Goal: Transaction & Acquisition: Obtain resource

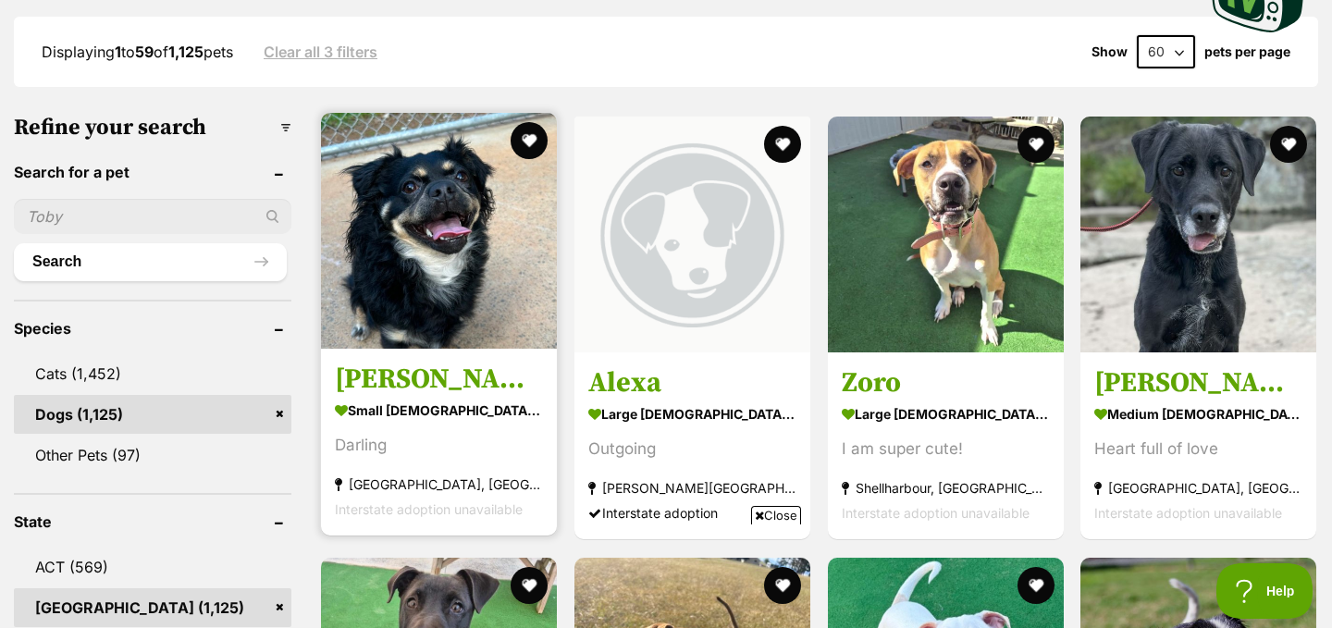
click at [389, 268] on img at bounding box center [439, 231] width 236 height 236
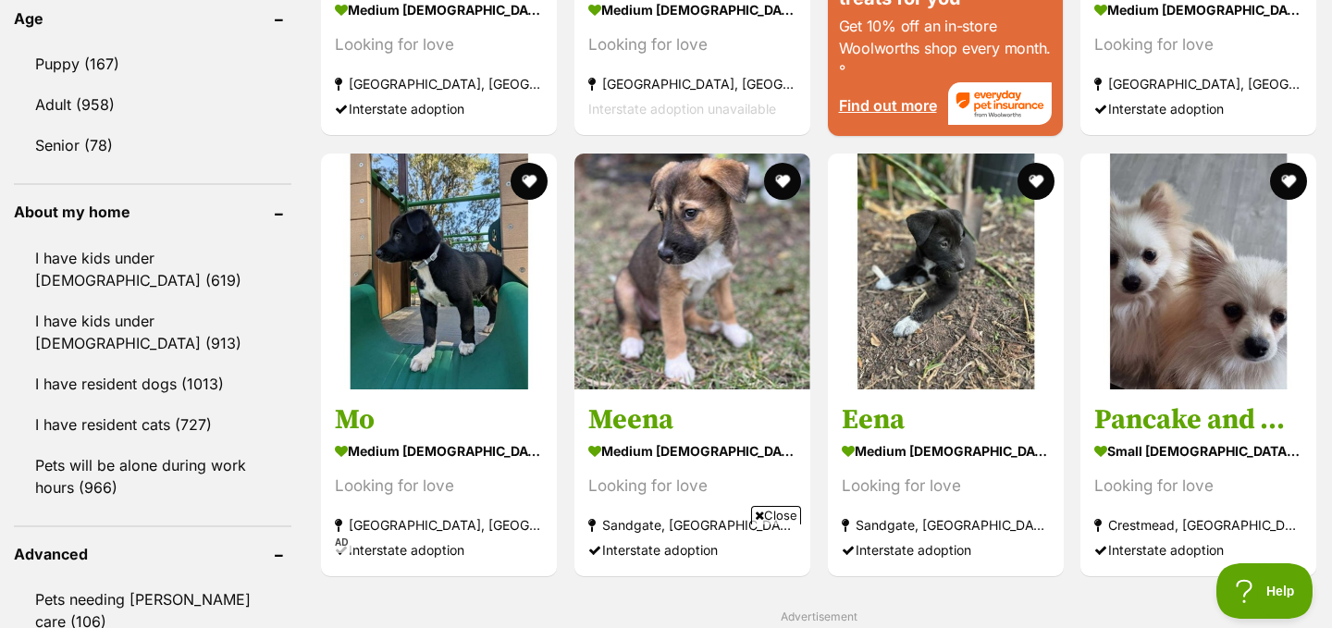
scroll to position [1972, 0]
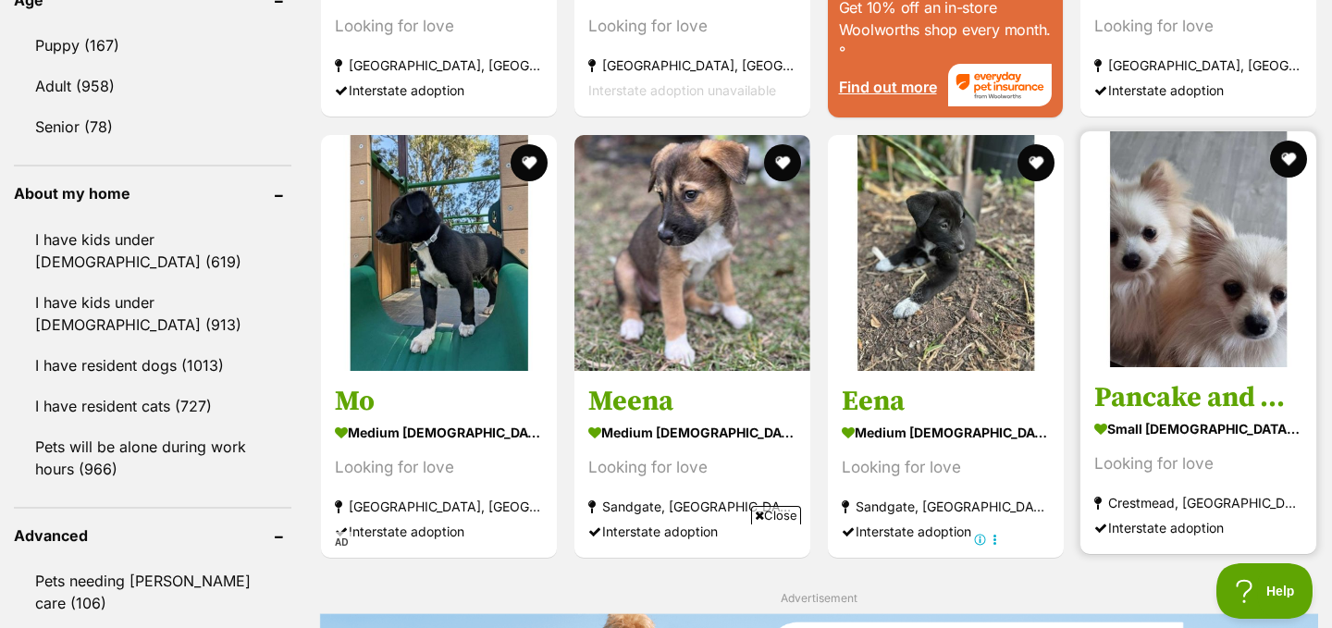
click at [1151, 286] on img at bounding box center [1199, 249] width 236 height 236
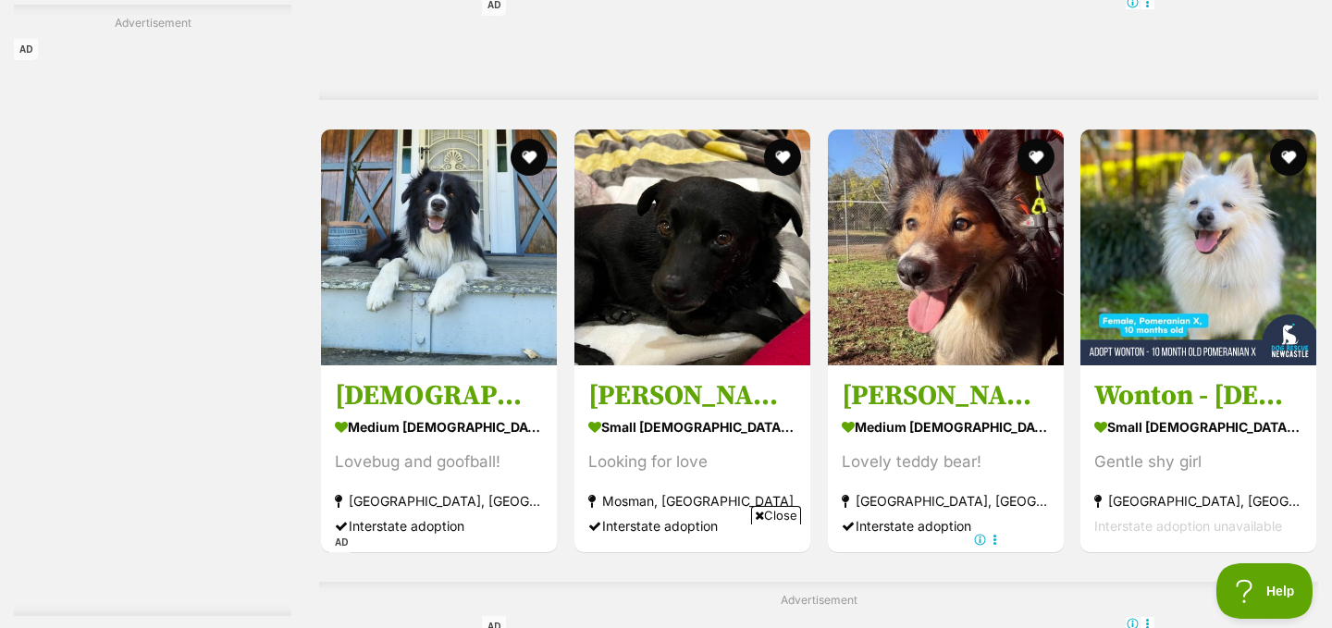
scroll to position [4293, 0]
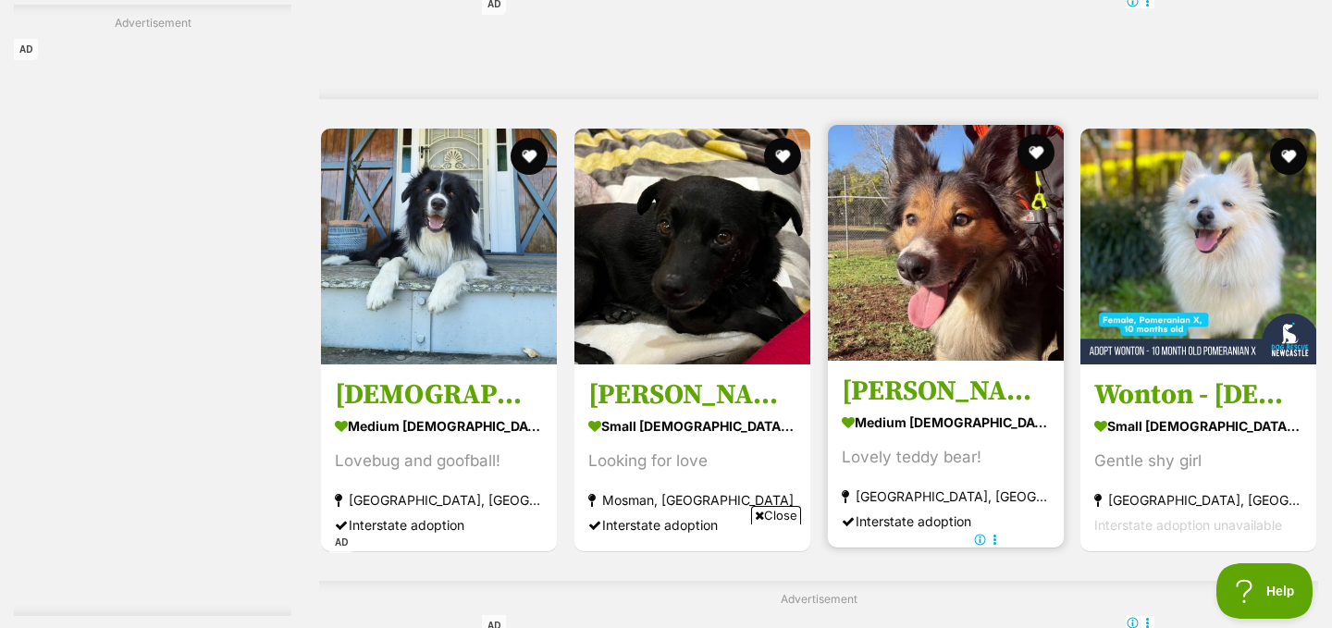
click at [956, 264] on img at bounding box center [946, 243] width 236 height 236
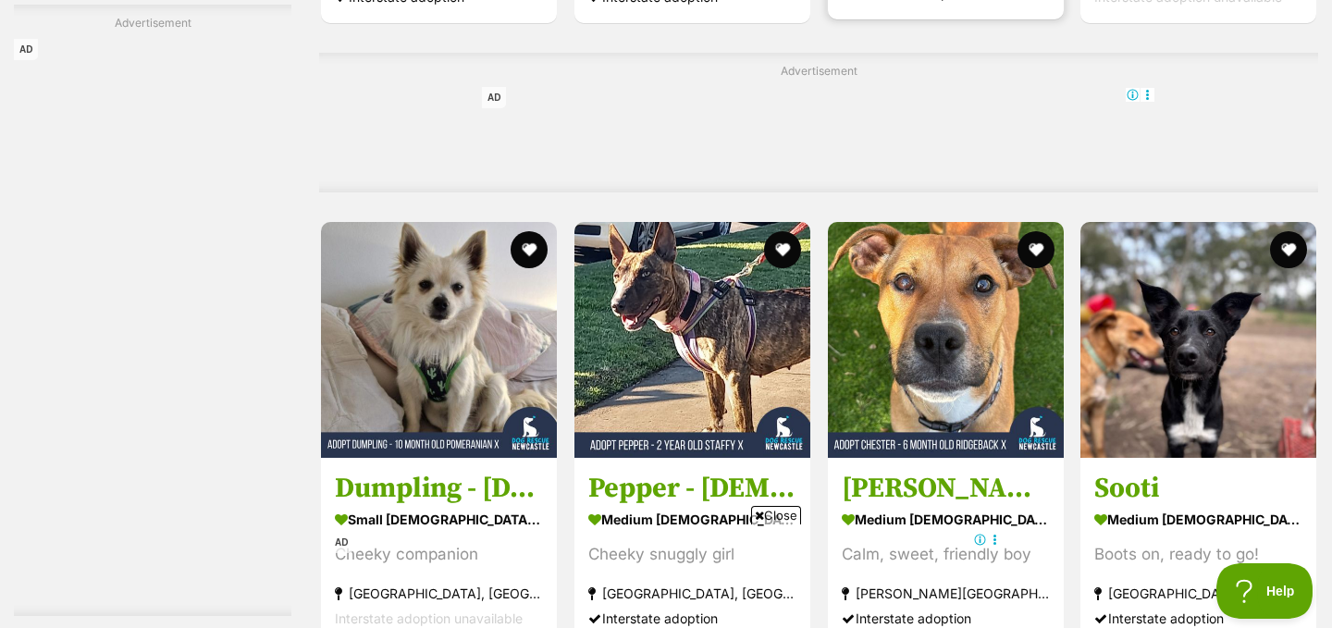
scroll to position [4835, 0]
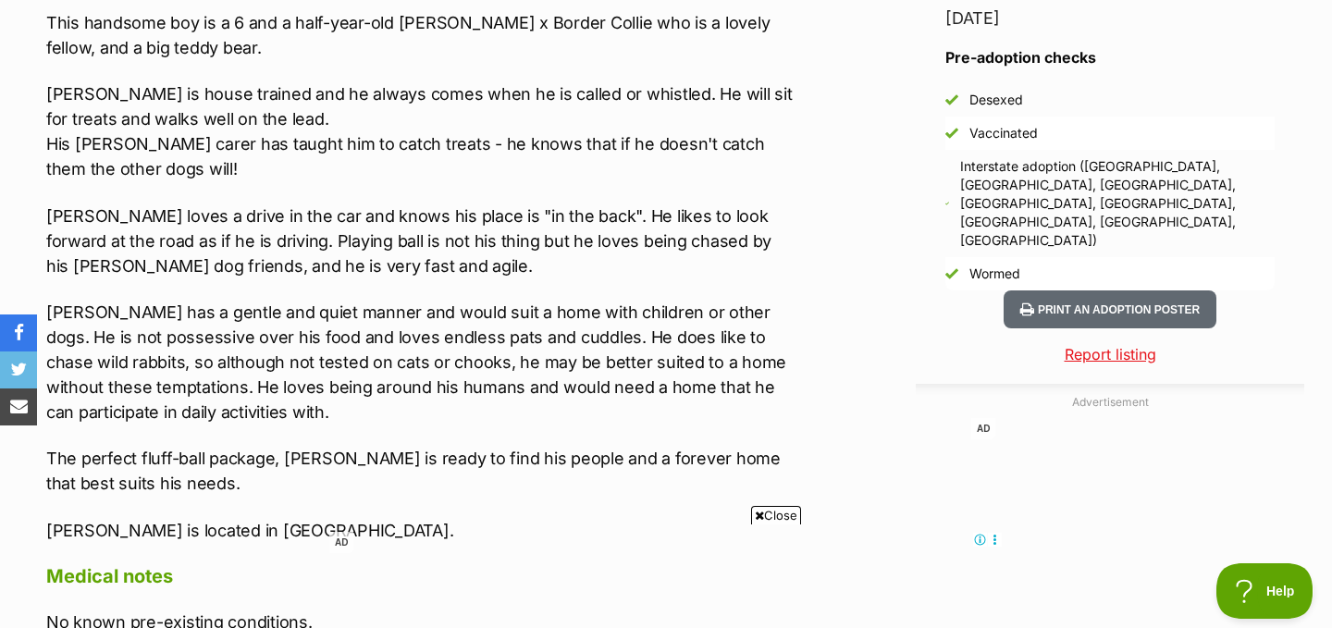
click at [482, 340] on p "Gus has a gentle and quiet manner and would suit a home with children or other …" at bounding box center [420, 362] width 748 height 125
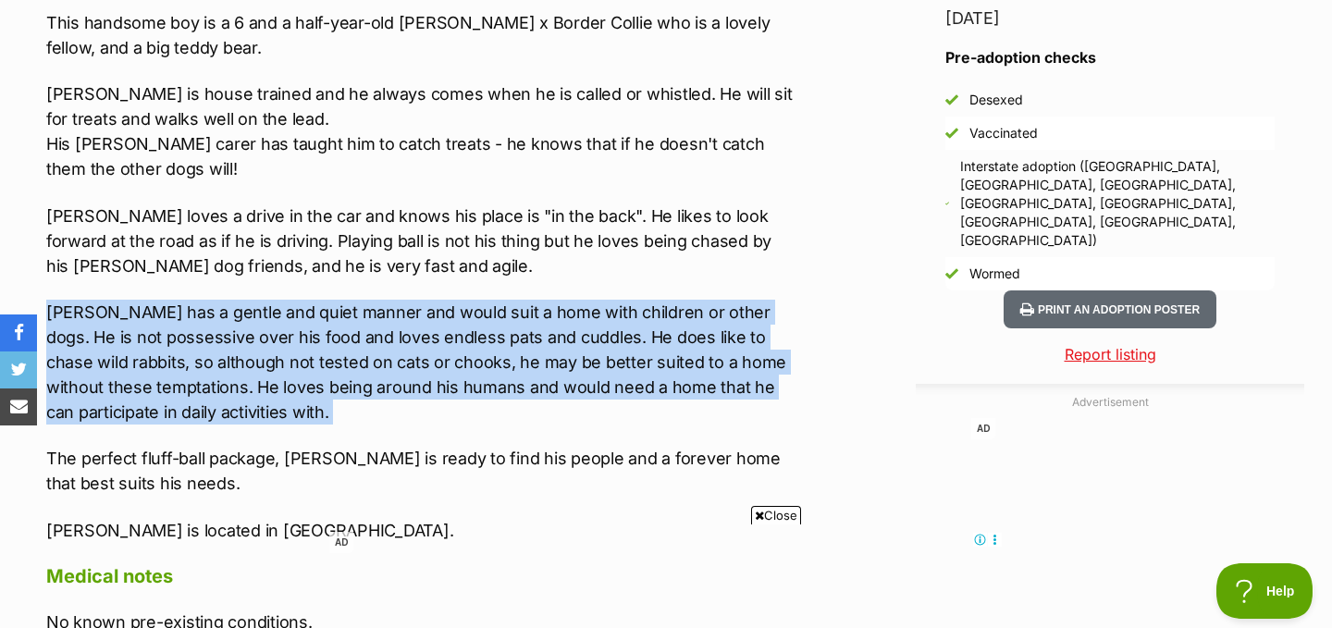
click at [482, 340] on p "Gus has a gentle and quiet manner and would suit a home with children or other …" at bounding box center [420, 362] width 748 height 125
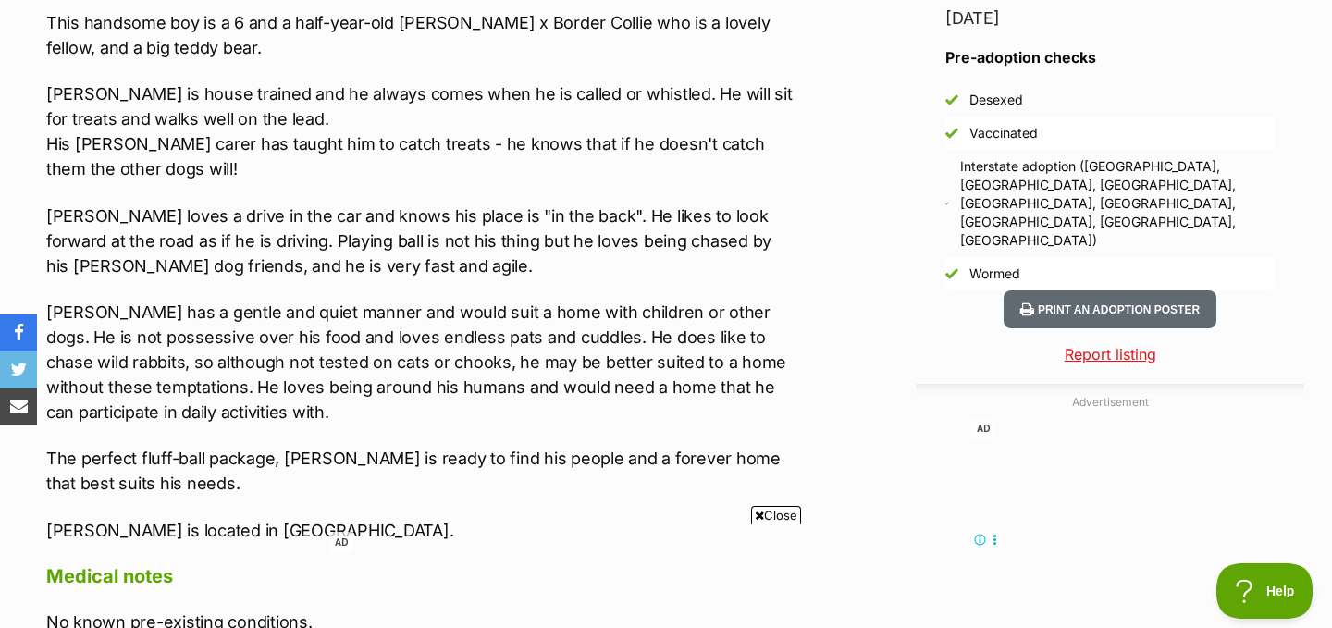
click at [466, 383] on p "Gus has a gentle and quiet manner and would suit a home with children or other …" at bounding box center [420, 362] width 748 height 125
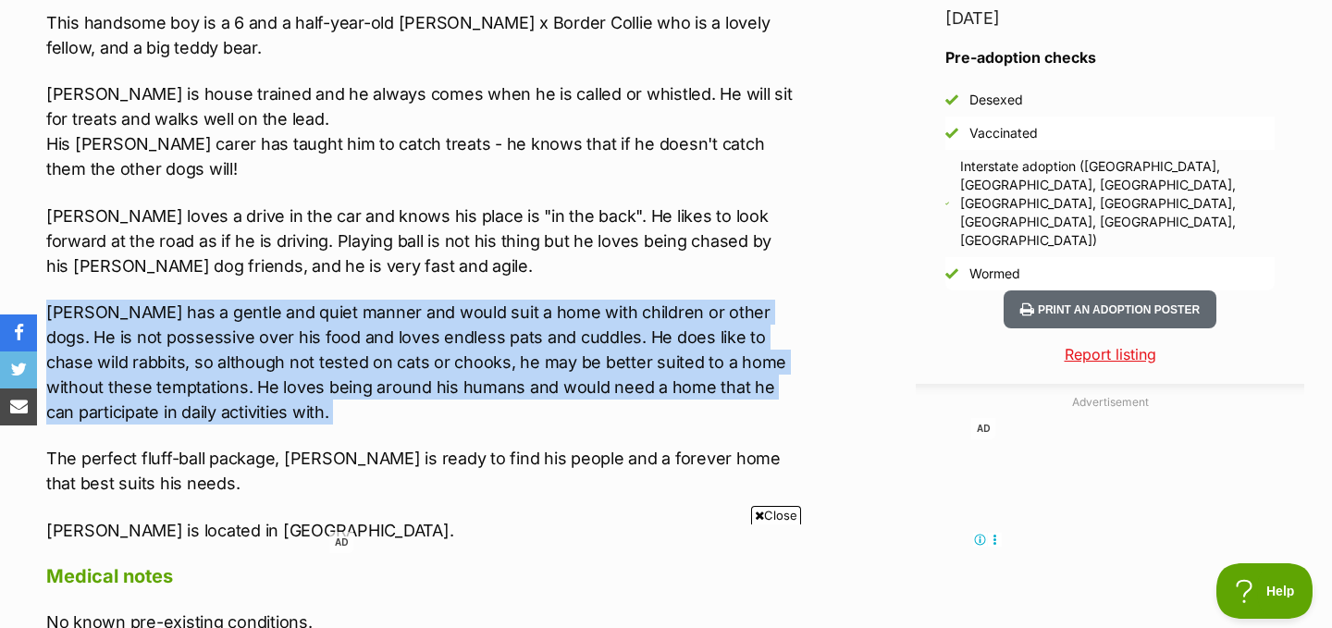
click at [466, 383] on p "Gus has a gentle and quiet manner and would suit a home with children or other …" at bounding box center [420, 362] width 748 height 125
click at [453, 363] on p "Gus has a gentle and quiet manner and would suit a home with children or other …" at bounding box center [420, 362] width 748 height 125
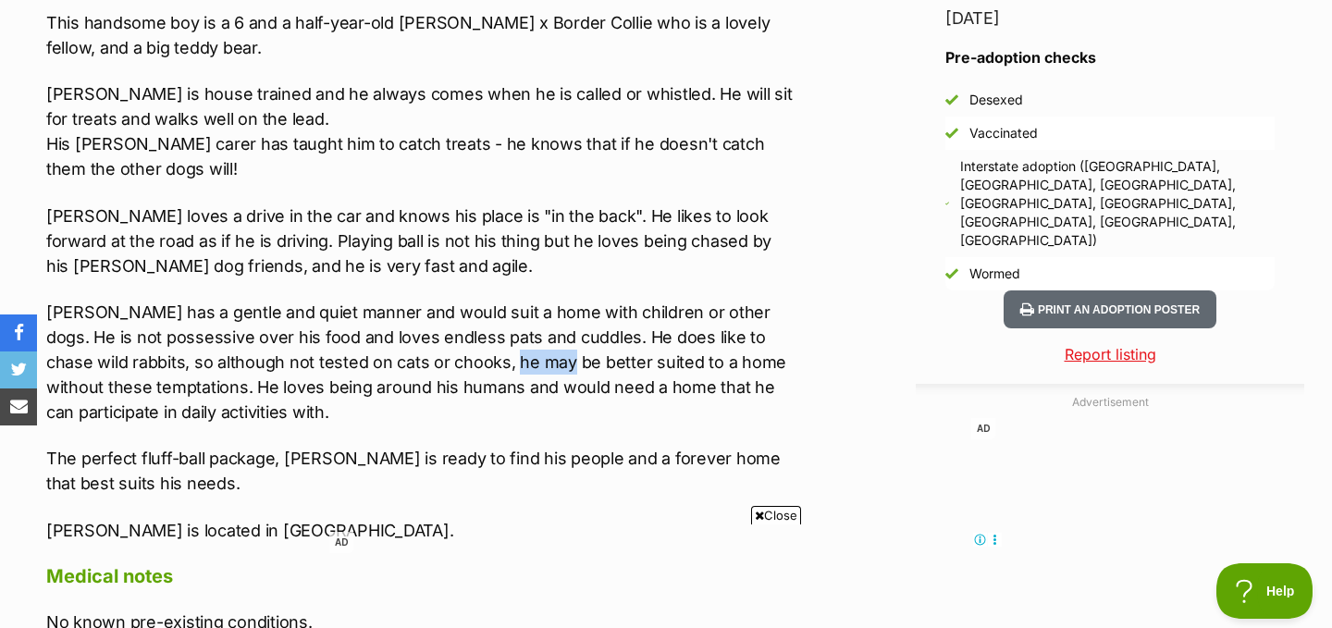
click at [453, 363] on p "Gus has a gentle and quiet manner and would suit a home with children or other …" at bounding box center [420, 362] width 748 height 125
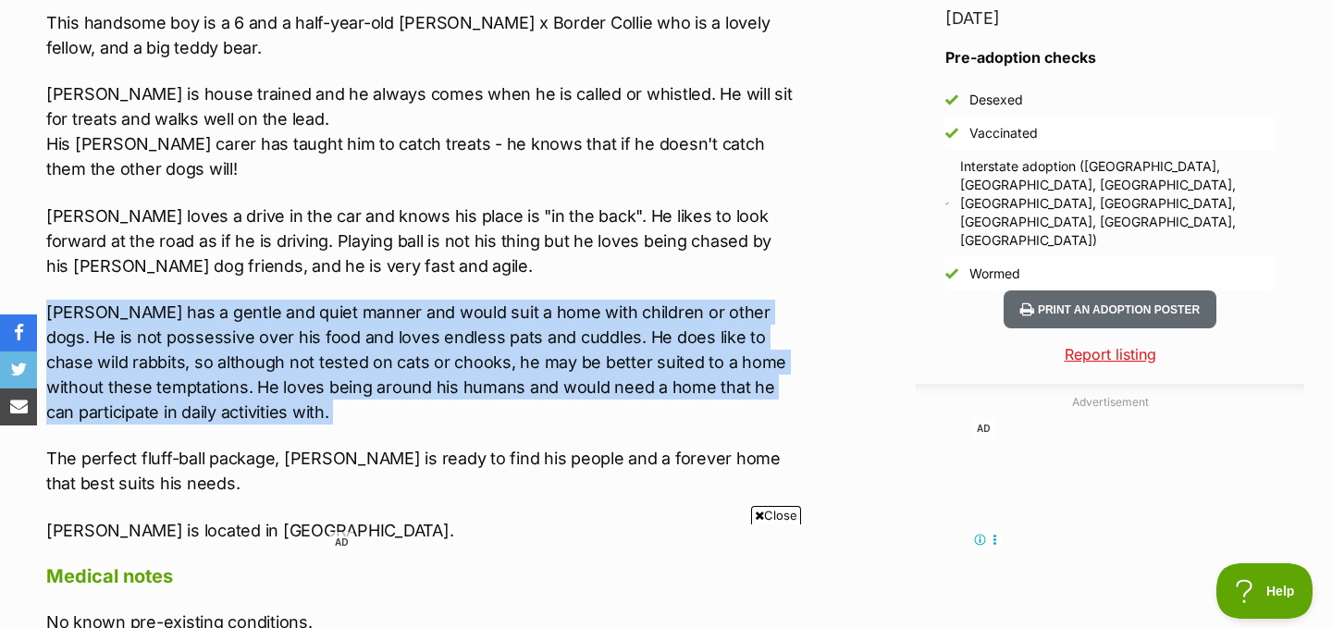
click at [453, 363] on p "Gus has a gentle and quiet manner and would suit a home with children or other …" at bounding box center [420, 362] width 748 height 125
click at [484, 363] on p "Gus has a gentle and quiet manner and would suit a home with children or other …" at bounding box center [420, 362] width 748 height 125
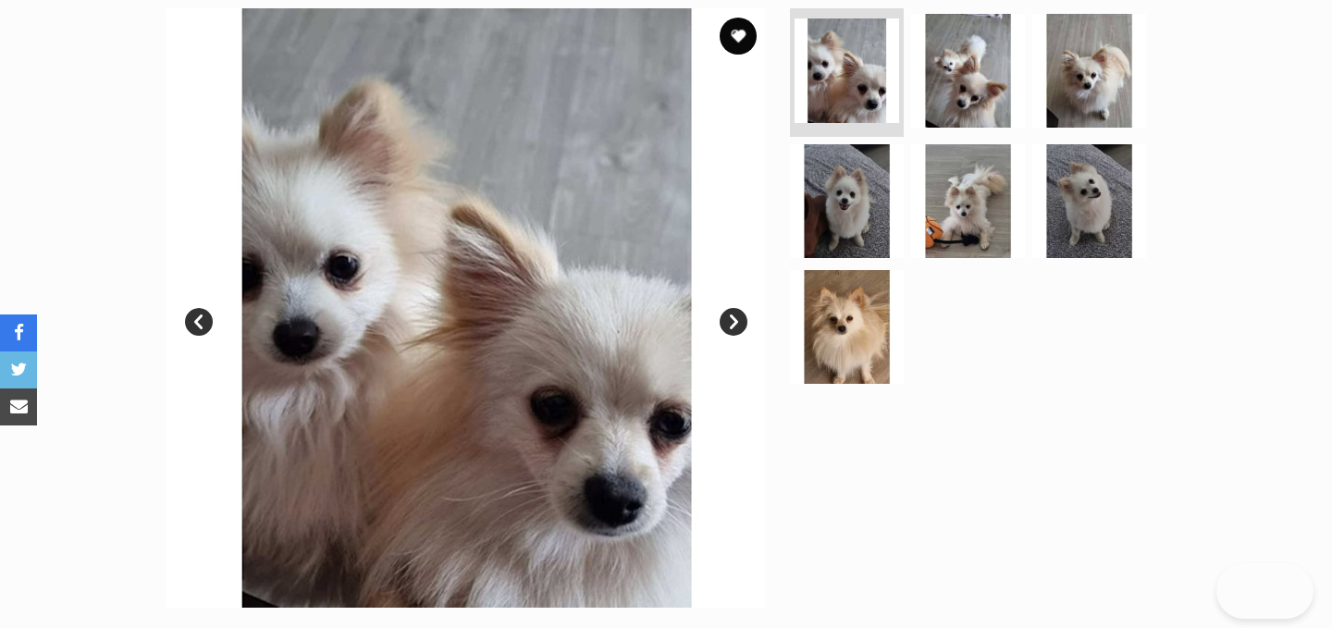
scroll to position [435, 0]
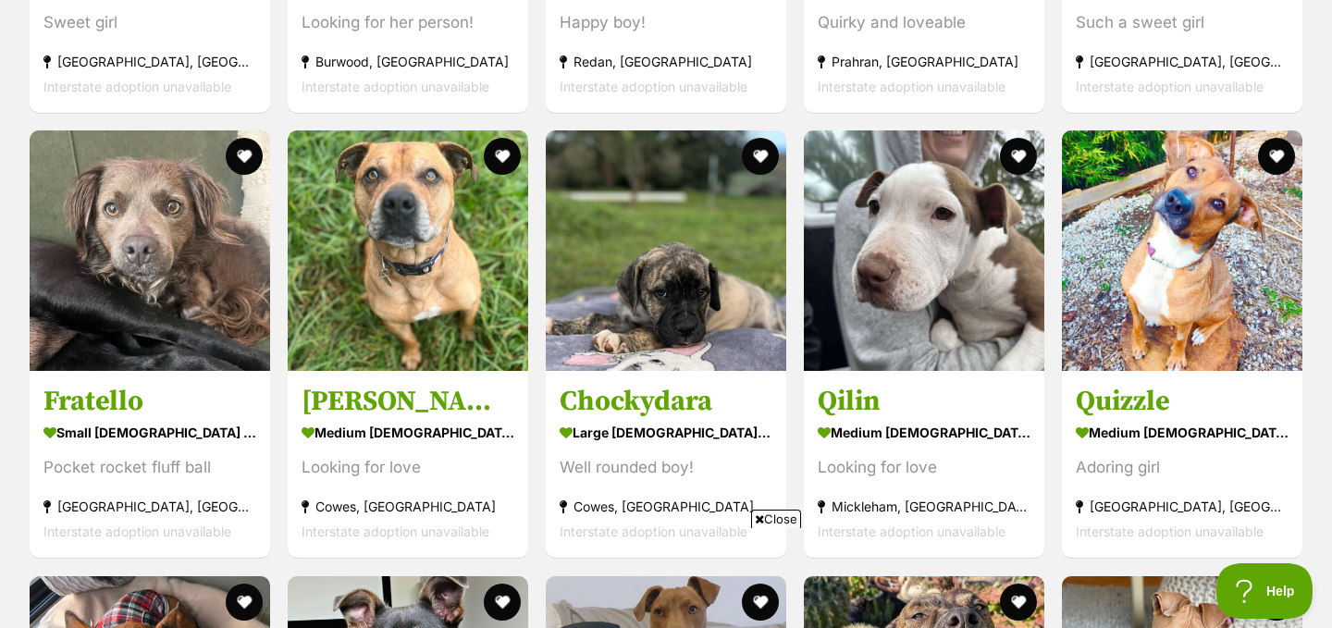
scroll to position [3871, 0]
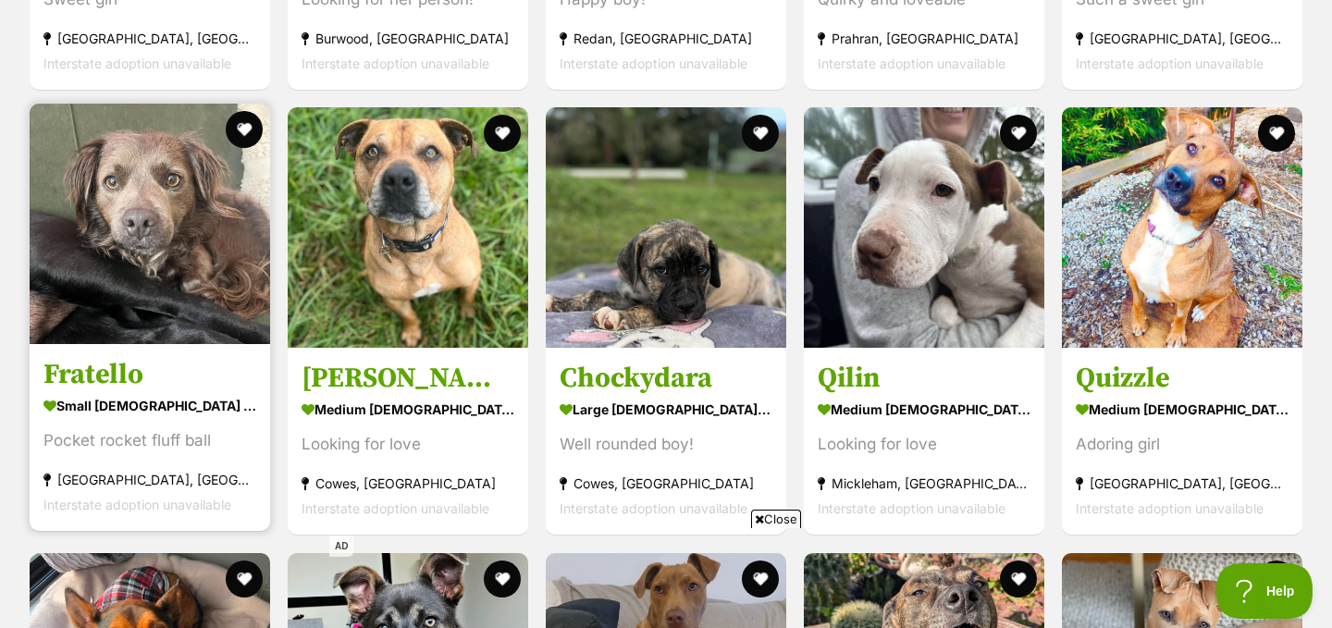
click at [165, 243] on img at bounding box center [150, 224] width 241 height 241
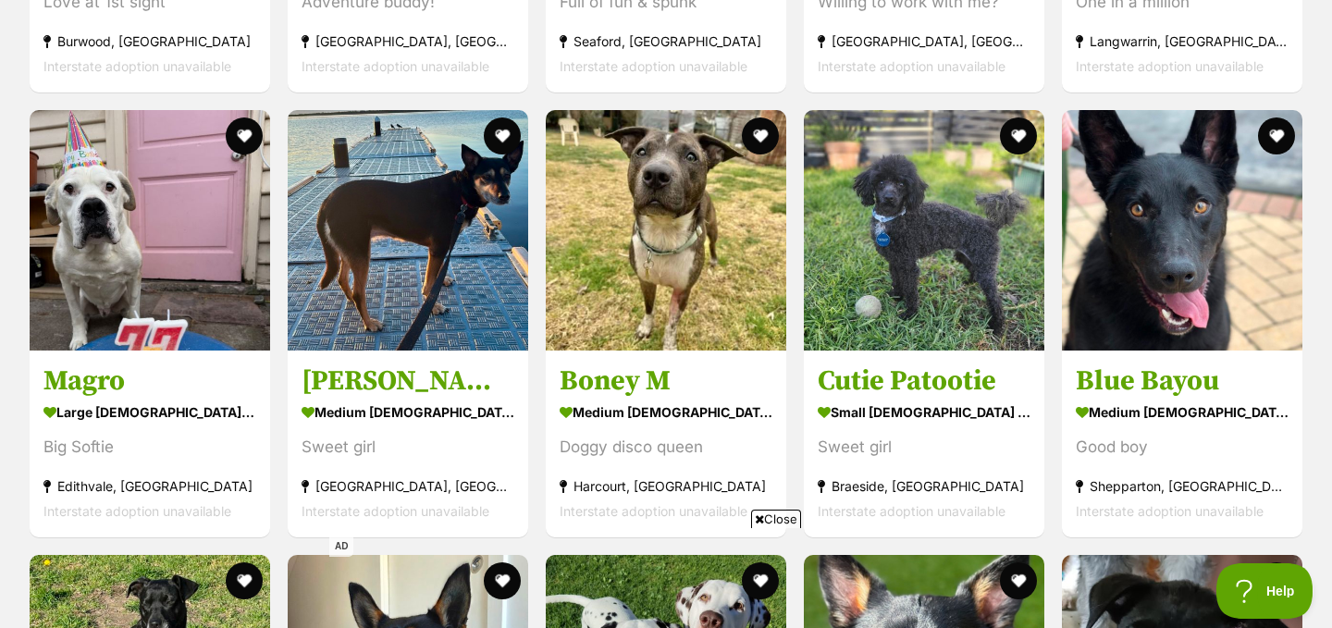
scroll to position [4770, 0]
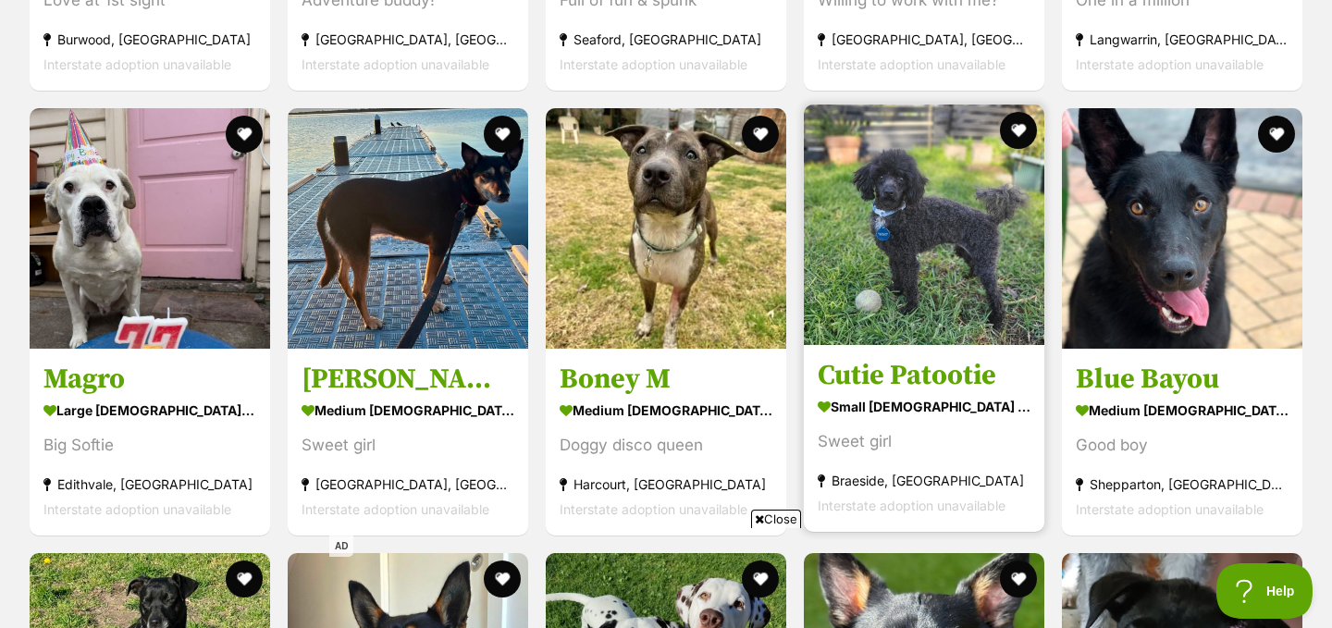
click at [890, 152] on img at bounding box center [924, 225] width 241 height 241
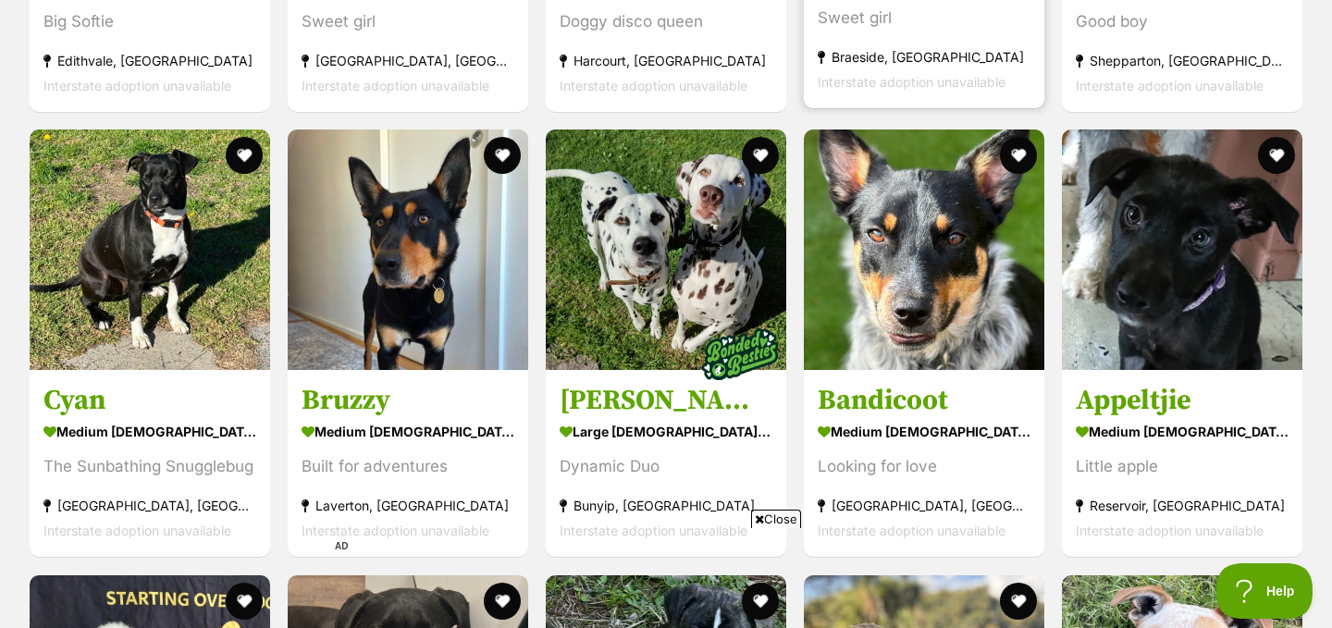
scroll to position [5203, 0]
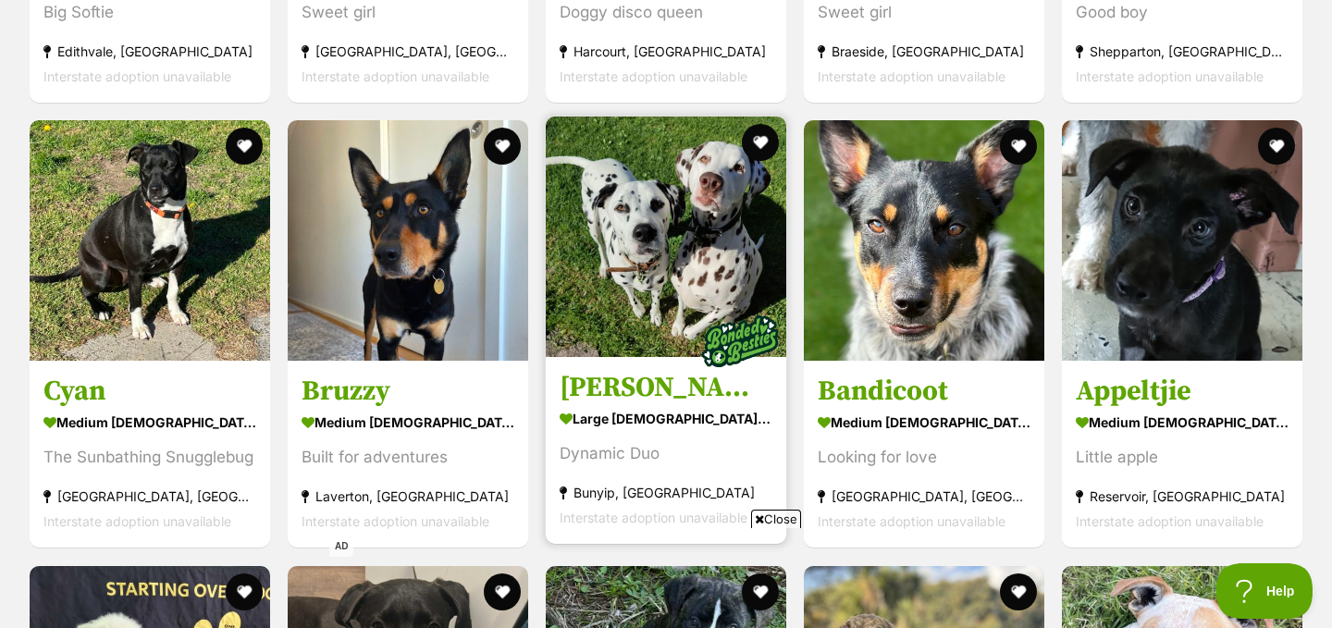
click at [636, 277] on img at bounding box center [666, 237] width 241 height 241
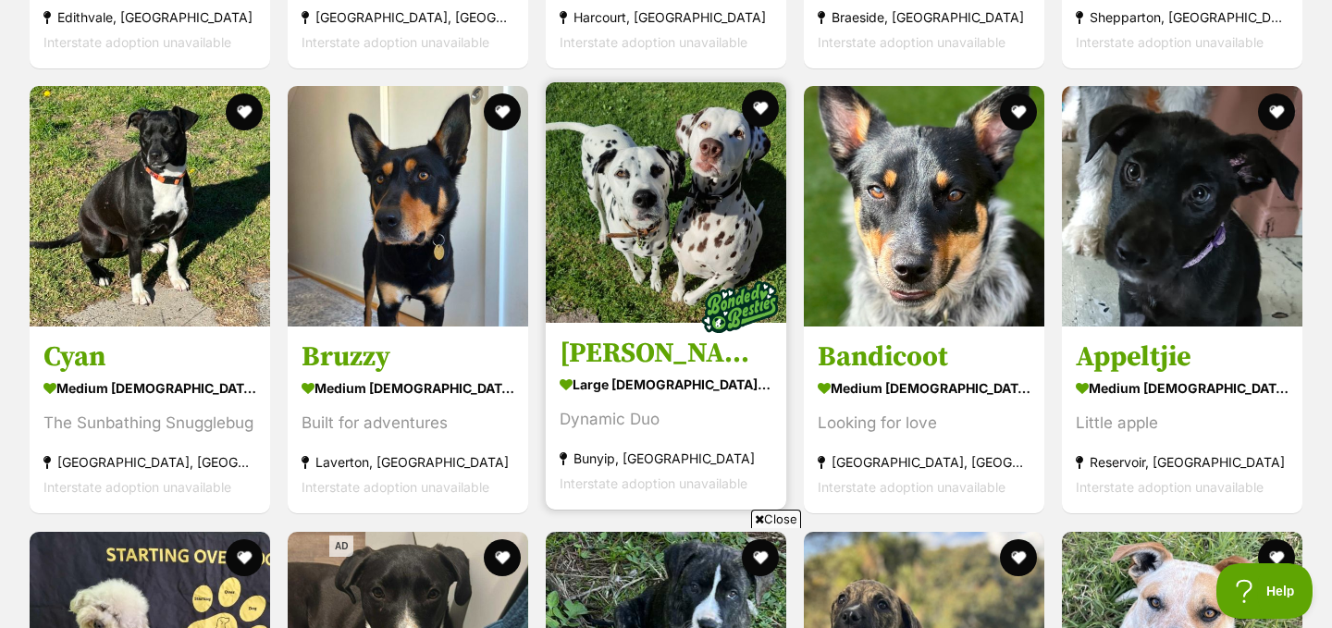
scroll to position [5688, 0]
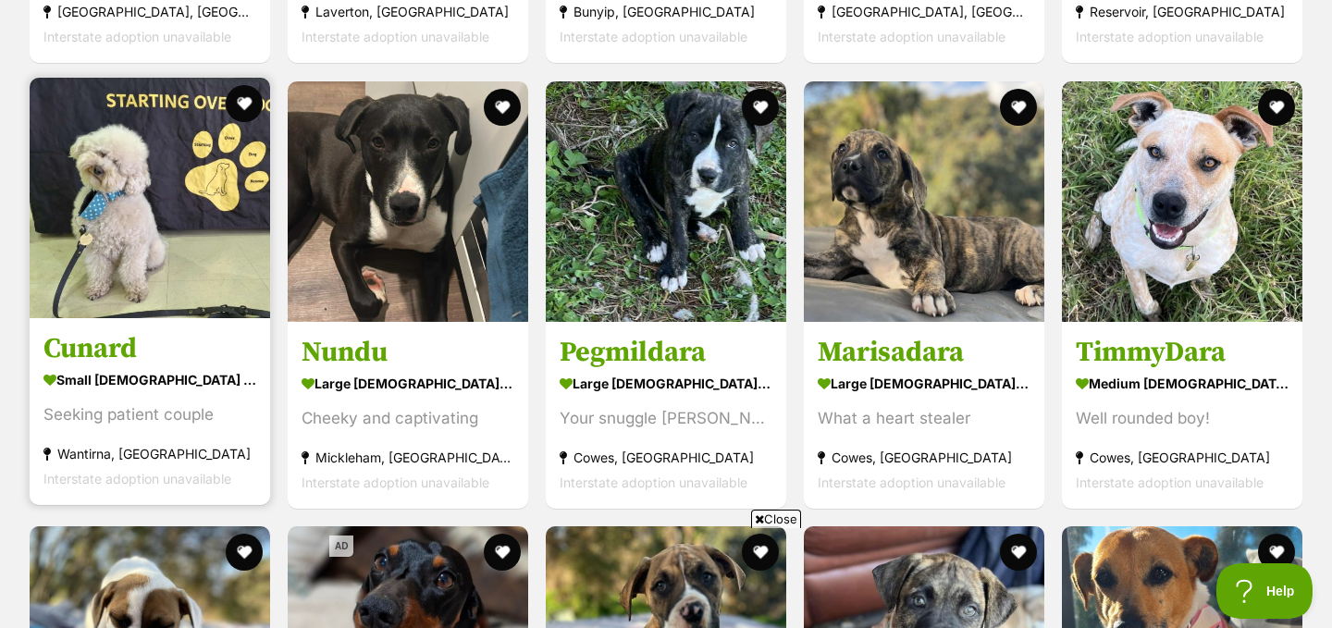
click at [160, 243] on img at bounding box center [150, 198] width 241 height 241
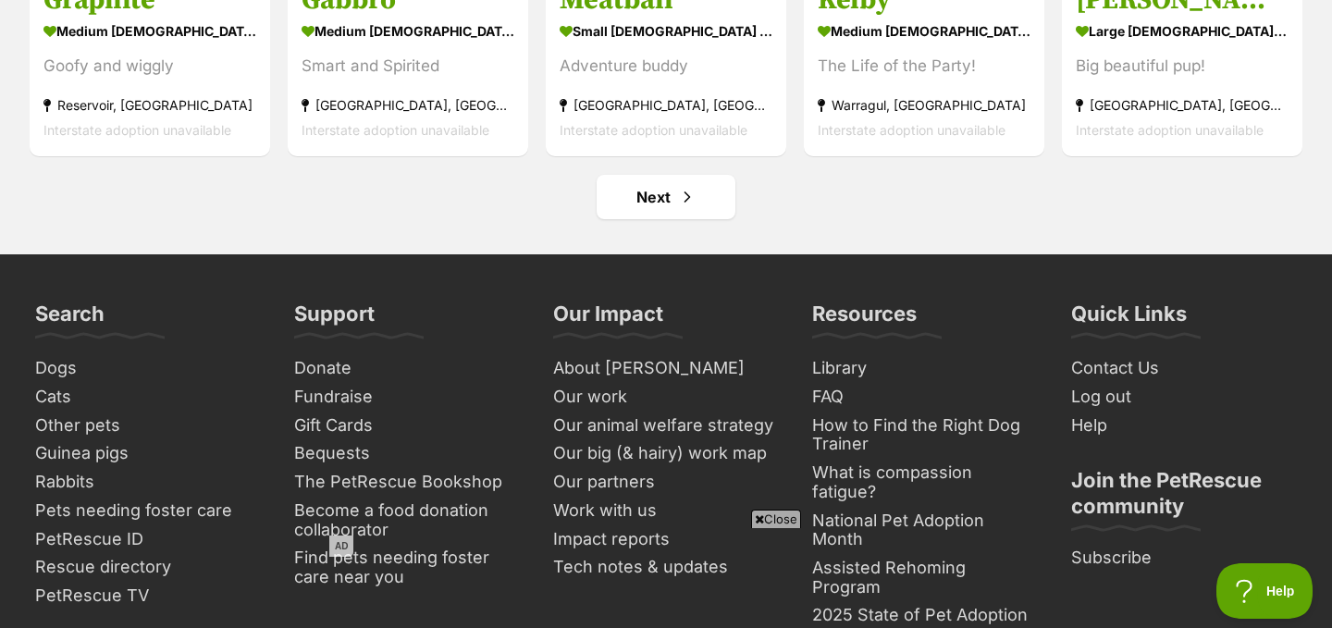
scroll to position [7378, 0]
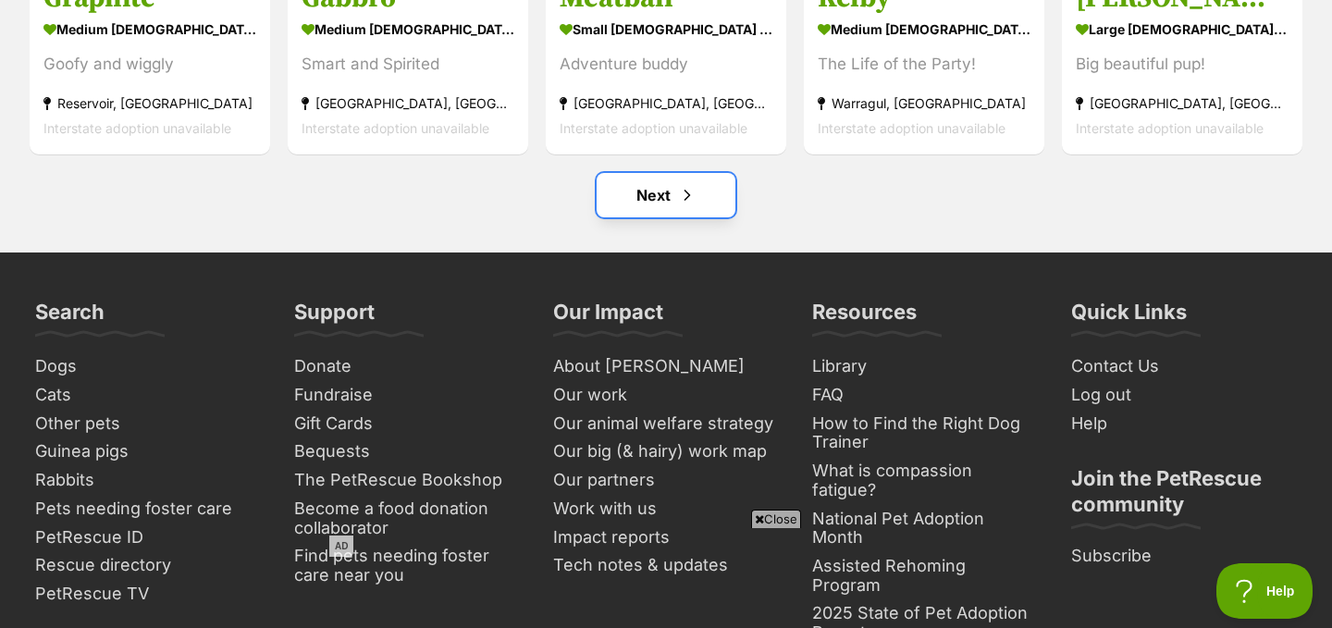
click at [648, 195] on link "Next" at bounding box center [666, 195] width 139 height 44
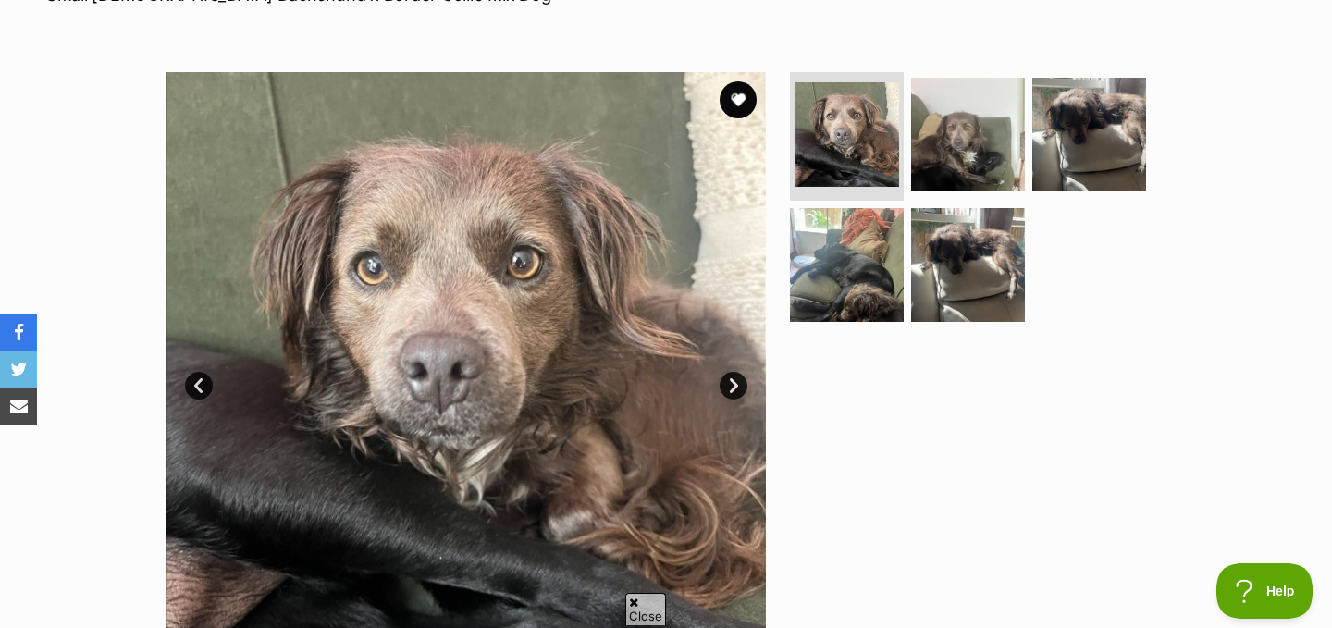
scroll to position [314, 0]
click at [934, 138] on img at bounding box center [967, 132] width 119 height 119
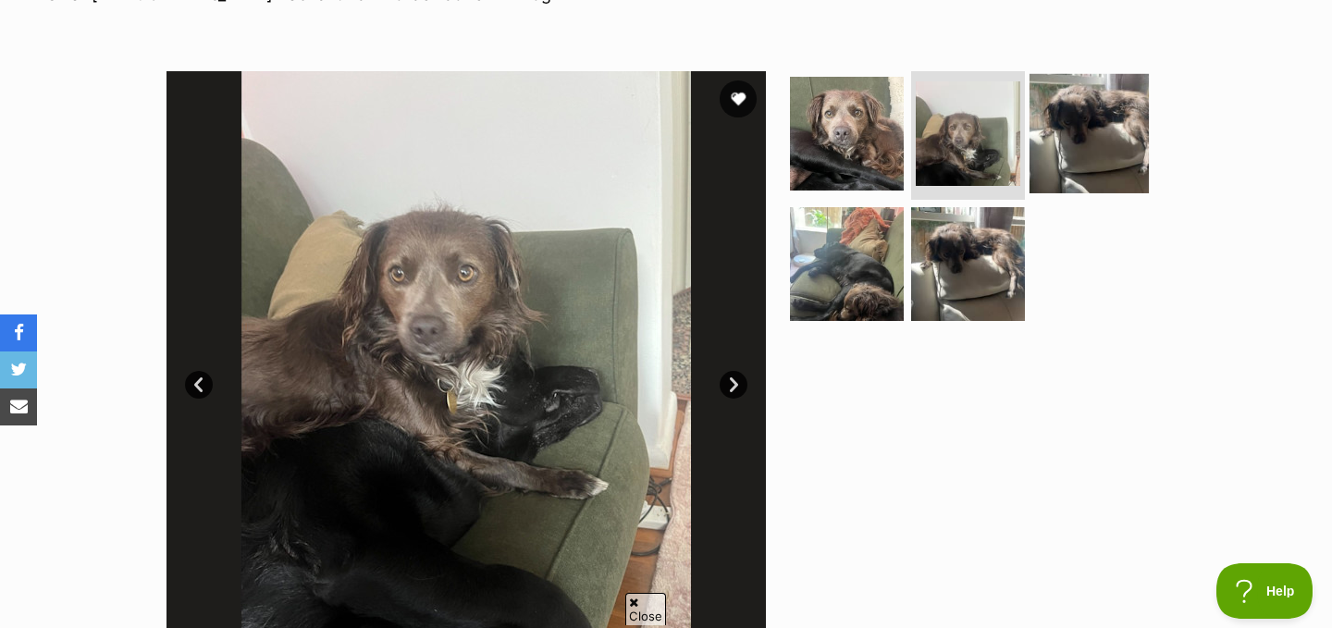
click at [1071, 130] on img at bounding box center [1089, 132] width 119 height 119
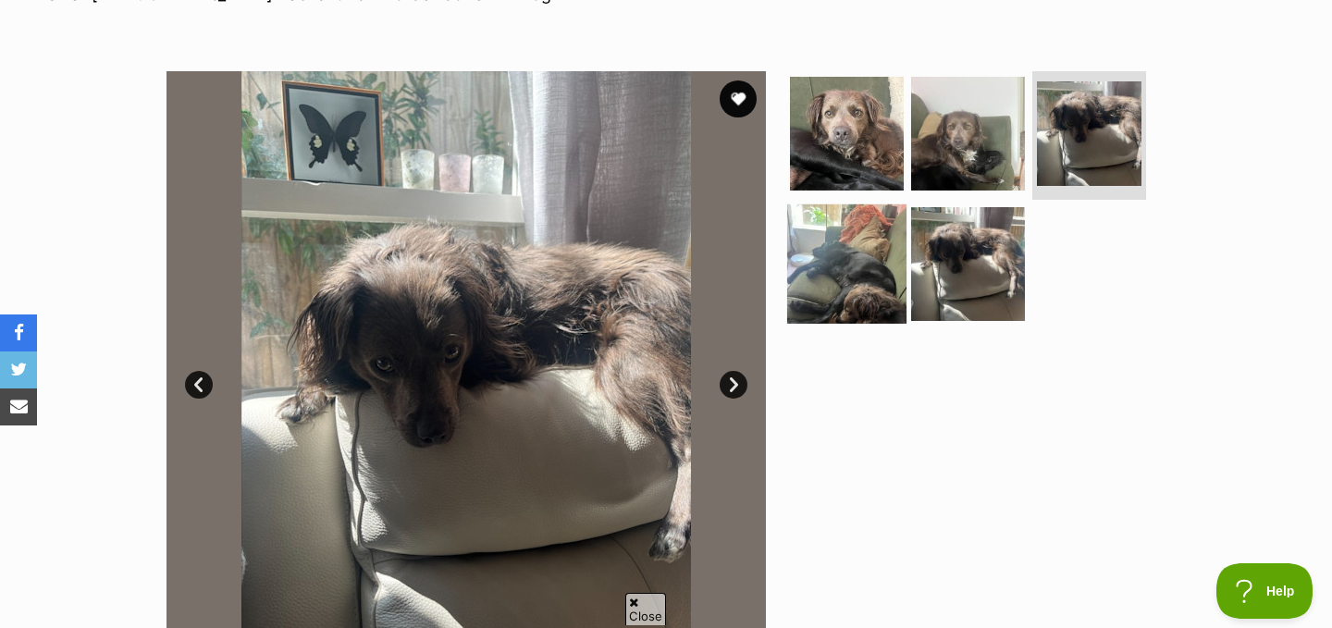
click at [865, 289] on img at bounding box center [846, 263] width 119 height 119
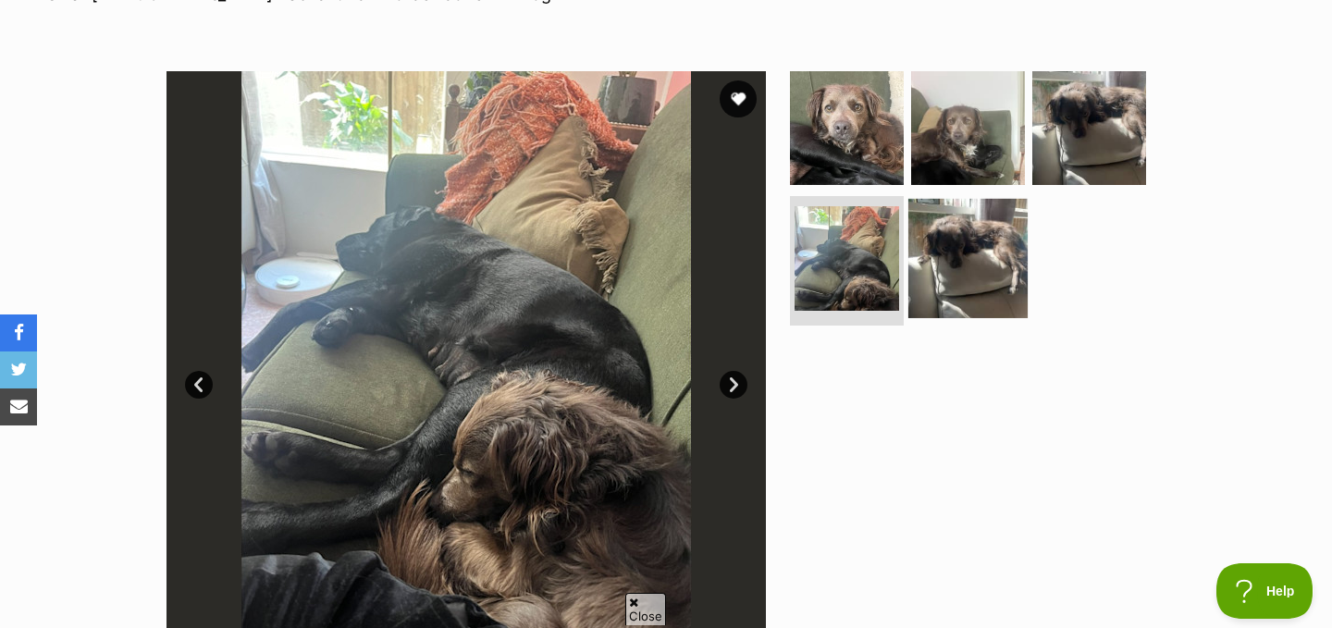
click at [959, 278] on img at bounding box center [967, 258] width 119 height 119
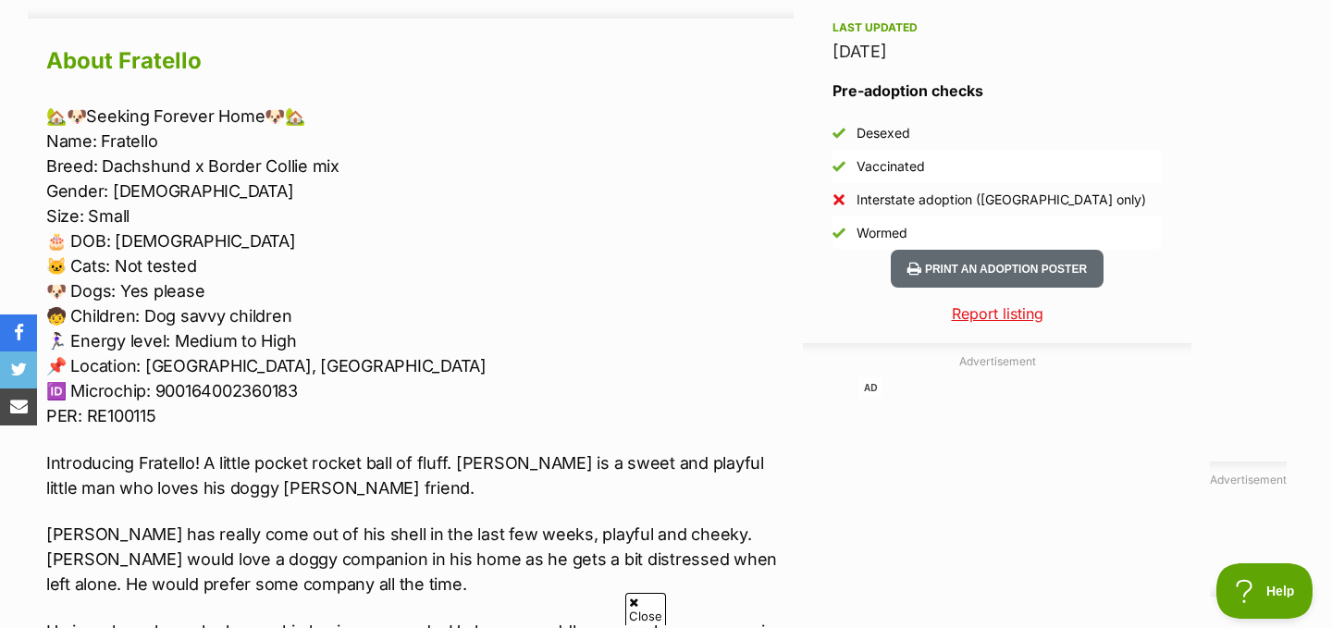
scroll to position [1862, 0]
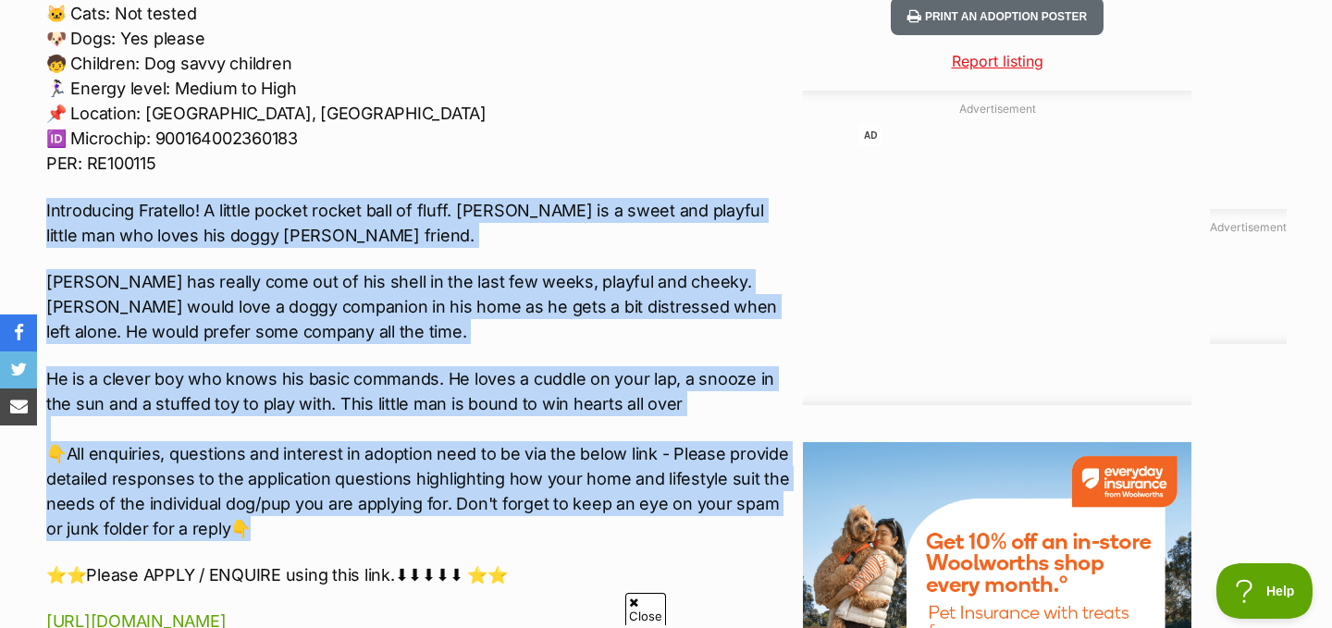
drag, startPoint x: 505, startPoint y: 190, endPoint x: 488, endPoint y: 521, distance: 331.7
click at [488, 521] on div "🏡🐶Seeking Forever Home🐶🏡 Name: Fratello Breed: Dachshund x Border Collie mix Ge…" at bounding box center [420, 265] width 748 height 829
click at [488, 521] on p "He is a clever boy who knows his basic commands. He loves a cuddle on your lap,…" at bounding box center [420, 453] width 748 height 175
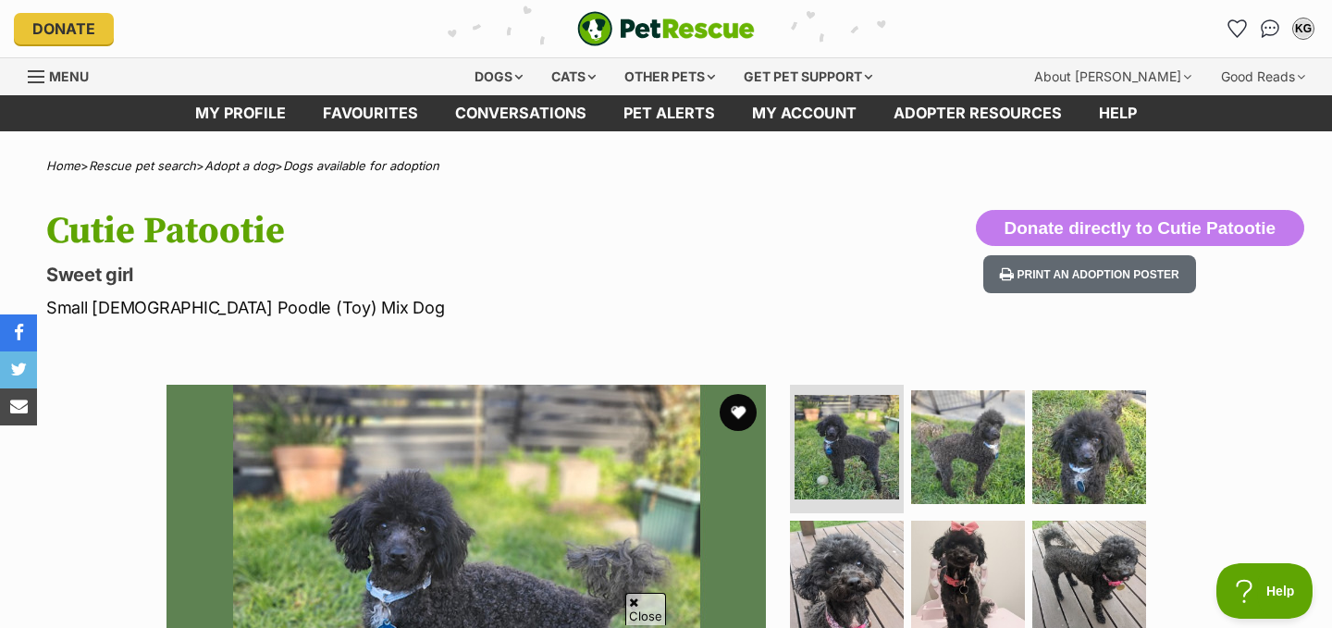
scroll to position [353, 0]
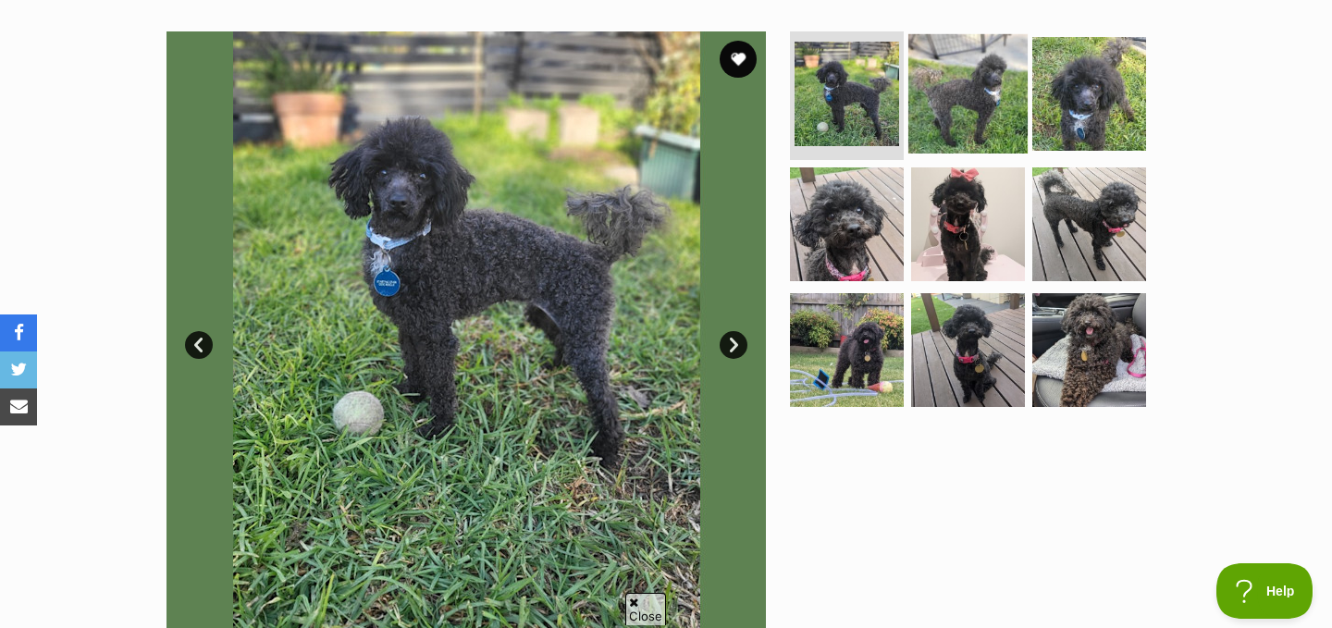
click at [970, 78] on img at bounding box center [967, 92] width 119 height 119
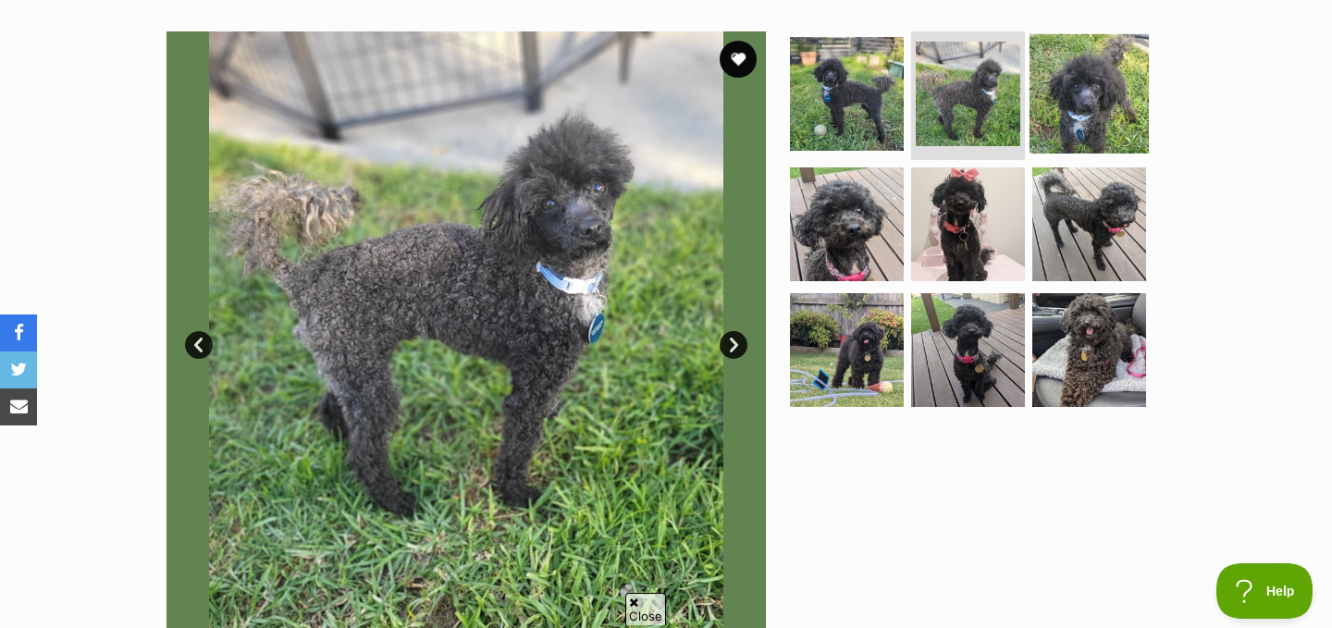
click at [1101, 92] on img at bounding box center [1089, 92] width 119 height 119
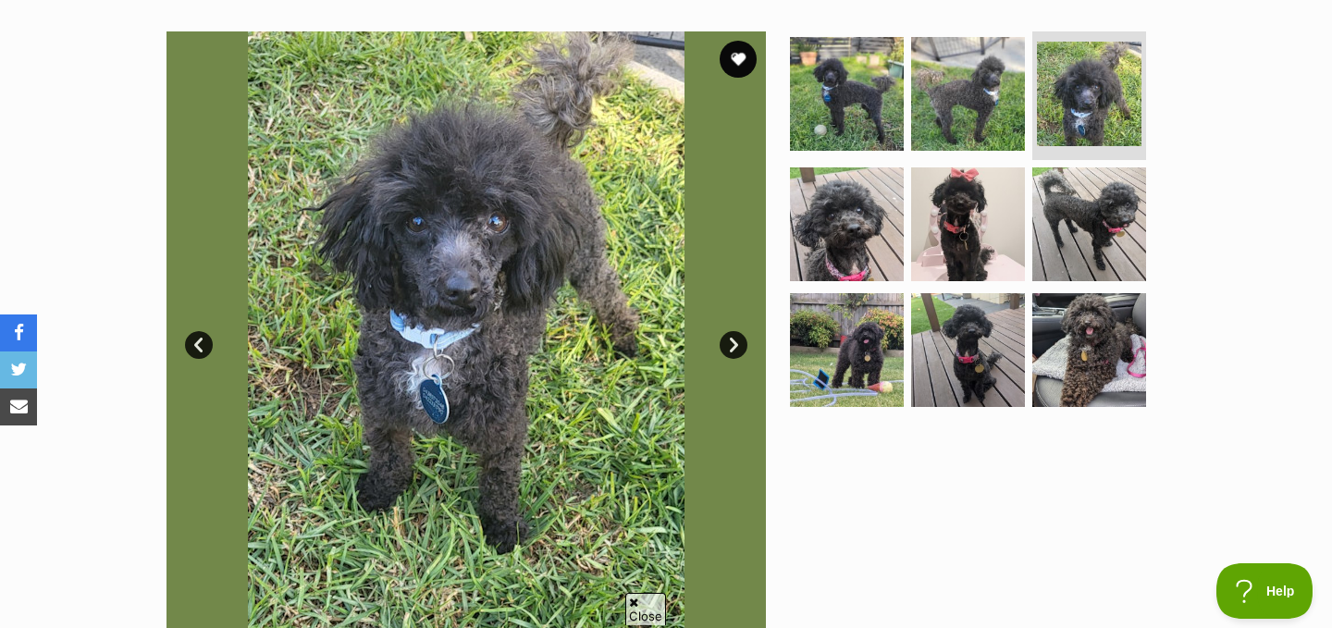
scroll to position [0, 0]
click at [819, 241] on img at bounding box center [846, 224] width 119 height 119
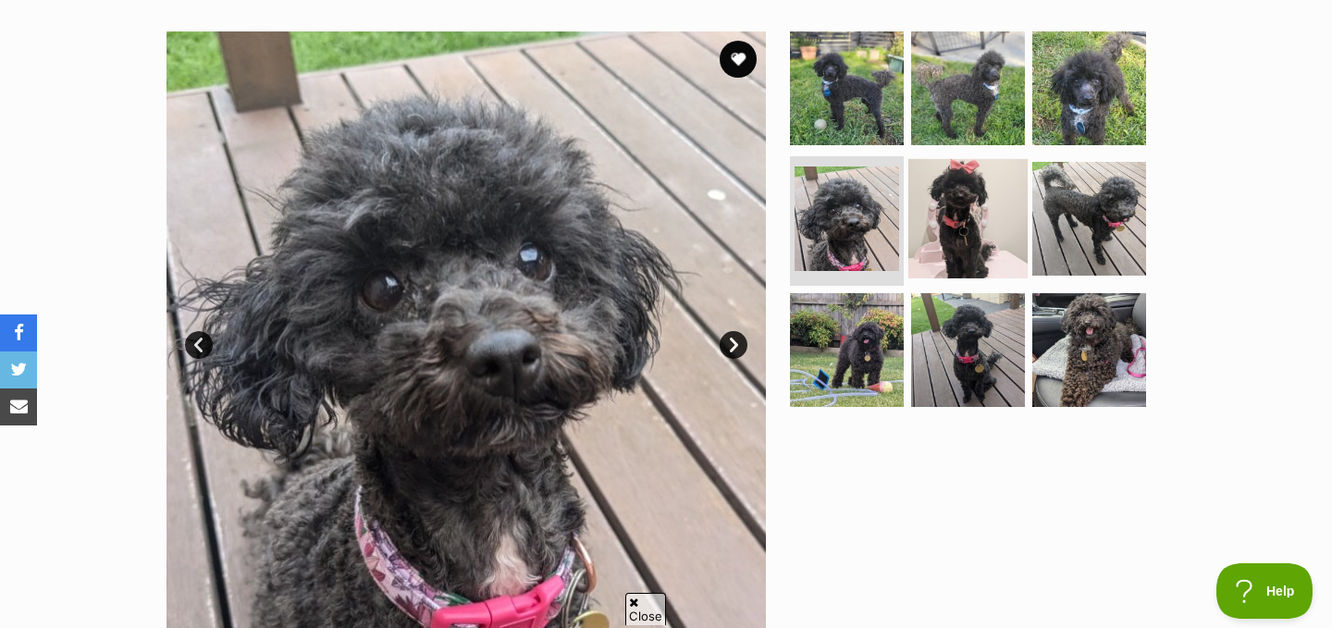
click at [949, 239] on img at bounding box center [967, 218] width 119 height 119
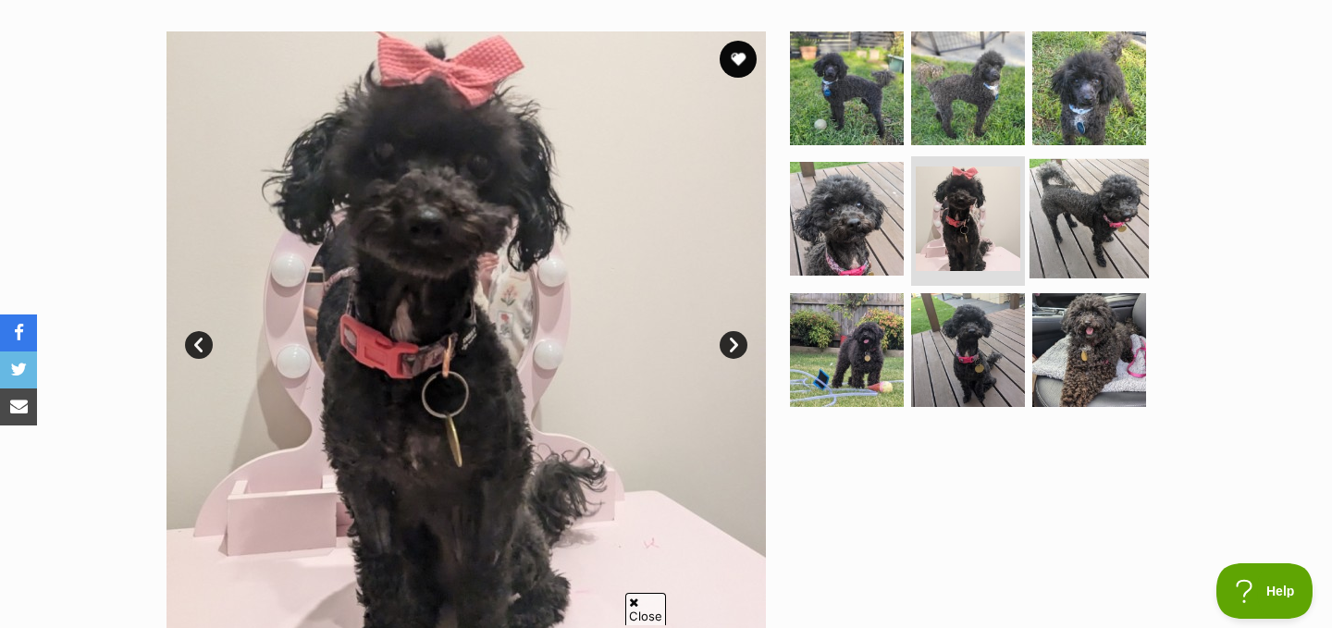
click at [1060, 220] on img at bounding box center [1089, 218] width 119 height 119
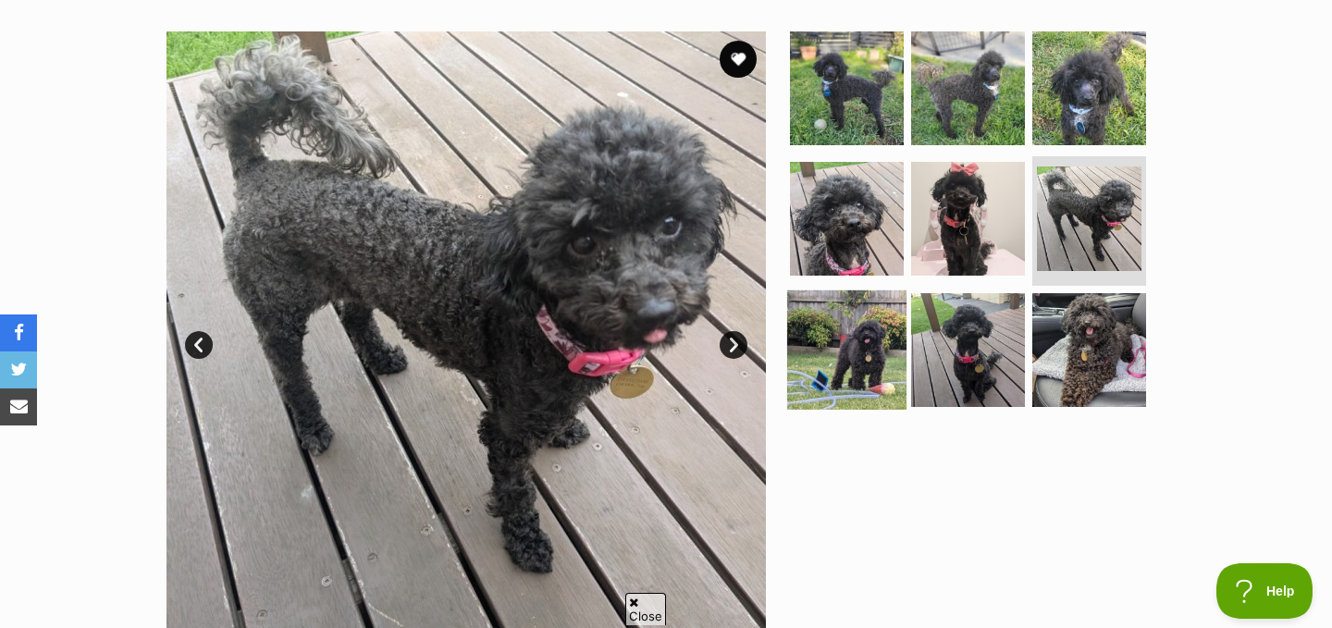
click at [841, 359] on img at bounding box center [846, 349] width 119 height 119
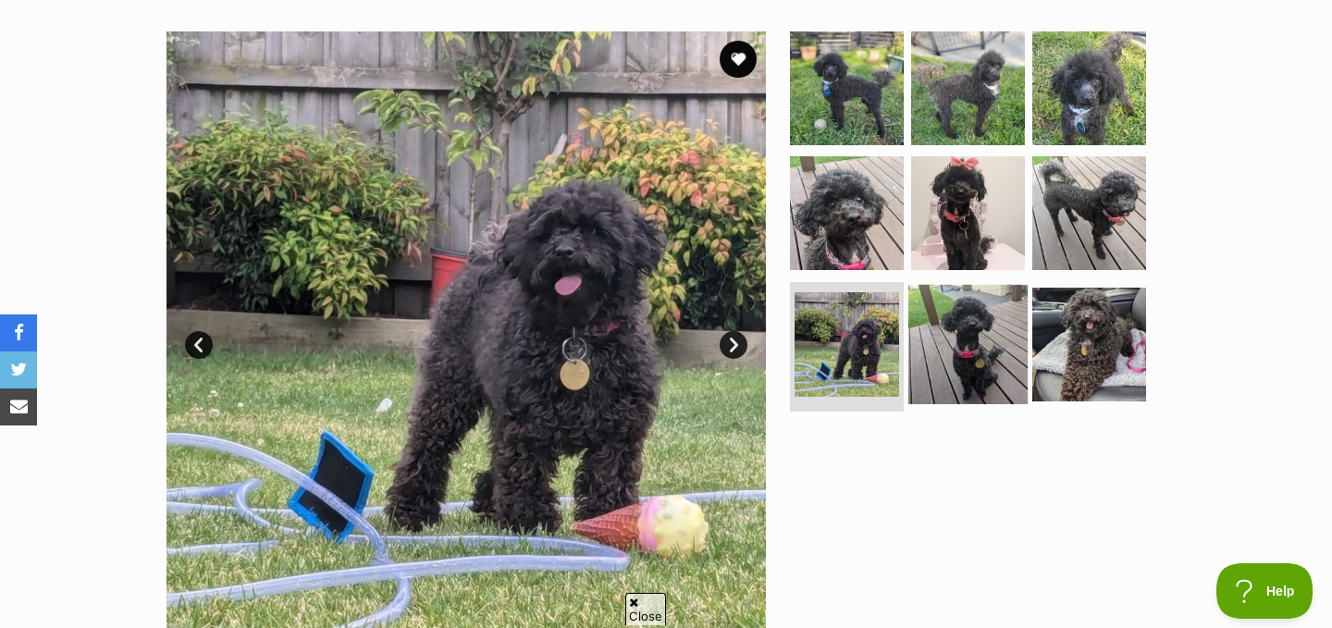
click at [972, 342] on img at bounding box center [967, 344] width 119 height 119
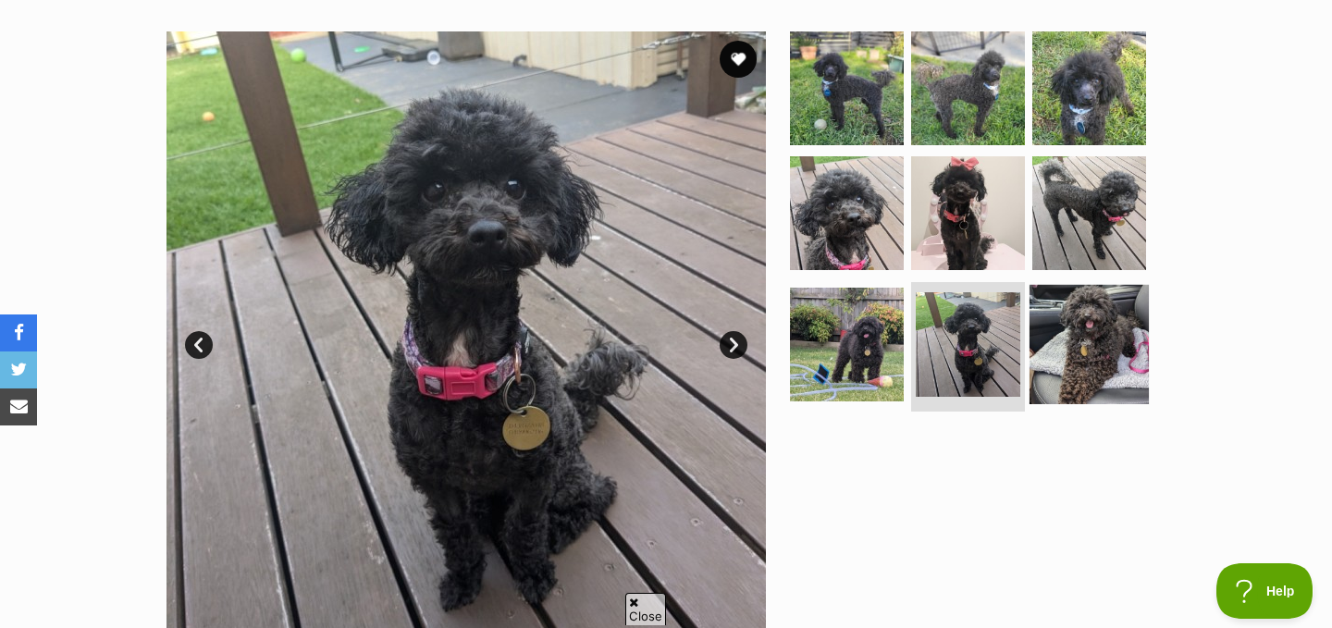
click at [1088, 340] on img at bounding box center [1089, 344] width 119 height 119
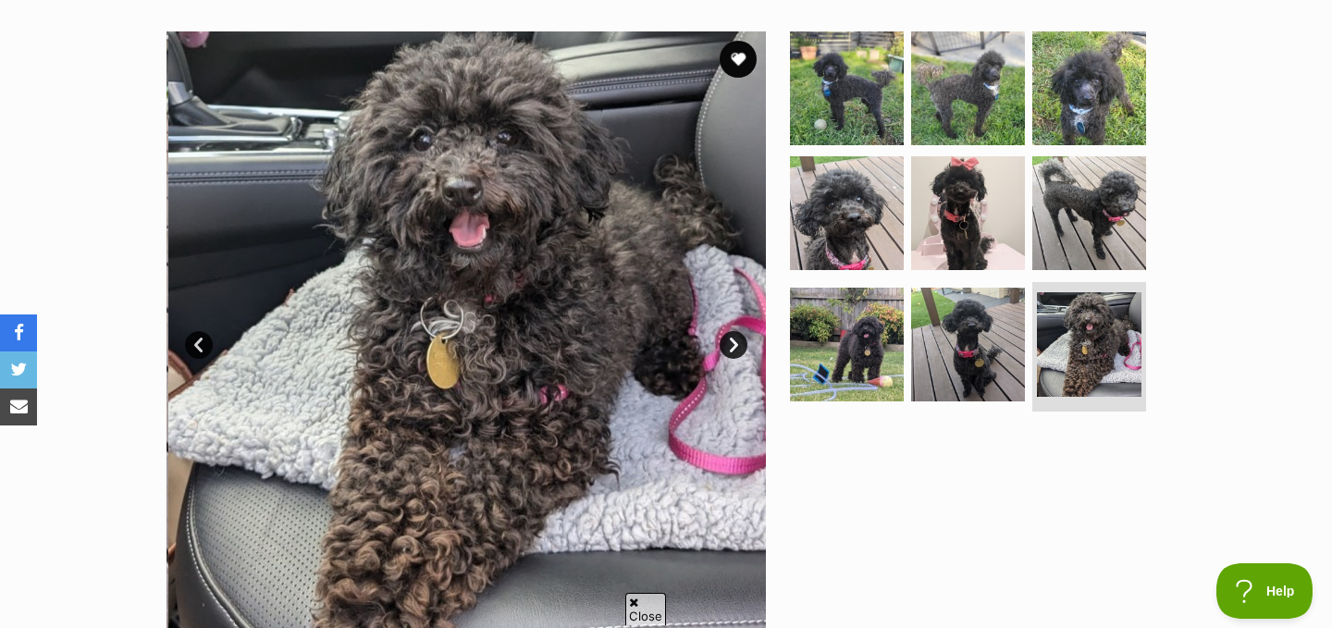
click at [869, 476] on div at bounding box center [975, 330] width 379 height 599
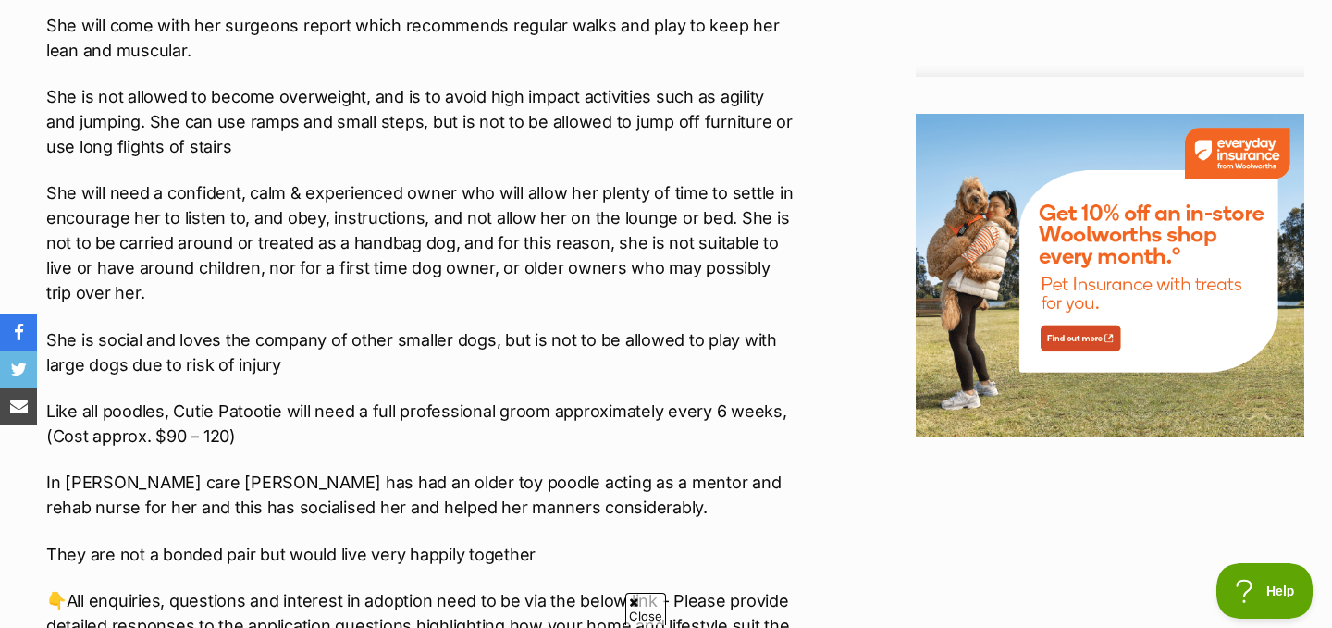
scroll to position [2293, 0]
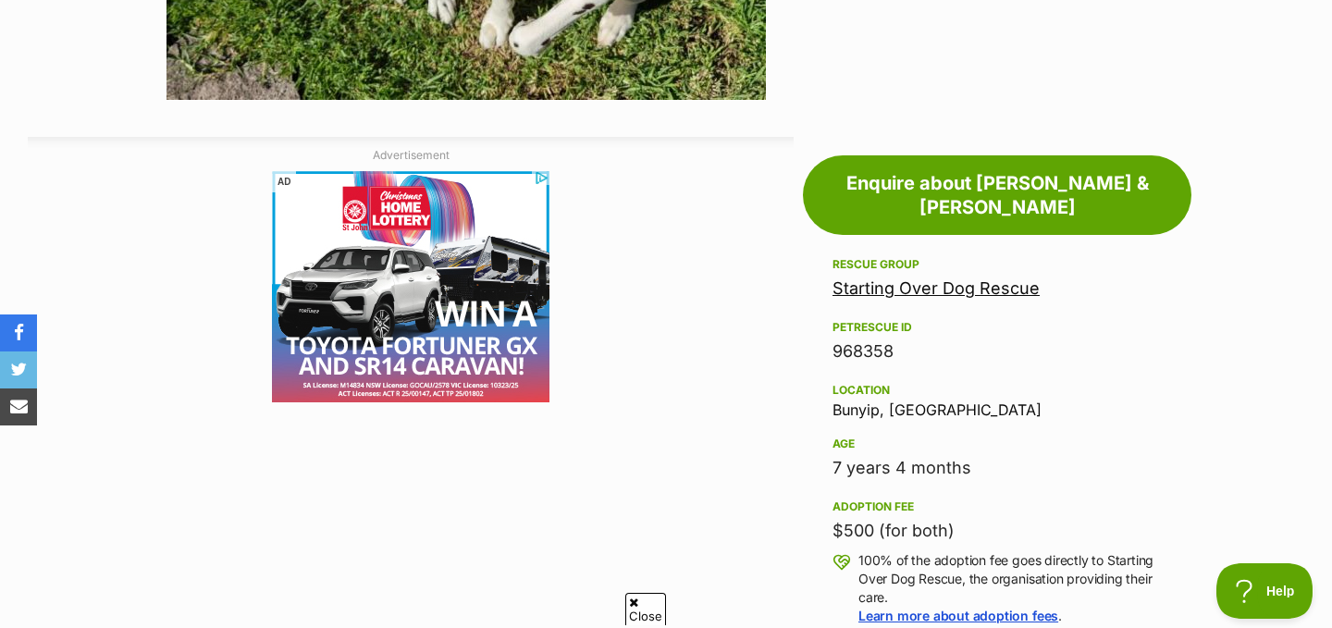
scroll to position [954, 0]
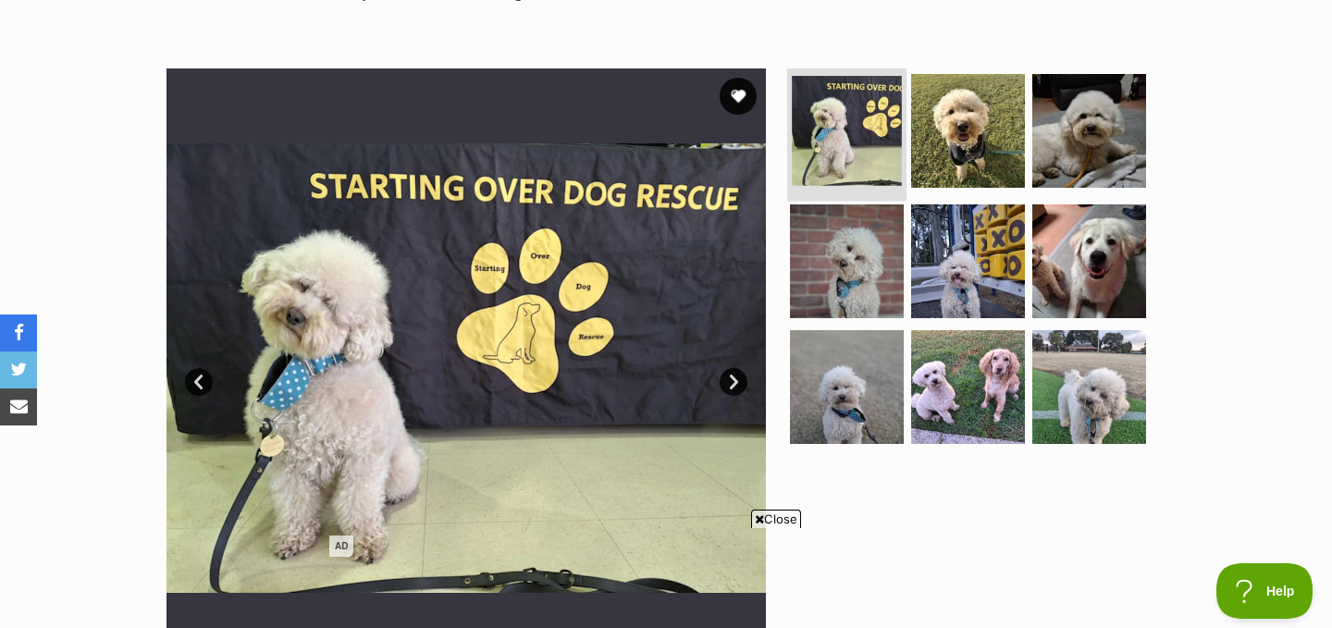
scroll to position [314, 0]
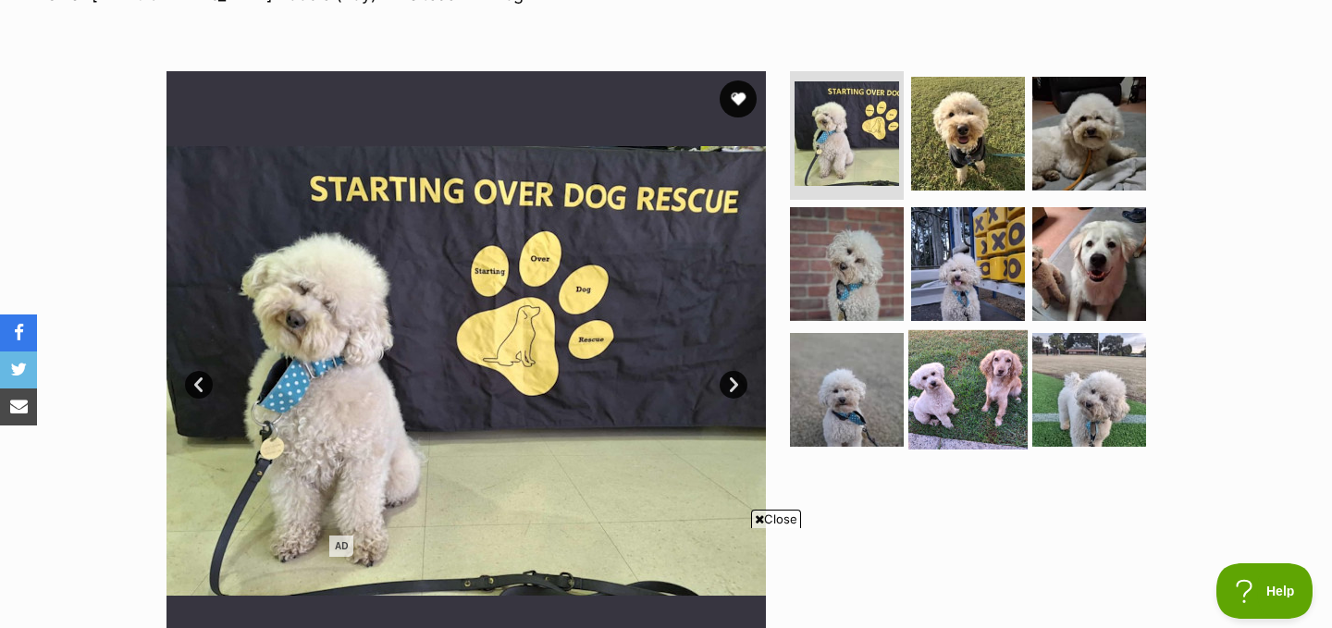
click at [970, 368] on img at bounding box center [967, 389] width 119 height 119
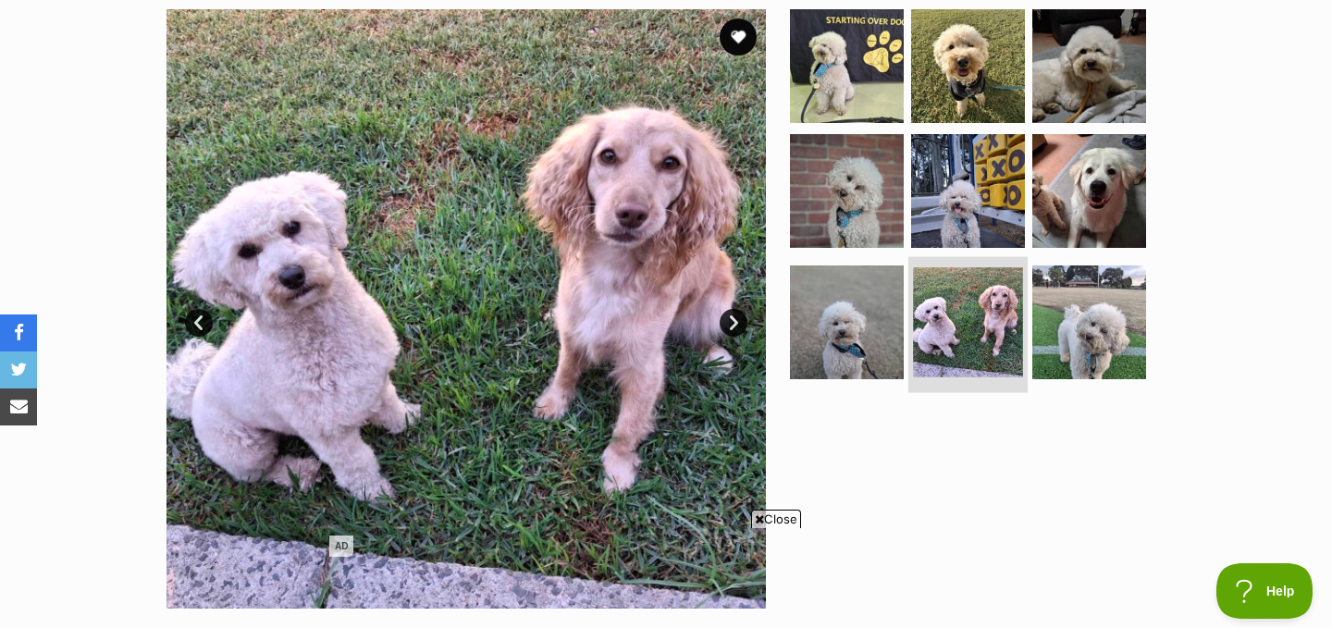
scroll to position [400, 0]
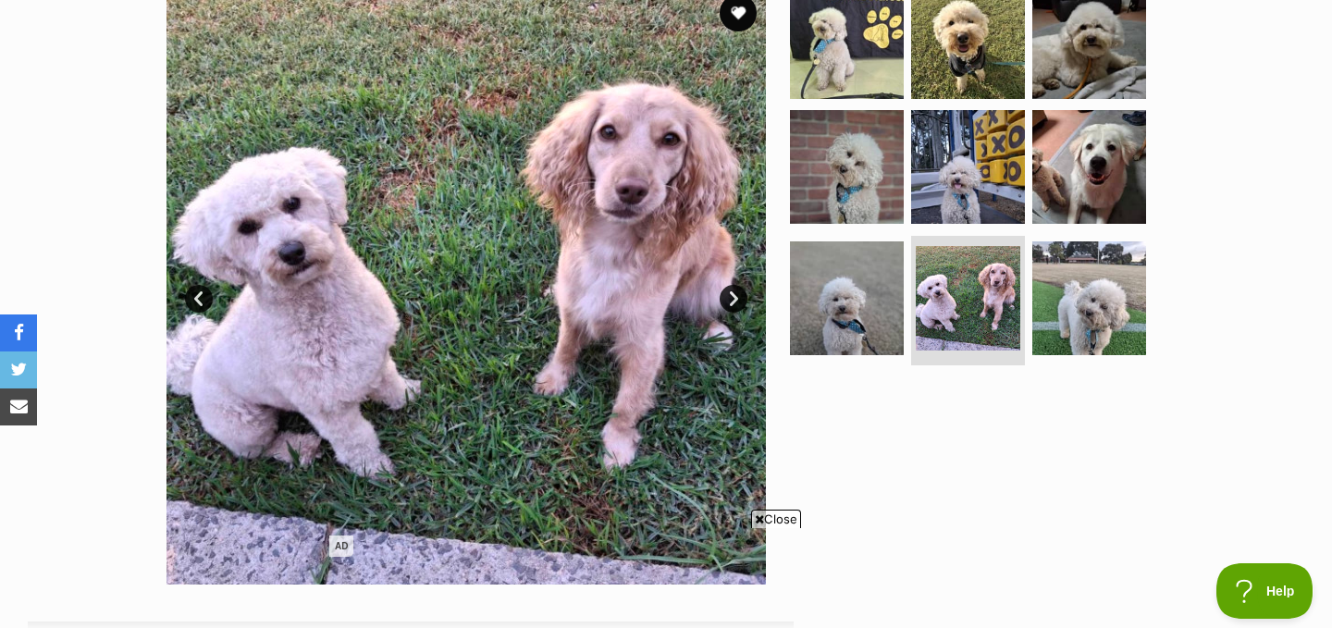
click at [896, 402] on div at bounding box center [975, 284] width 379 height 599
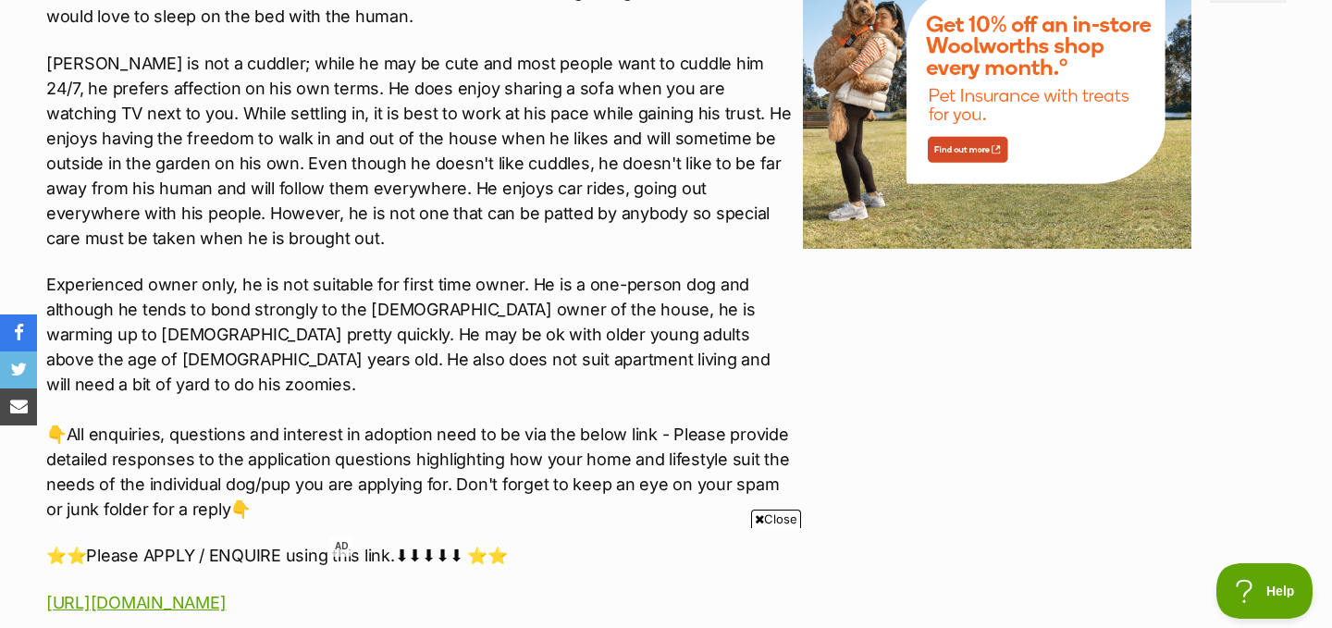
scroll to position [2539, 0]
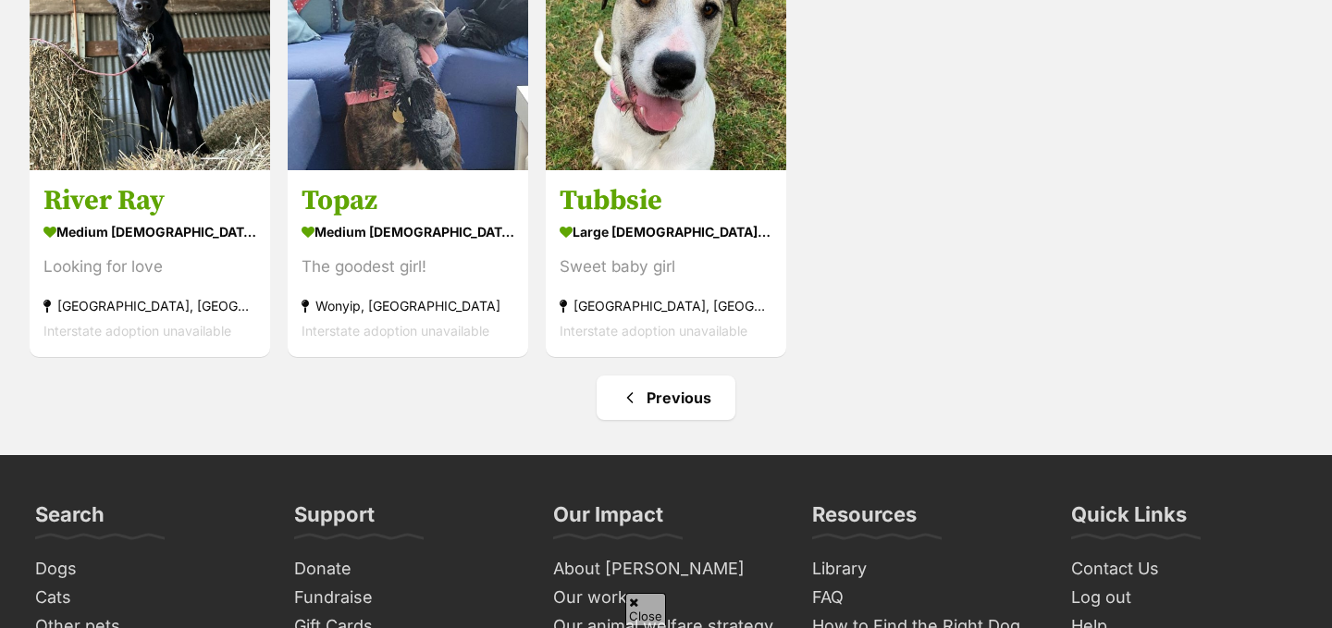
scroll to position [3627, 0]
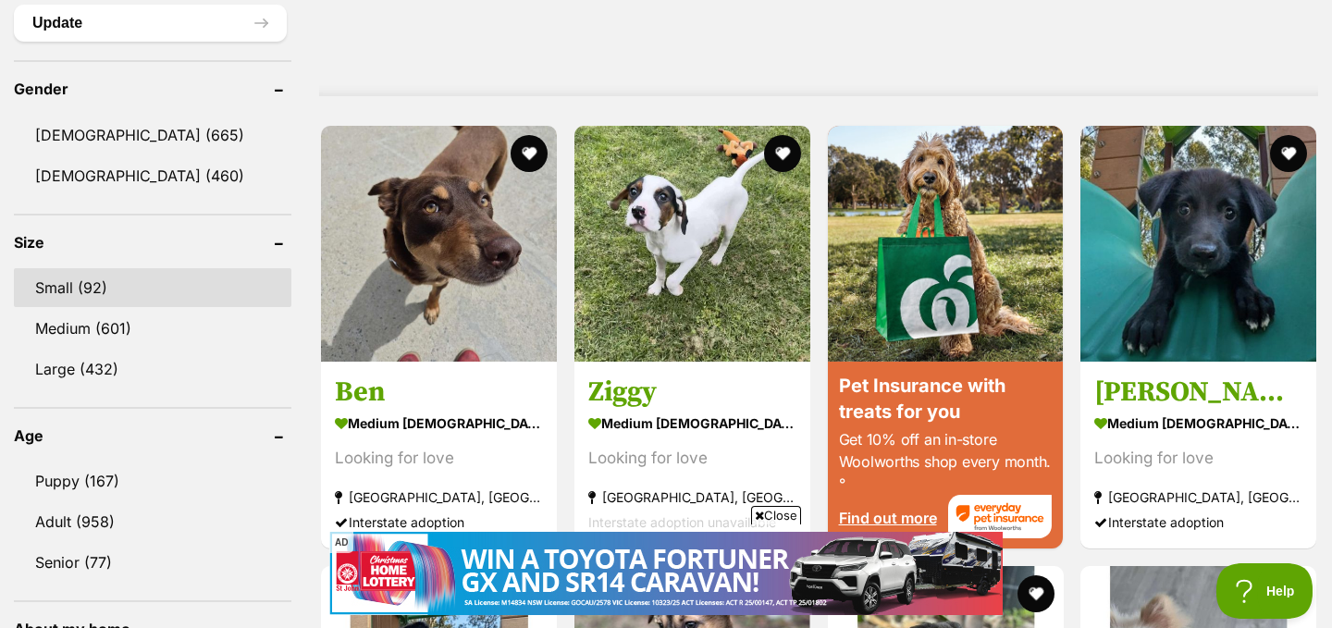
click at [109, 279] on link "Small (92)" at bounding box center [153, 287] width 278 height 39
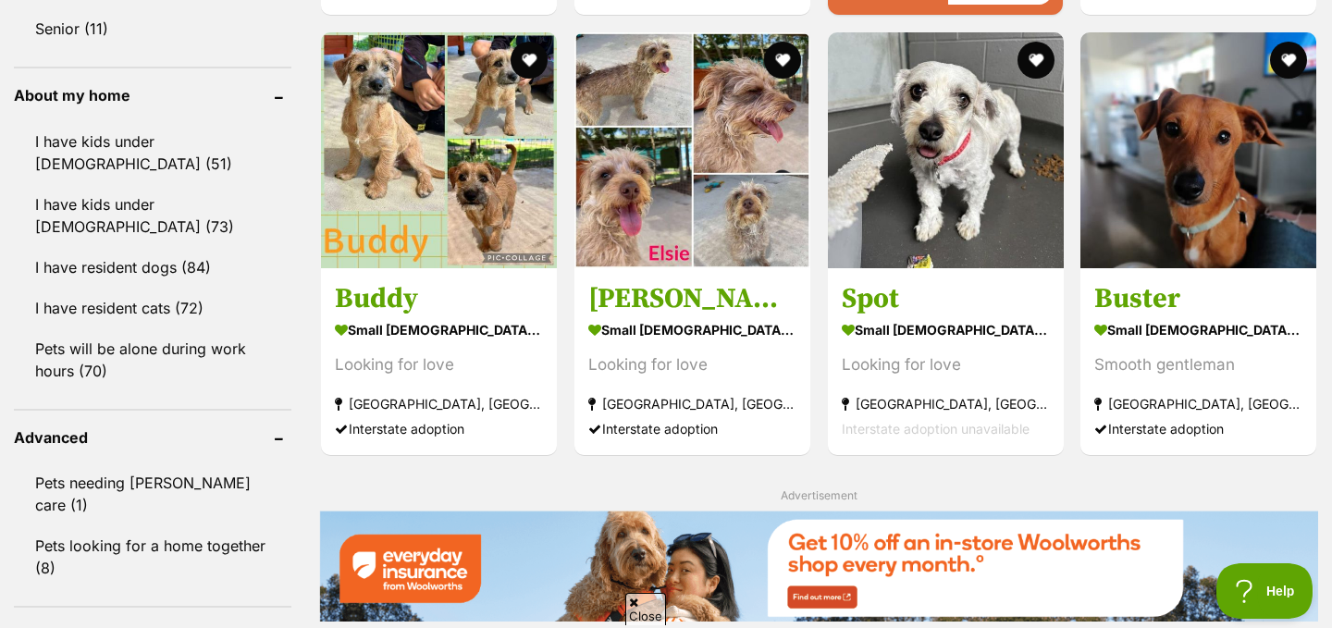
scroll to position [2068, 0]
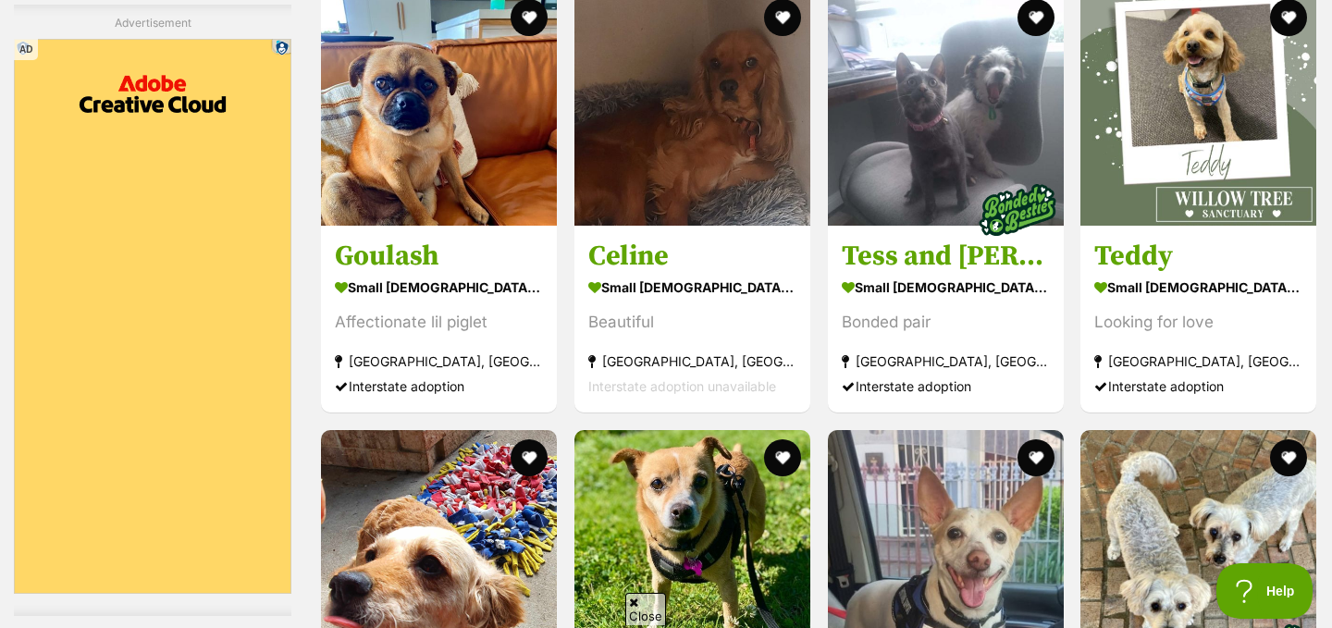
scroll to position [5037, 0]
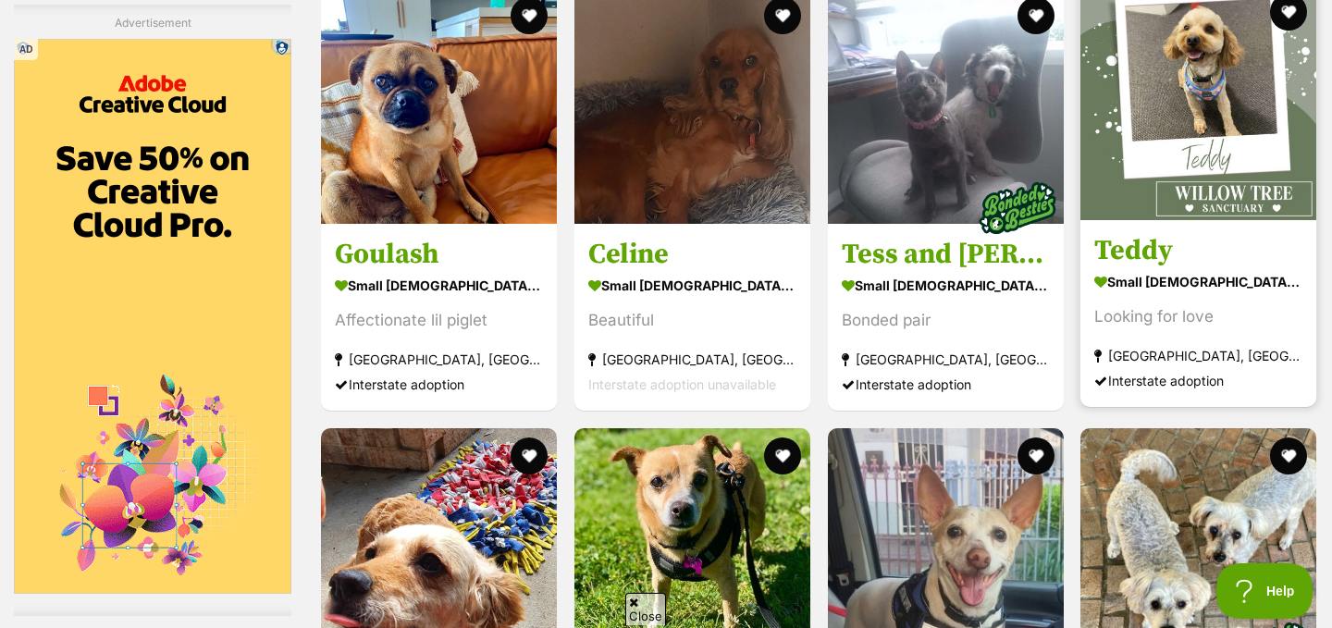
click at [1270, 133] on img at bounding box center [1199, 102] width 236 height 236
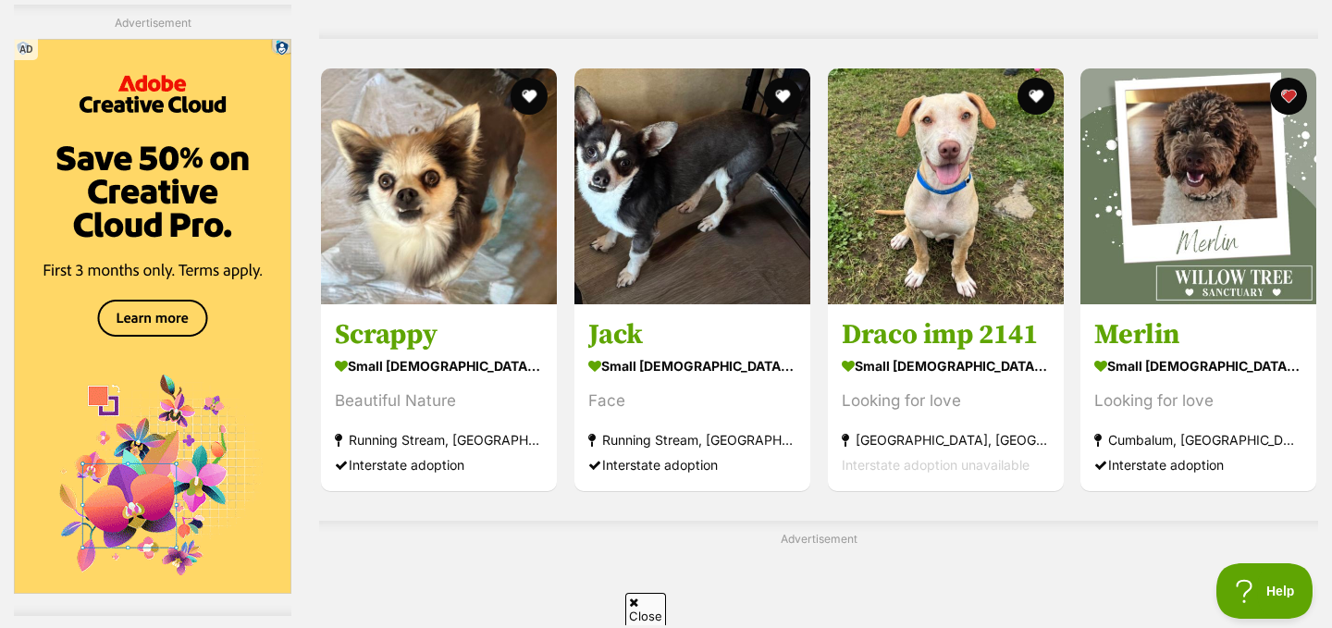
scroll to position [7737, 0]
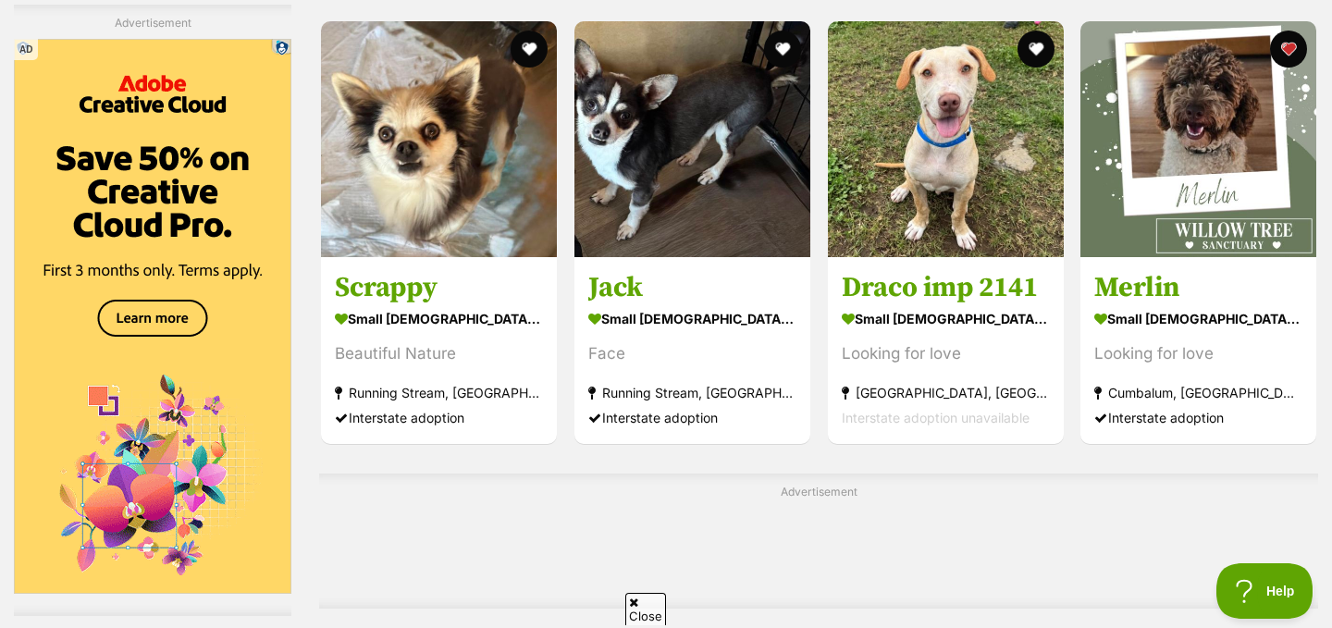
click at [1270, 133] on img at bounding box center [1199, 139] width 236 height 236
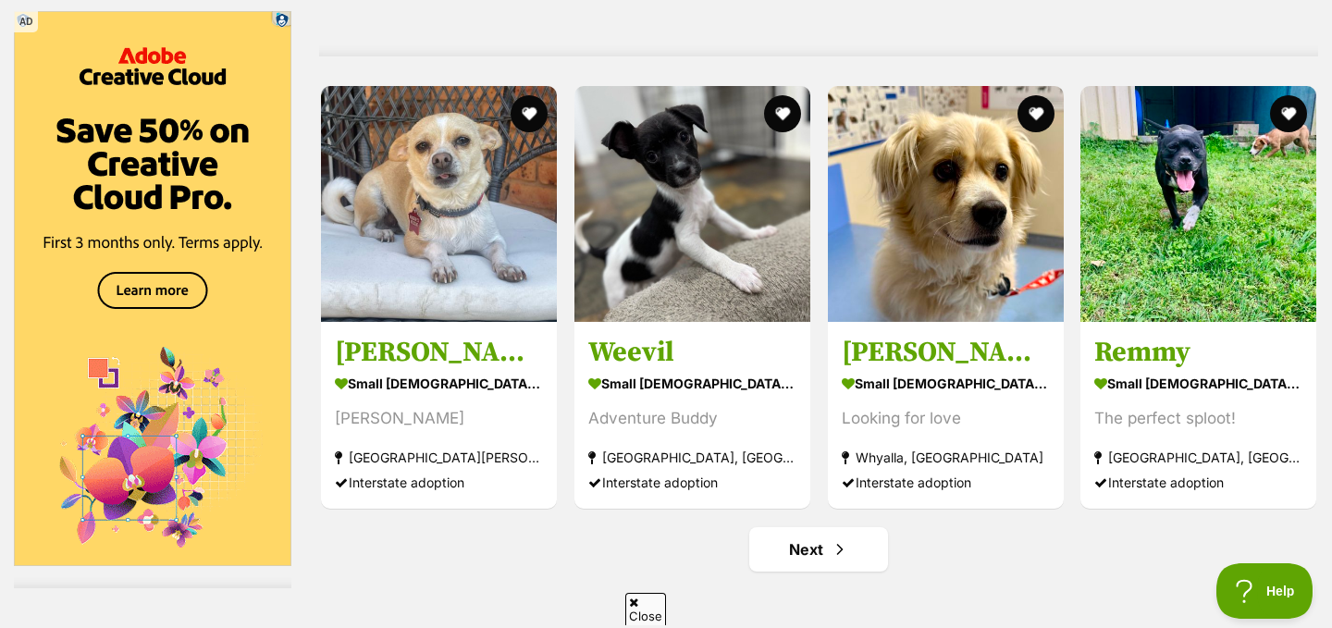
scroll to position [8347, 0]
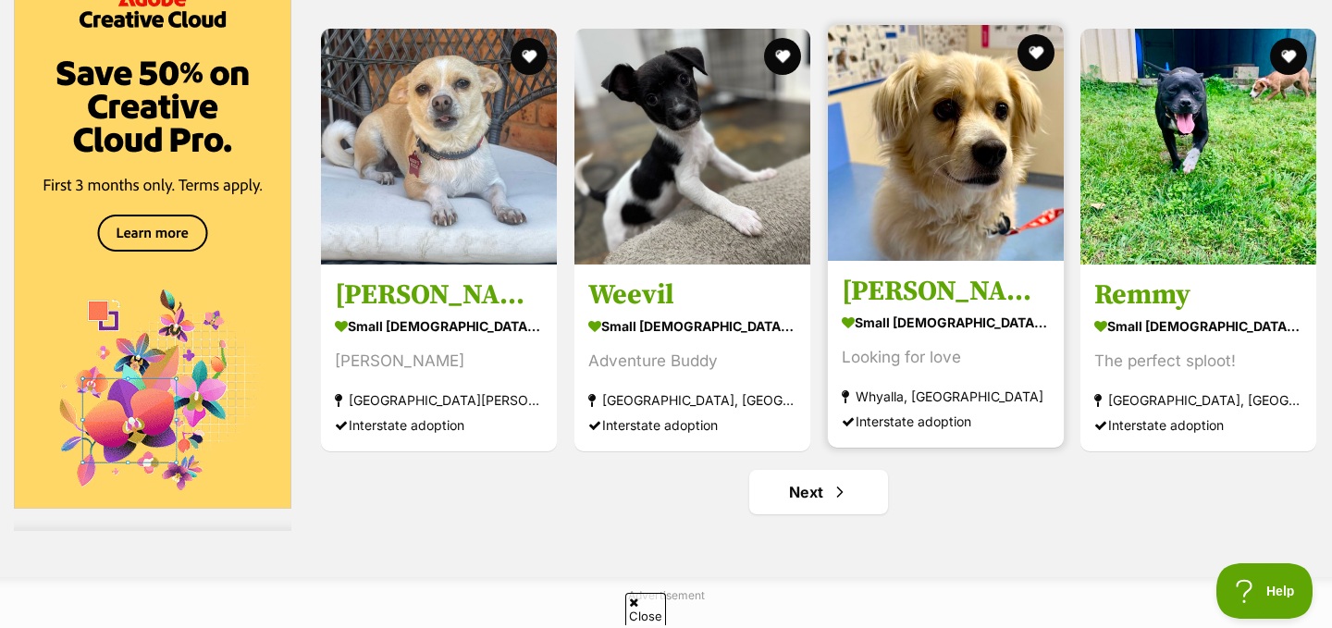
click at [940, 176] on img at bounding box center [946, 143] width 236 height 236
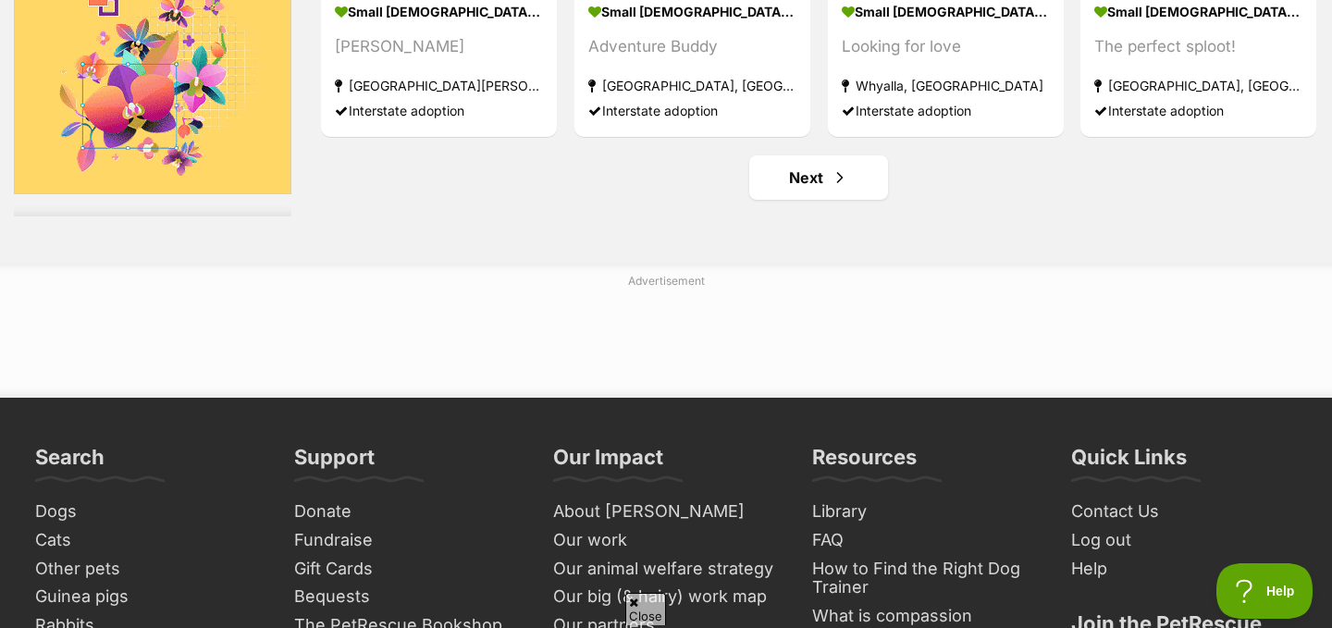
scroll to position [8660, 0]
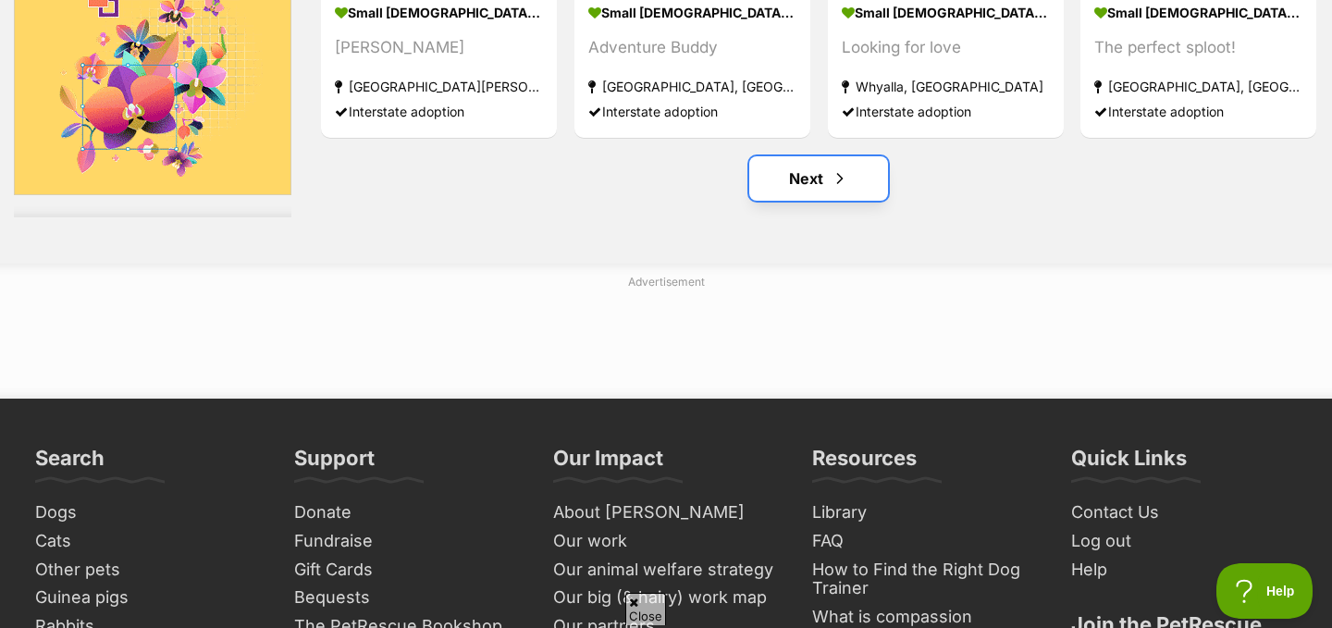
click at [827, 173] on link "Next" at bounding box center [818, 178] width 139 height 44
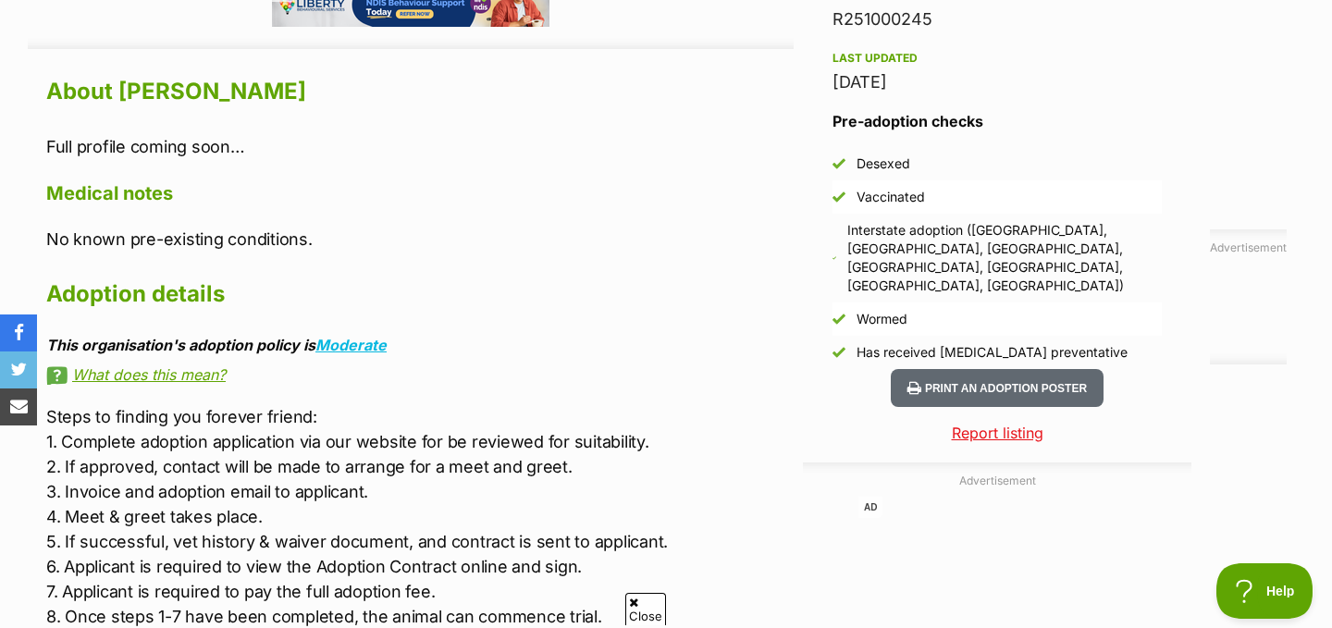
scroll to position [1581, 0]
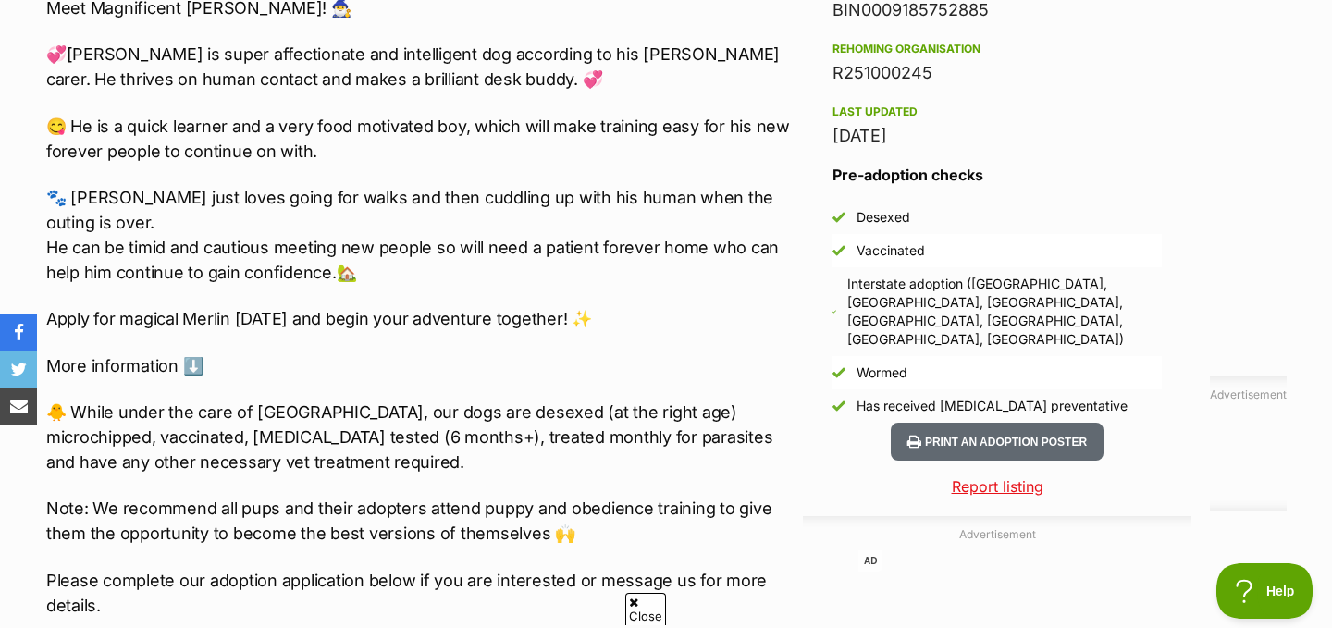
scroll to position [1528, 0]
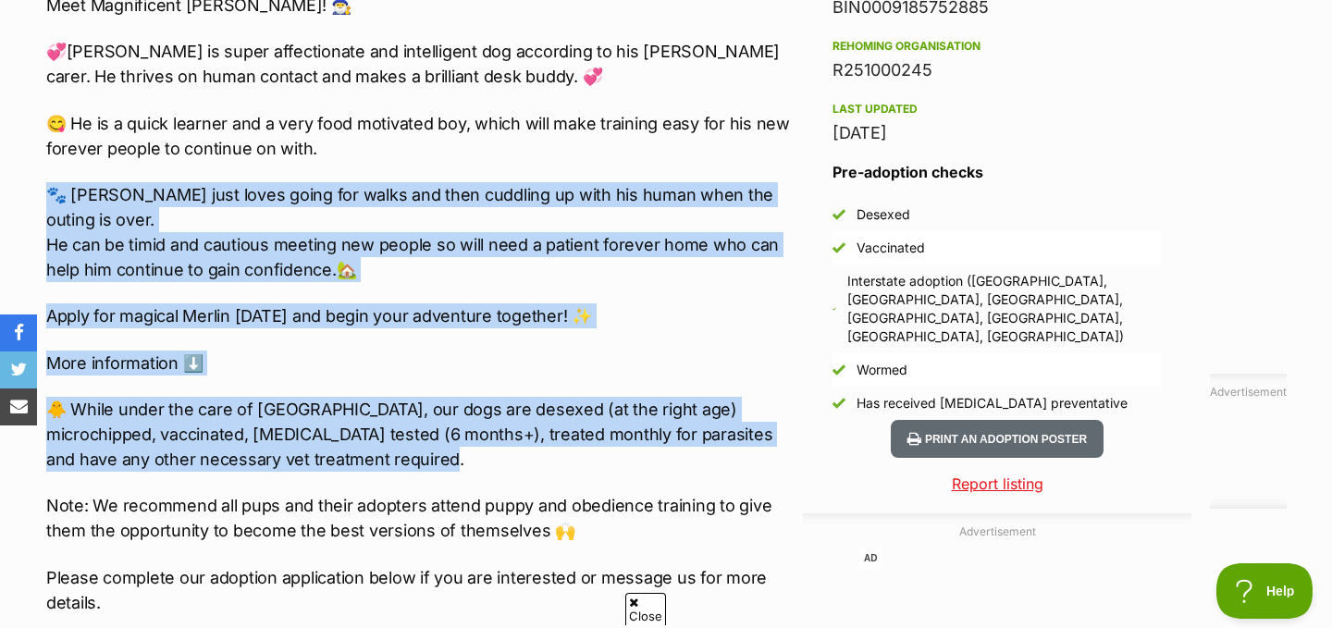
drag, startPoint x: 402, startPoint y: 179, endPoint x: 393, endPoint y: 446, distance: 267.5
click at [393, 446] on div "🏡🐶Seeking Forever Home🐶🏡 Name: [PERSON_NAME]: Poodle x Gender: [DEMOGRAPHIC_DAT…" at bounding box center [420, 120] width 748 height 1084
click at [393, 446] on p "🐥 While under the care of [GEOGRAPHIC_DATA], our dogs are desexed (at the right…" at bounding box center [420, 434] width 748 height 75
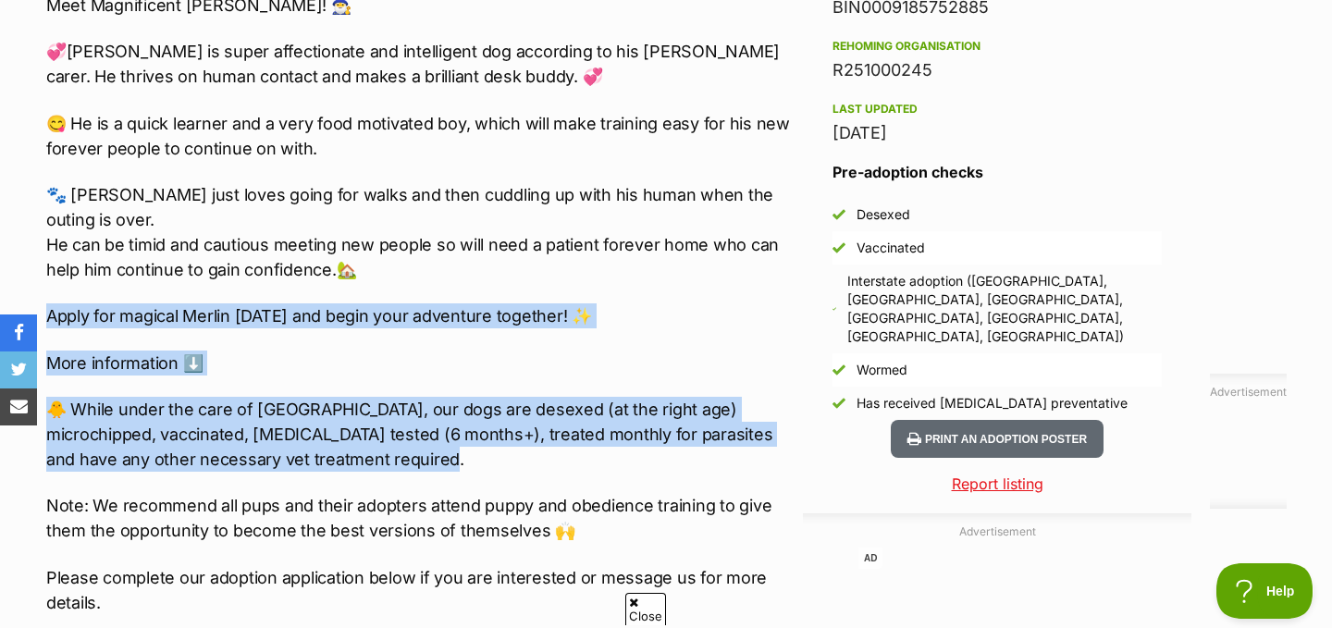
drag, startPoint x: 429, startPoint y: 437, endPoint x: 496, endPoint y: 259, distance: 189.7
click at [496, 259] on div "🏡🐶Seeking Forever Home🐶🏡 Name: [PERSON_NAME]: Poodle x Gender: [DEMOGRAPHIC_DAT…" at bounding box center [420, 120] width 748 height 1084
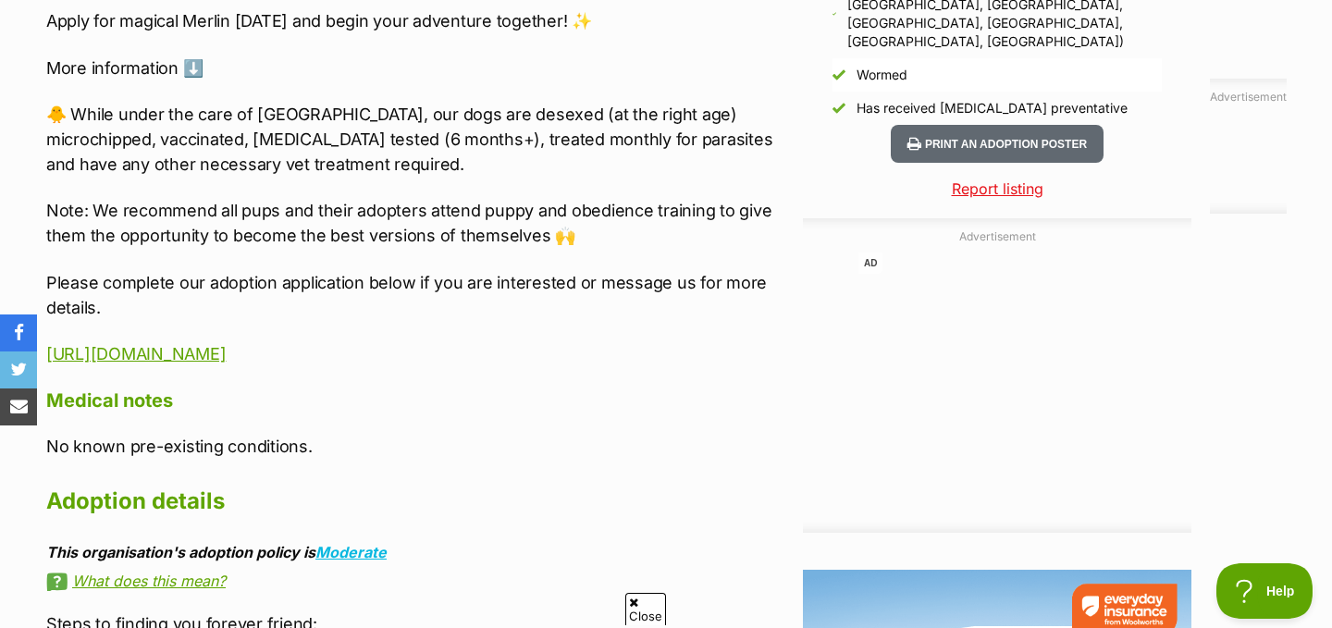
scroll to position [1885, 0]
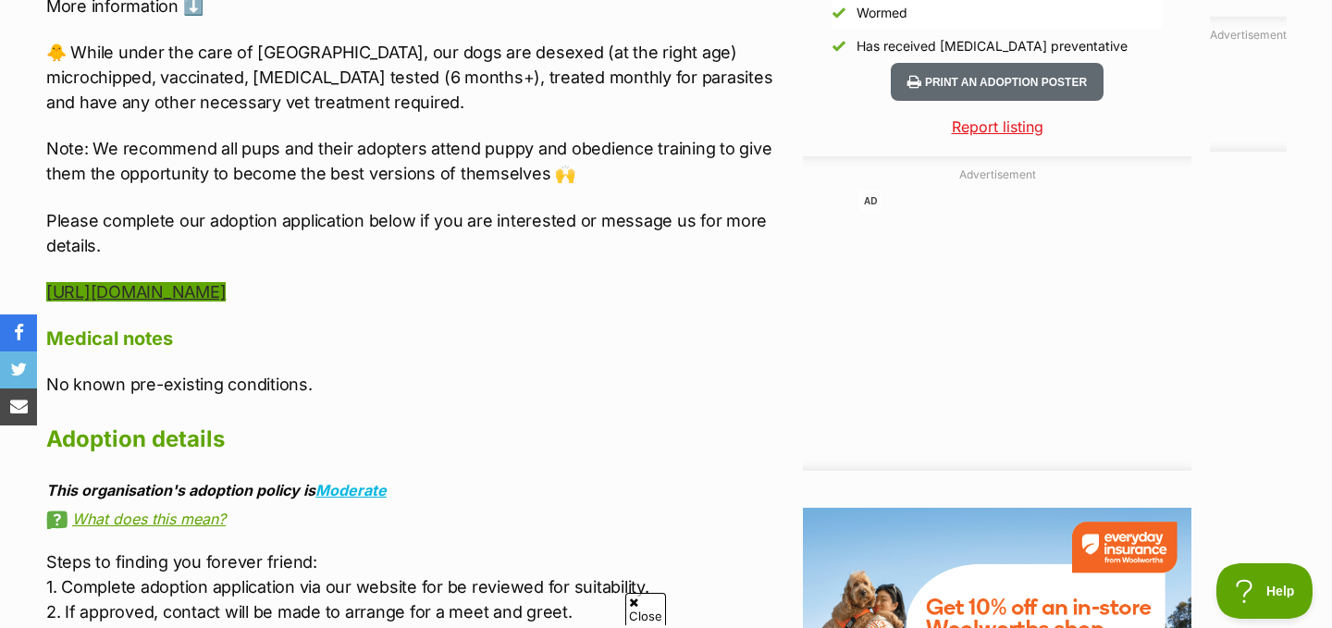
click at [226, 282] on link "[URL][DOMAIN_NAME]" at bounding box center [135, 291] width 179 height 19
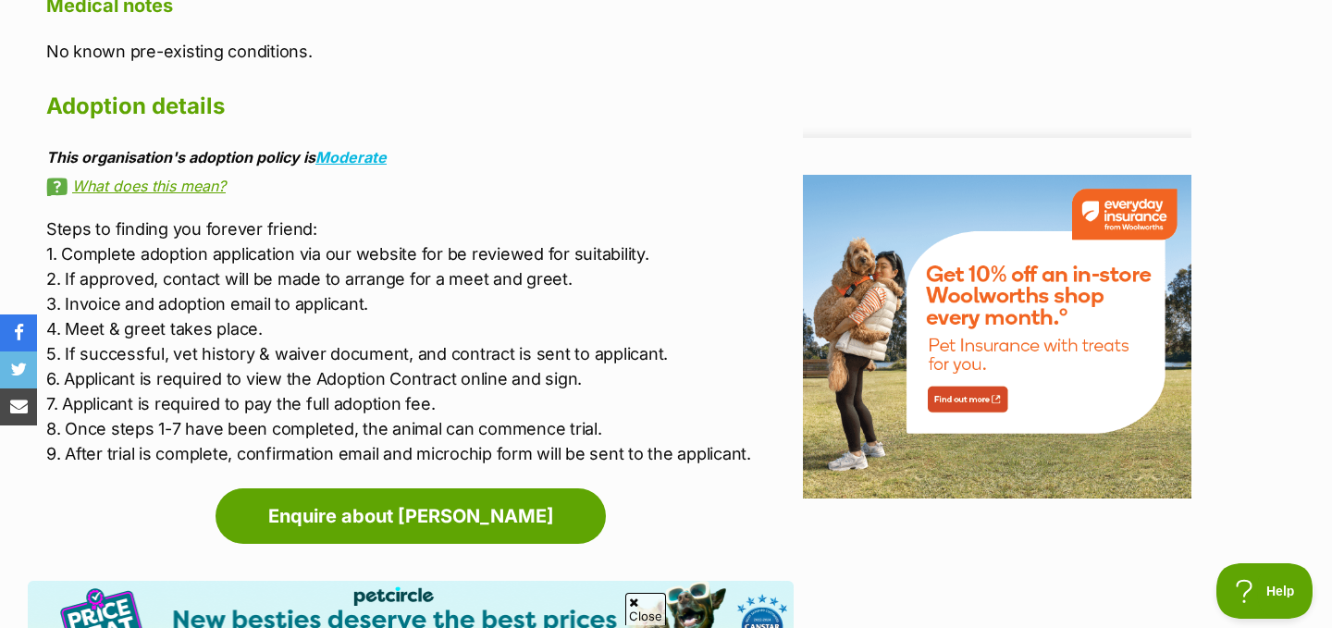
scroll to position [2219, 0]
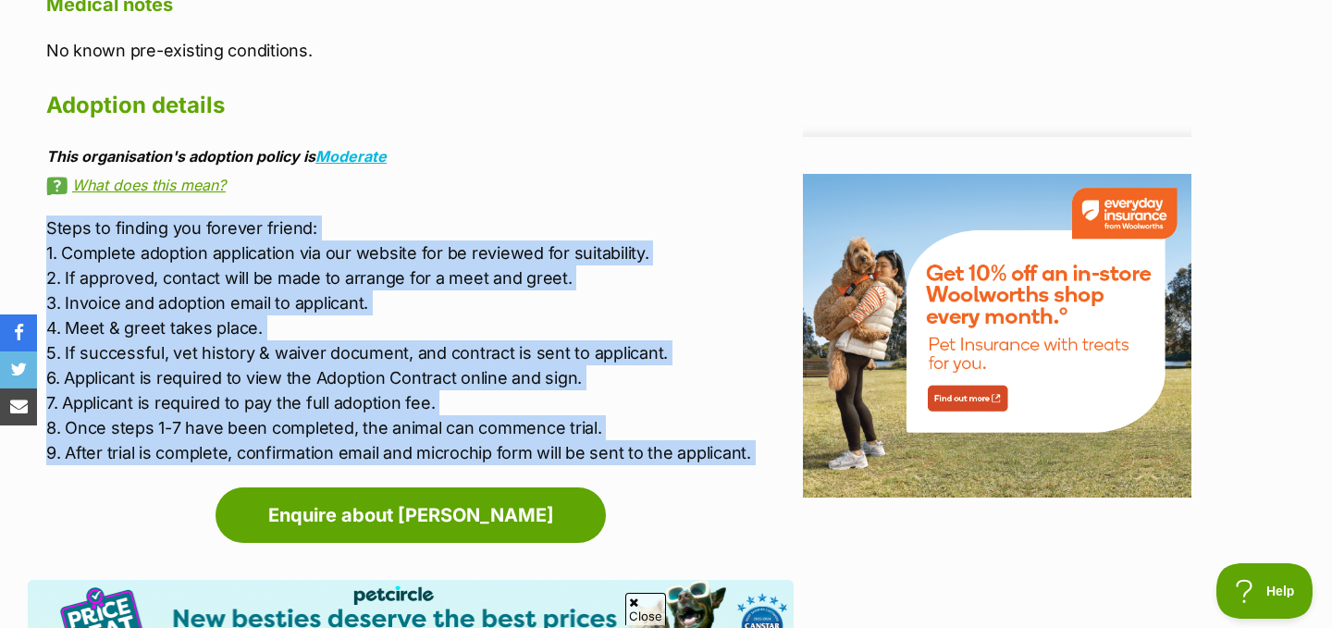
drag, startPoint x: 455, startPoint y: 197, endPoint x: 448, endPoint y: 443, distance: 246.2
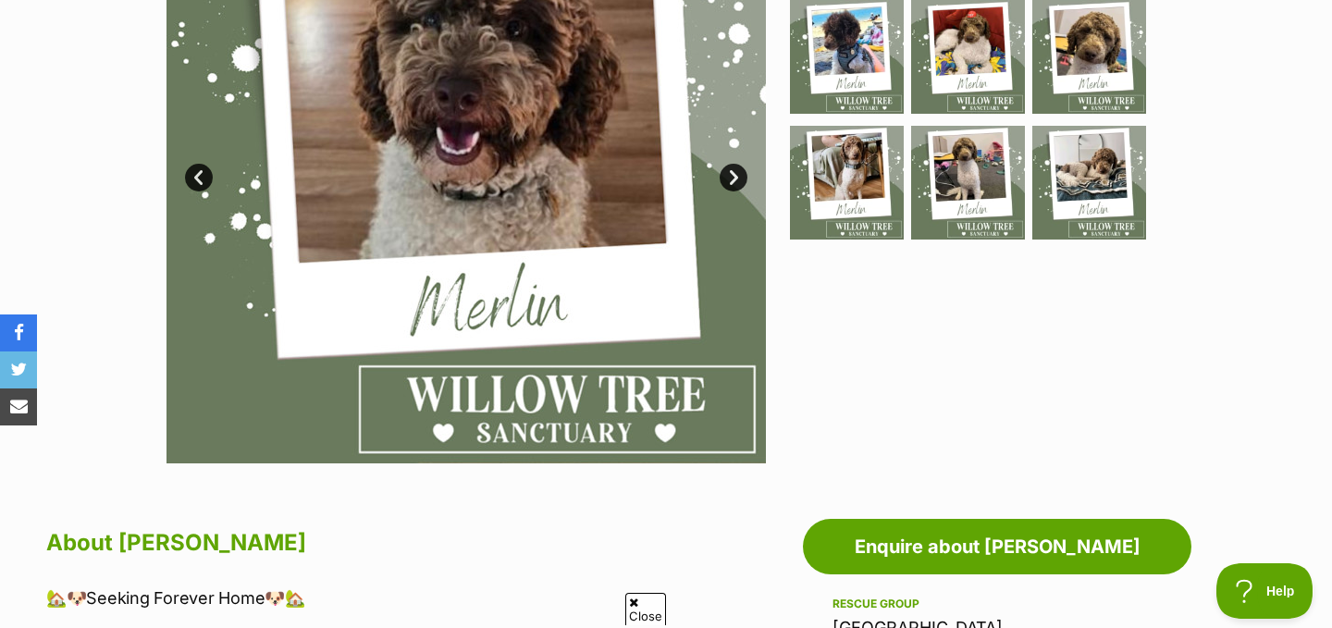
scroll to position [317, 0]
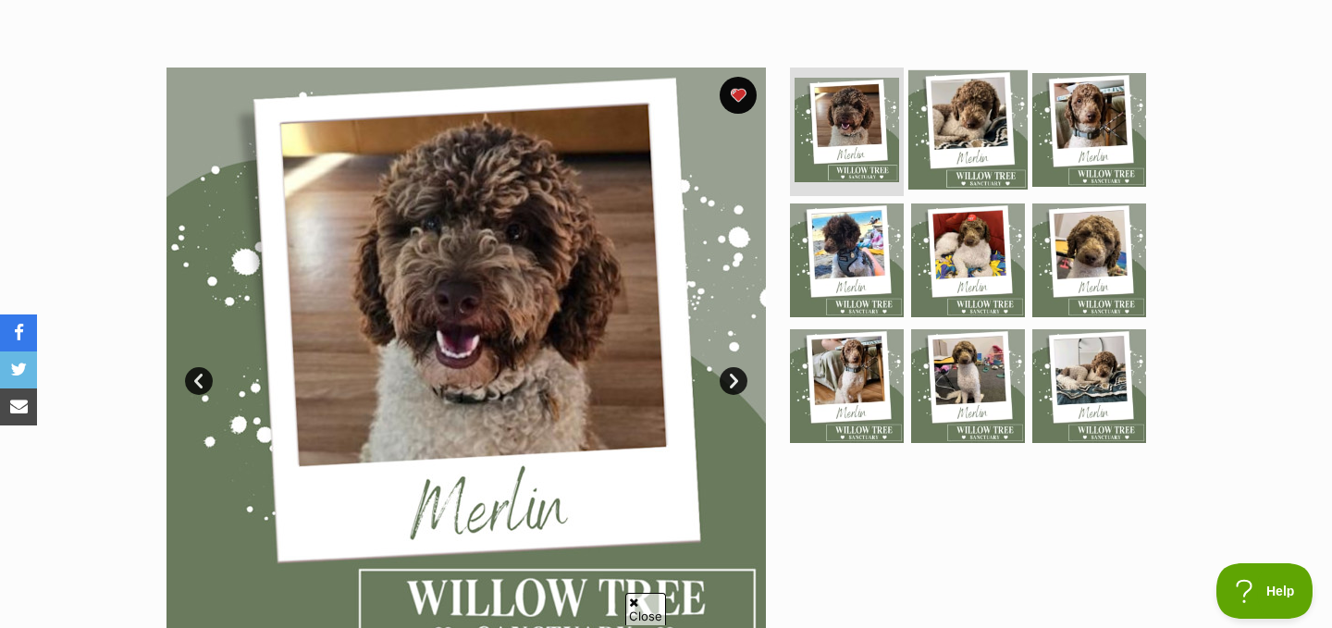
click at [942, 106] on img at bounding box center [967, 128] width 119 height 119
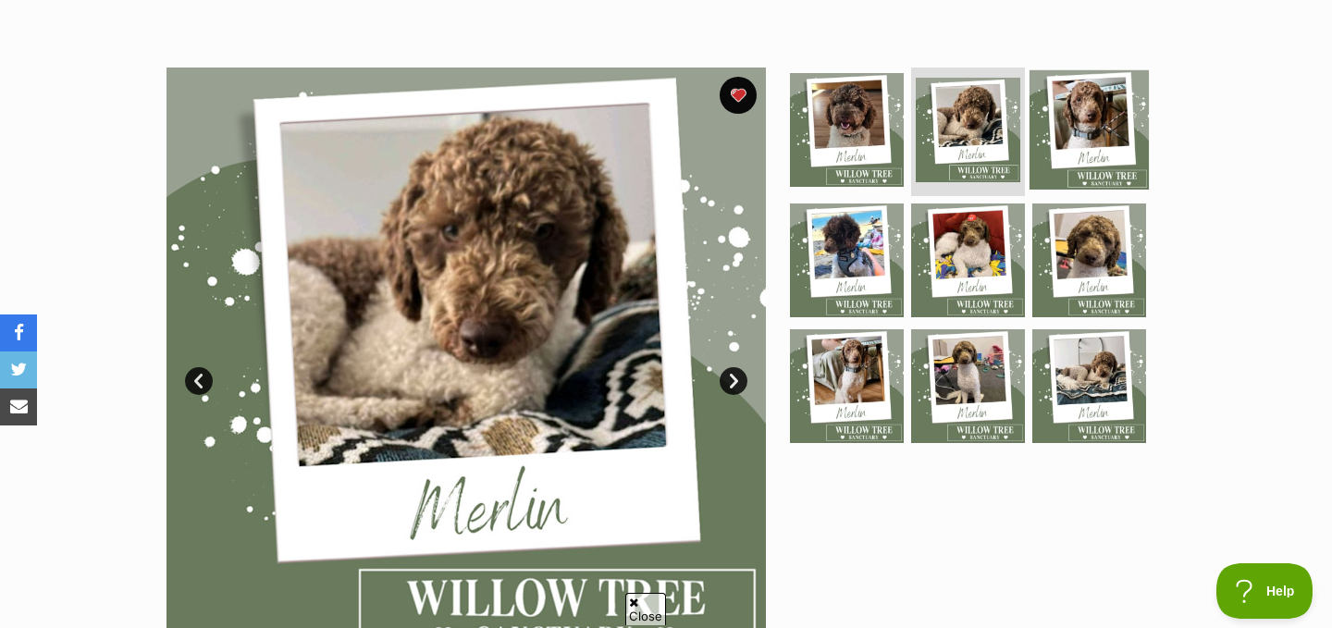
click at [1081, 110] on img at bounding box center [1089, 128] width 119 height 119
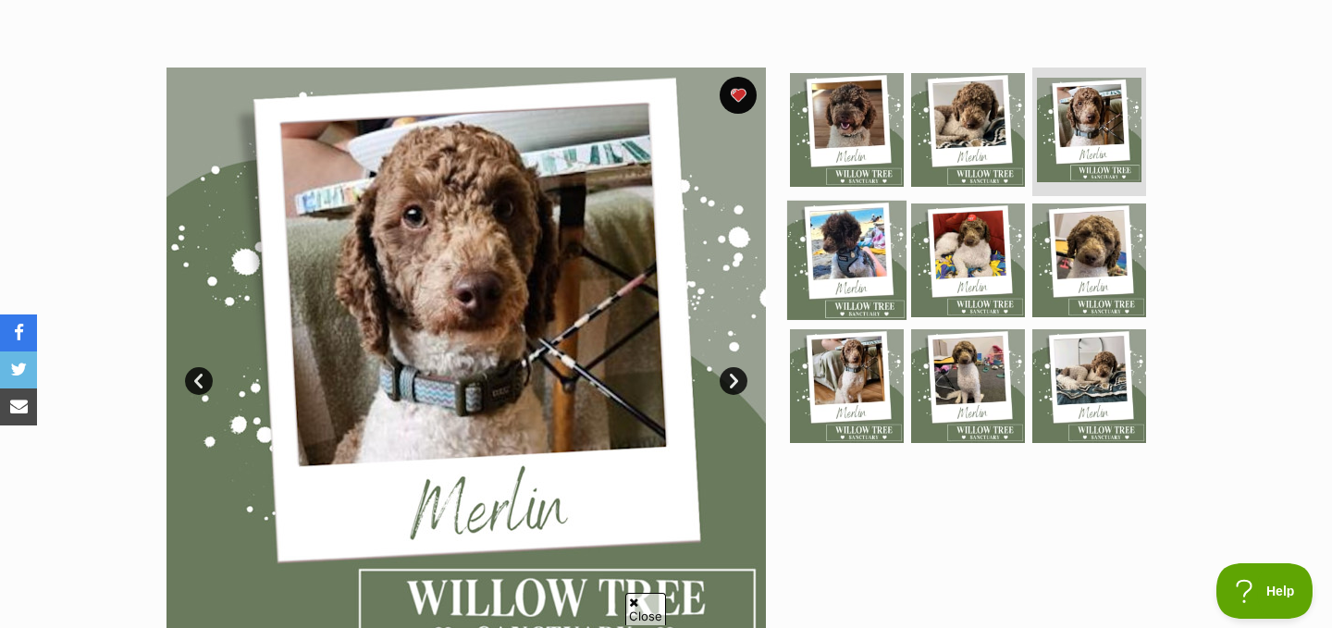
click at [858, 253] on img at bounding box center [846, 260] width 119 height 119
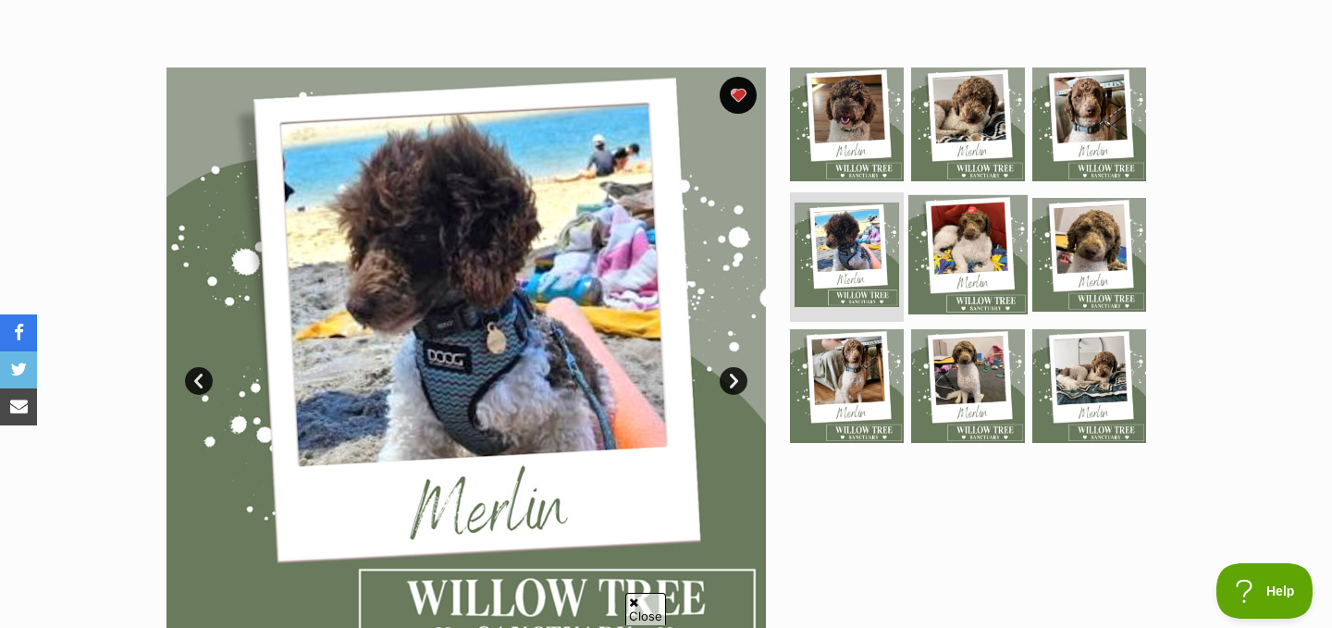
click at [940, 262] on img at bounding box center [967, 254] width 119 height 119
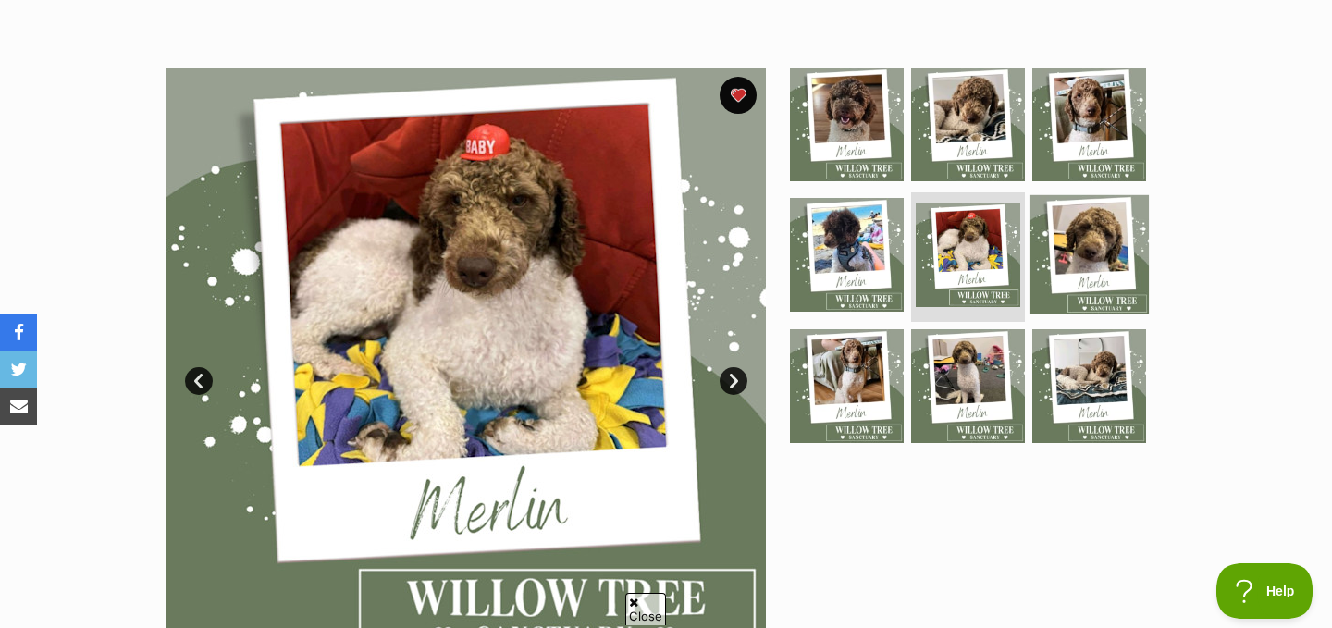
click at [1060, 253] on img at bounding box center [1089, 254] width 119 height 119
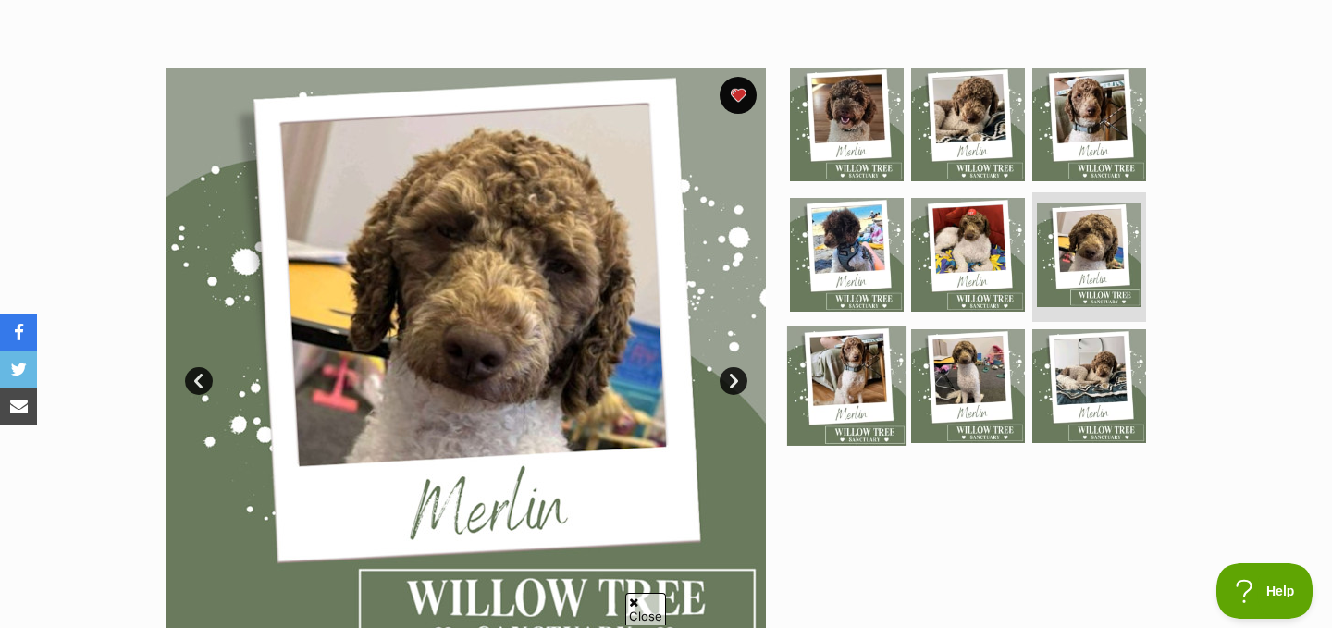
click at [855, 370] on img at bounding box center [846, 386] width 119 height 119
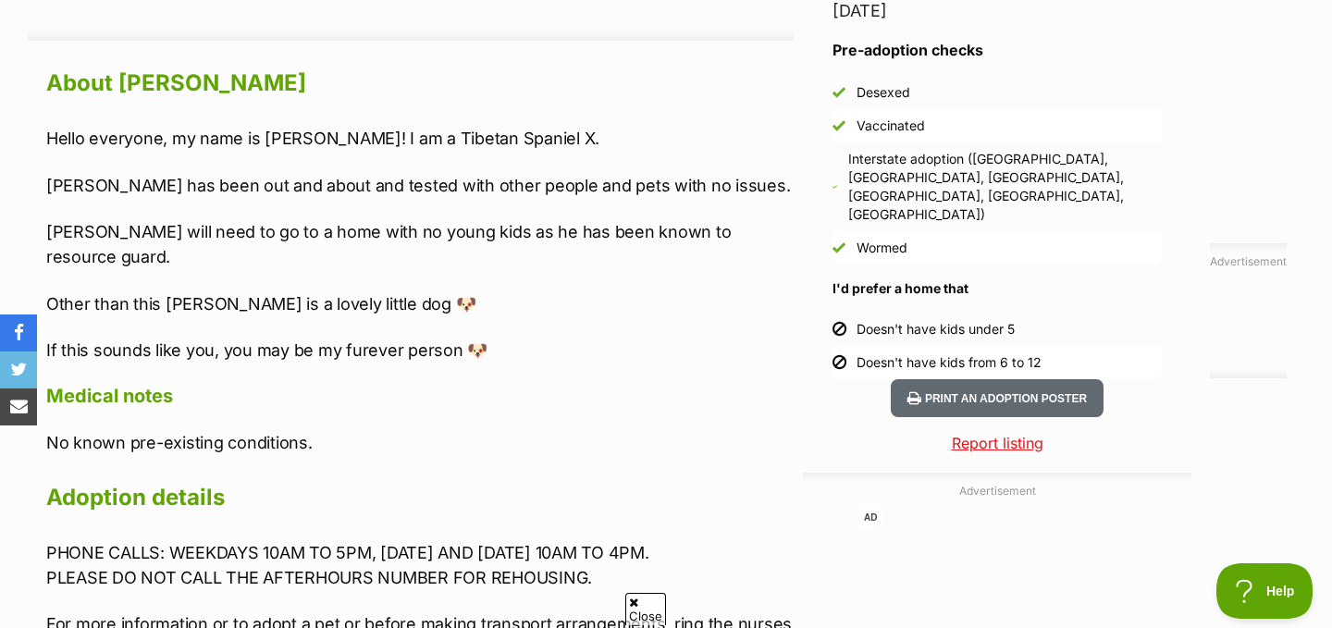
scroll to position [1589, 0]
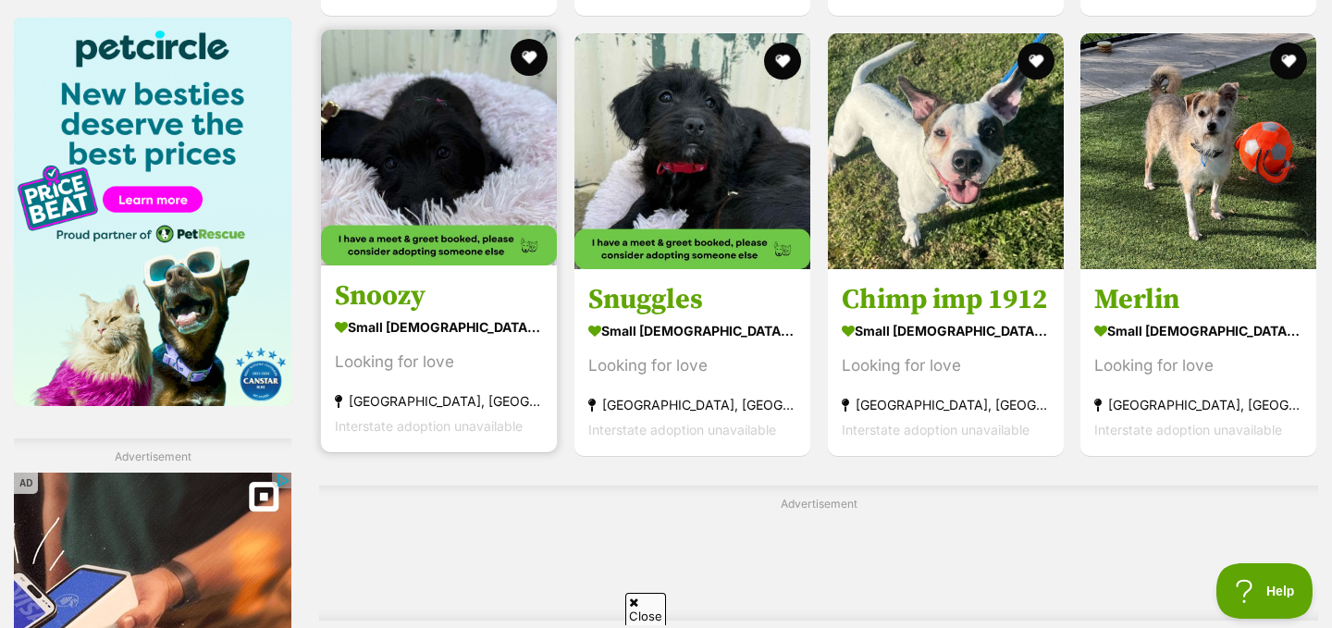
click at [419, 178] on img at bounding box center [439, 148] width 236 height 236
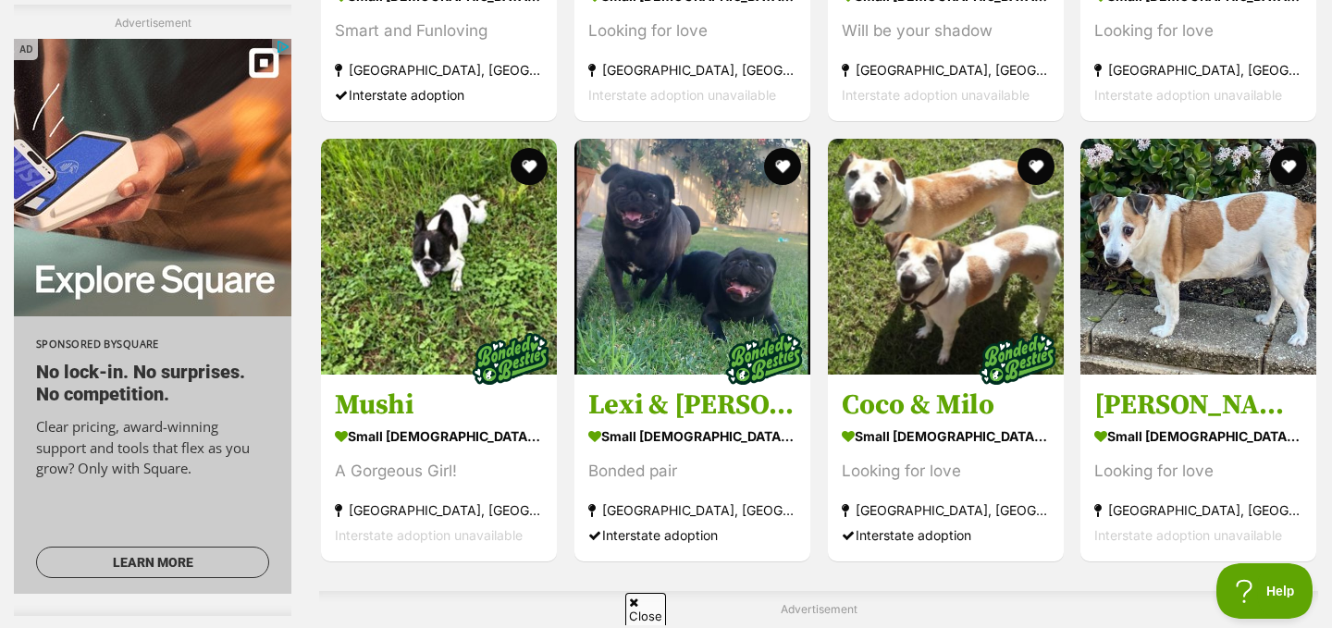
scroll to position [5000, 0]
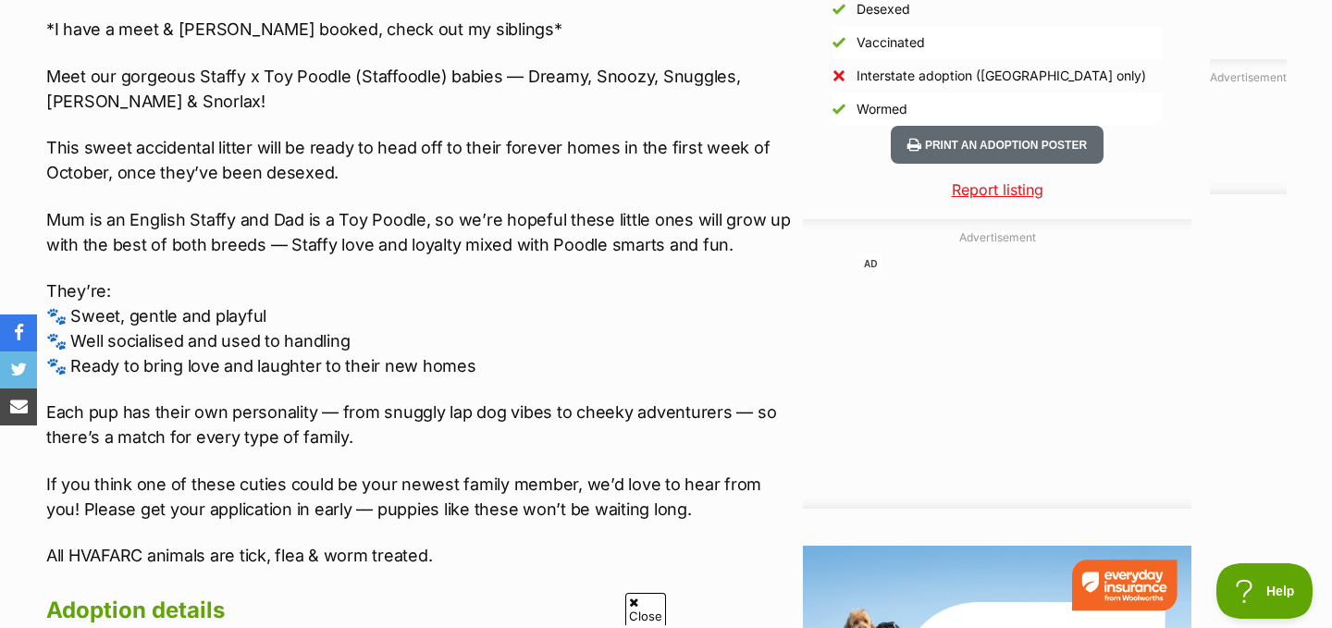
scroll to position [1723, 0]
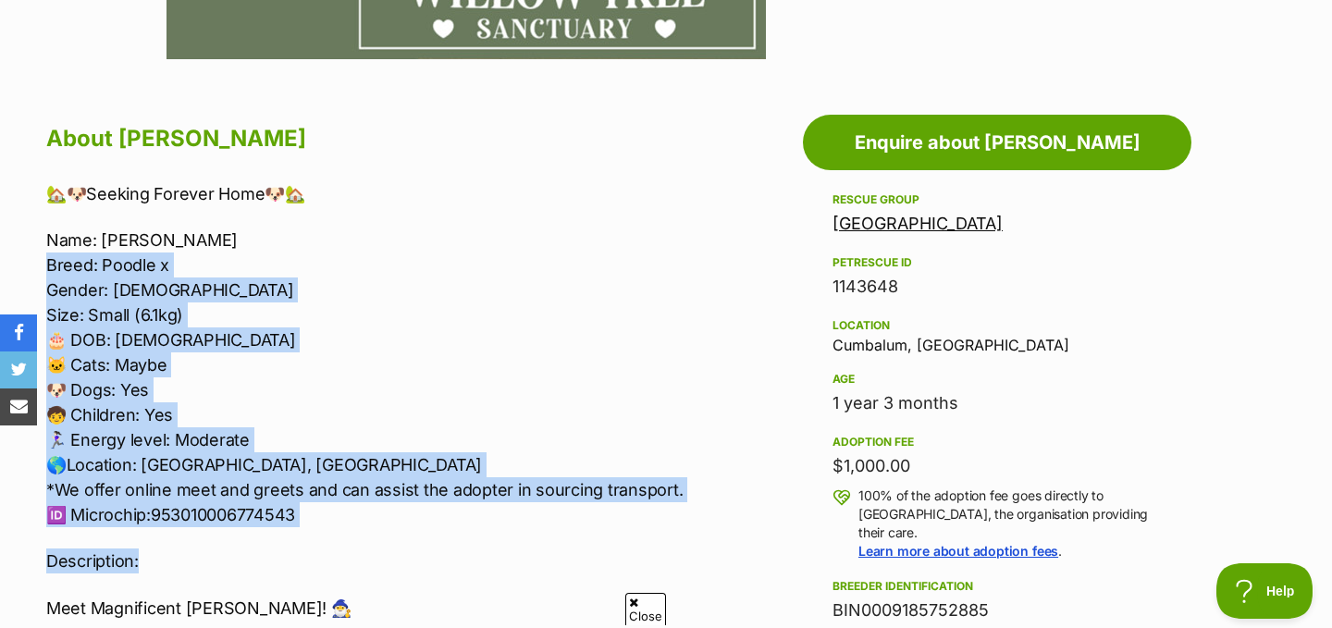
drag, startPoint x: 303, startPoint y: 270, endPoint x: 338, endPoint y: 562, distance: 294.5
click at [338, 562] on p "Description:" at bounding box center [420, 561] width 748 height 25
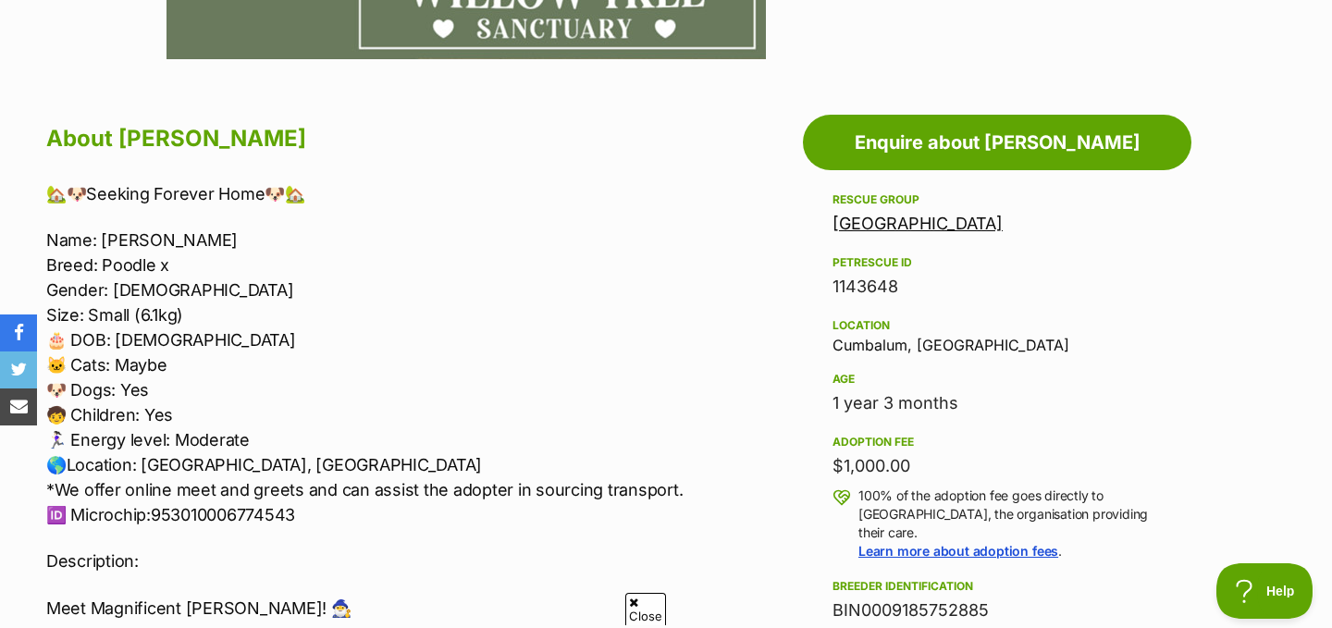
click at [501, 278] on p "Name: [PERSON_NAME]: Poodle x Gender: [DEMOGRAPHIC_DATA] Size: Small (6.1kg) 🎂 …" at bounding box center [420, 378] width 748 height 300
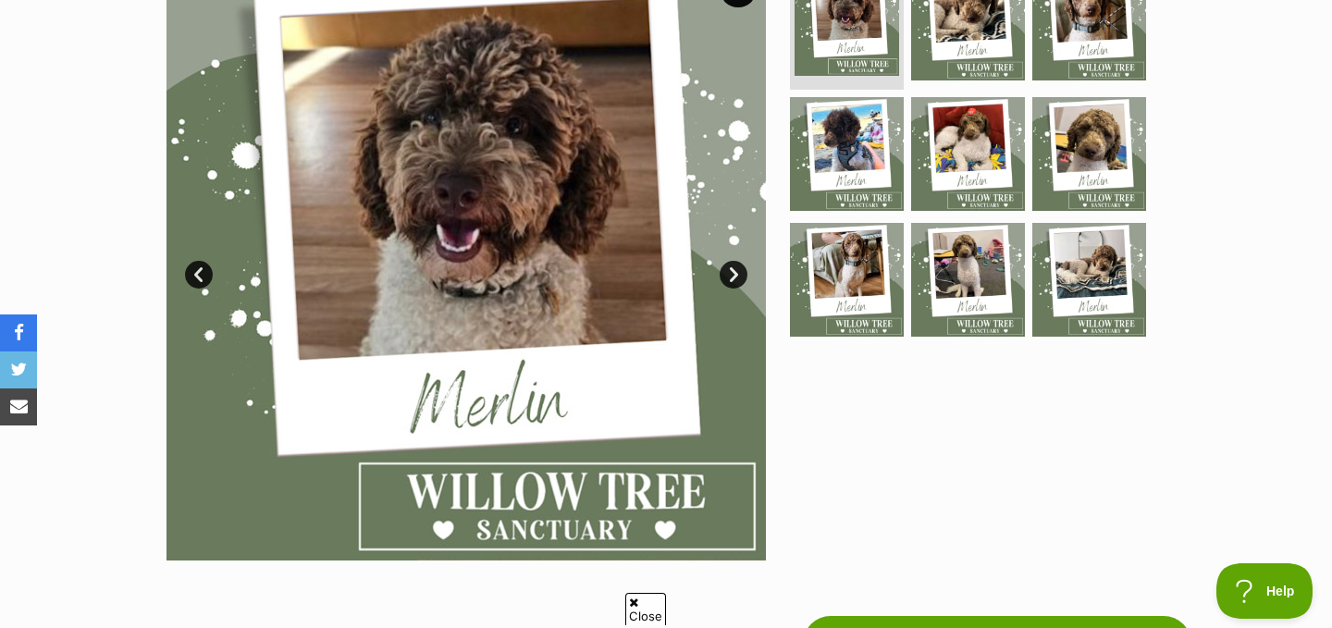
scroll to position [340, 0]
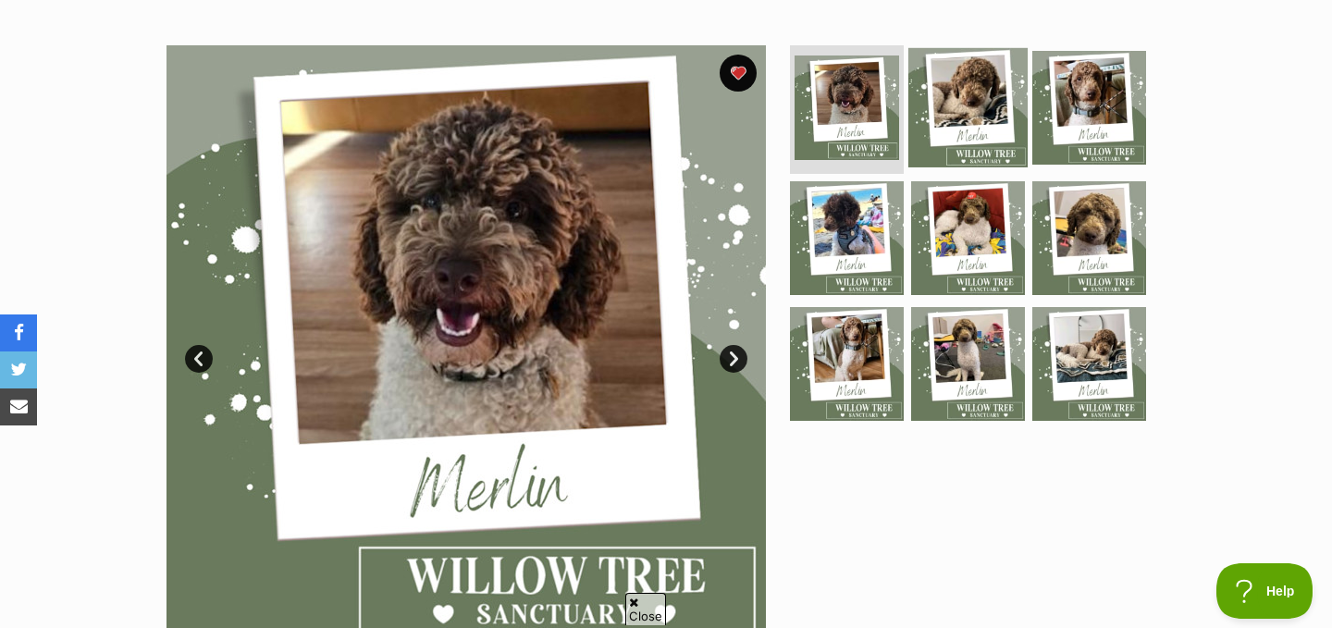
click at [964, 122] on img at bounding box center [967, 106] width 119 height 119
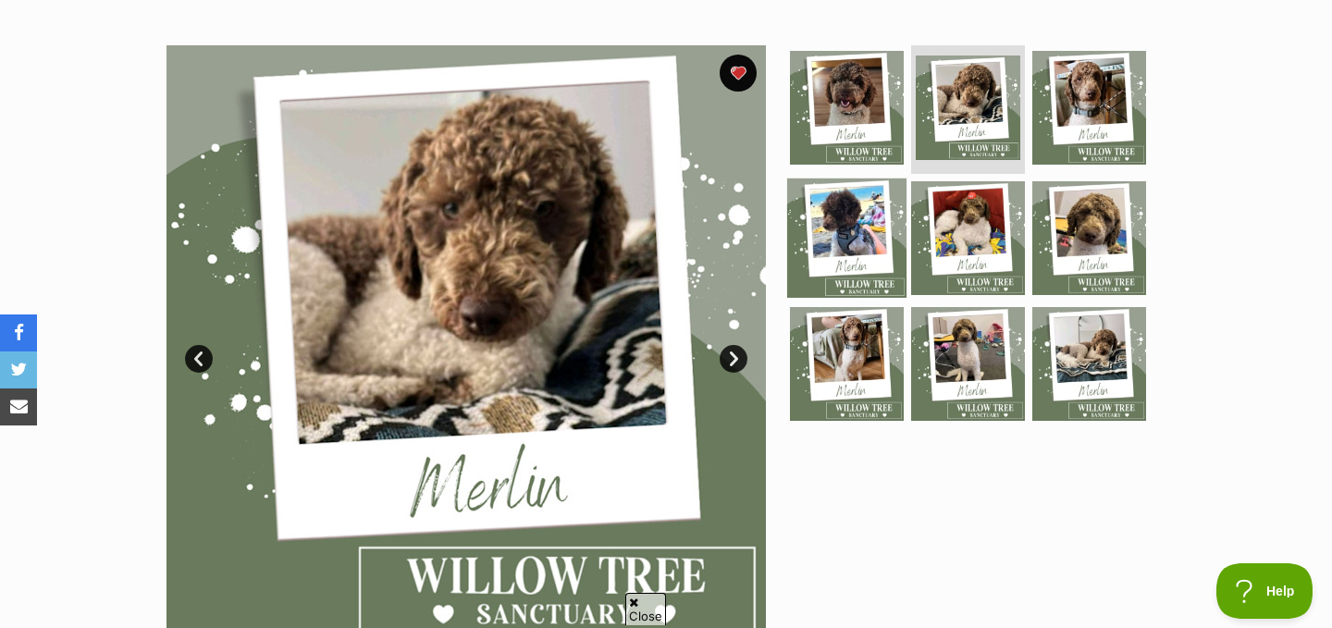
click at [842, 249] on img at bounding box center [846, 238] width 119 height 119
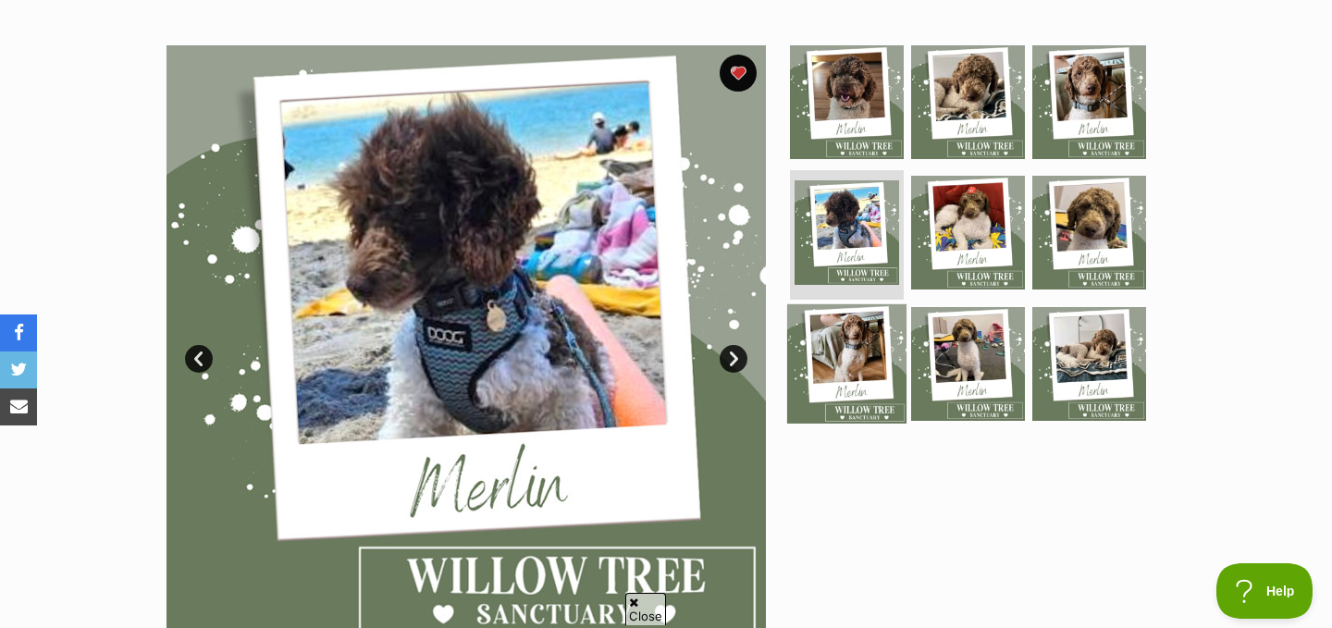
click at [834, 337] on img at bounding box center [846, 363] width 119 height 119
